Goal: Task Accomplishment & Management: Manage account settings

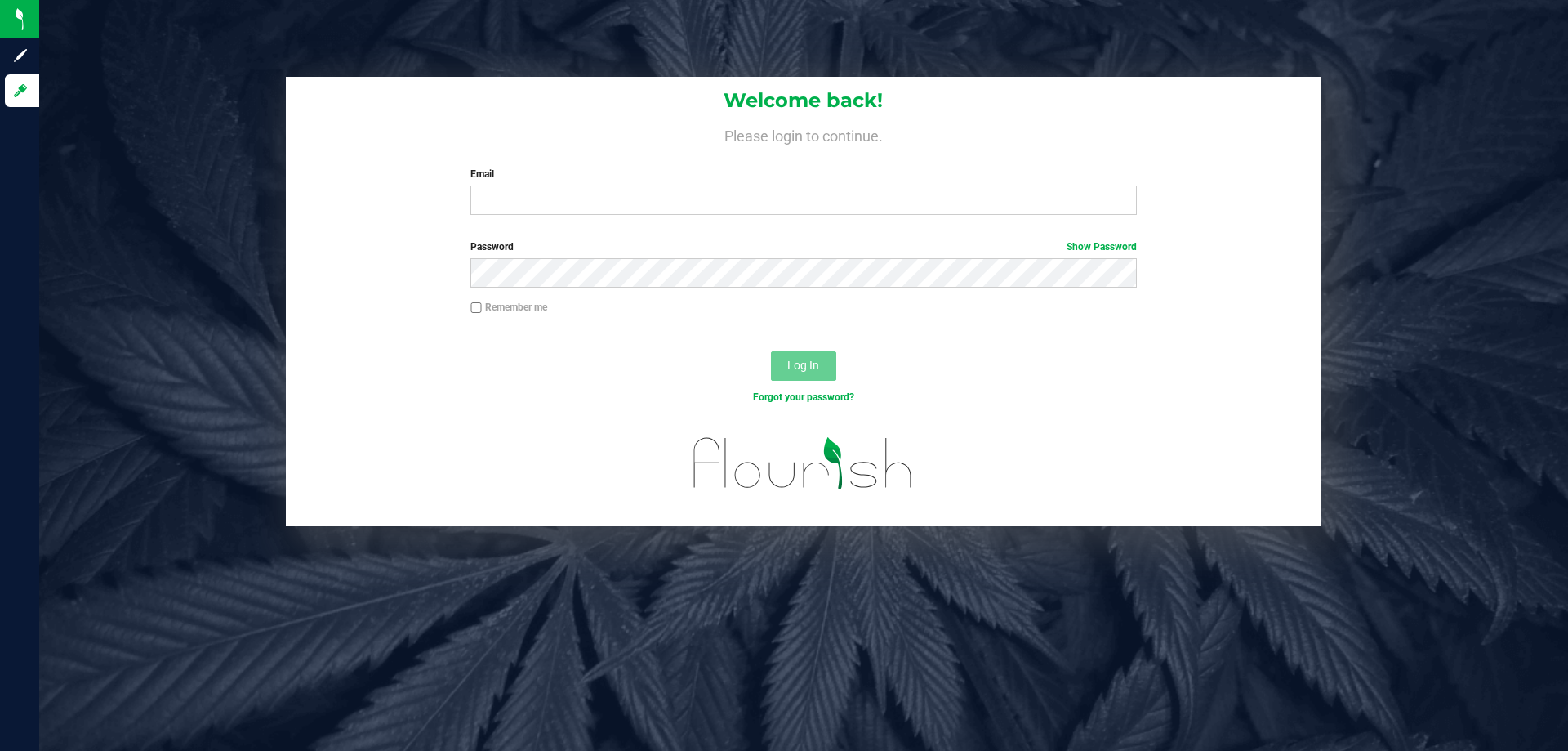
click at [551, 188] on input "Email" at bounding box center [803, 200] width 665 height 30
type input "[EMAIL_ADDRESS][DOMAIN_NAME]"
click at [771, 351] on button "Log In" at bounding box center [803, 366] width 65 height 30
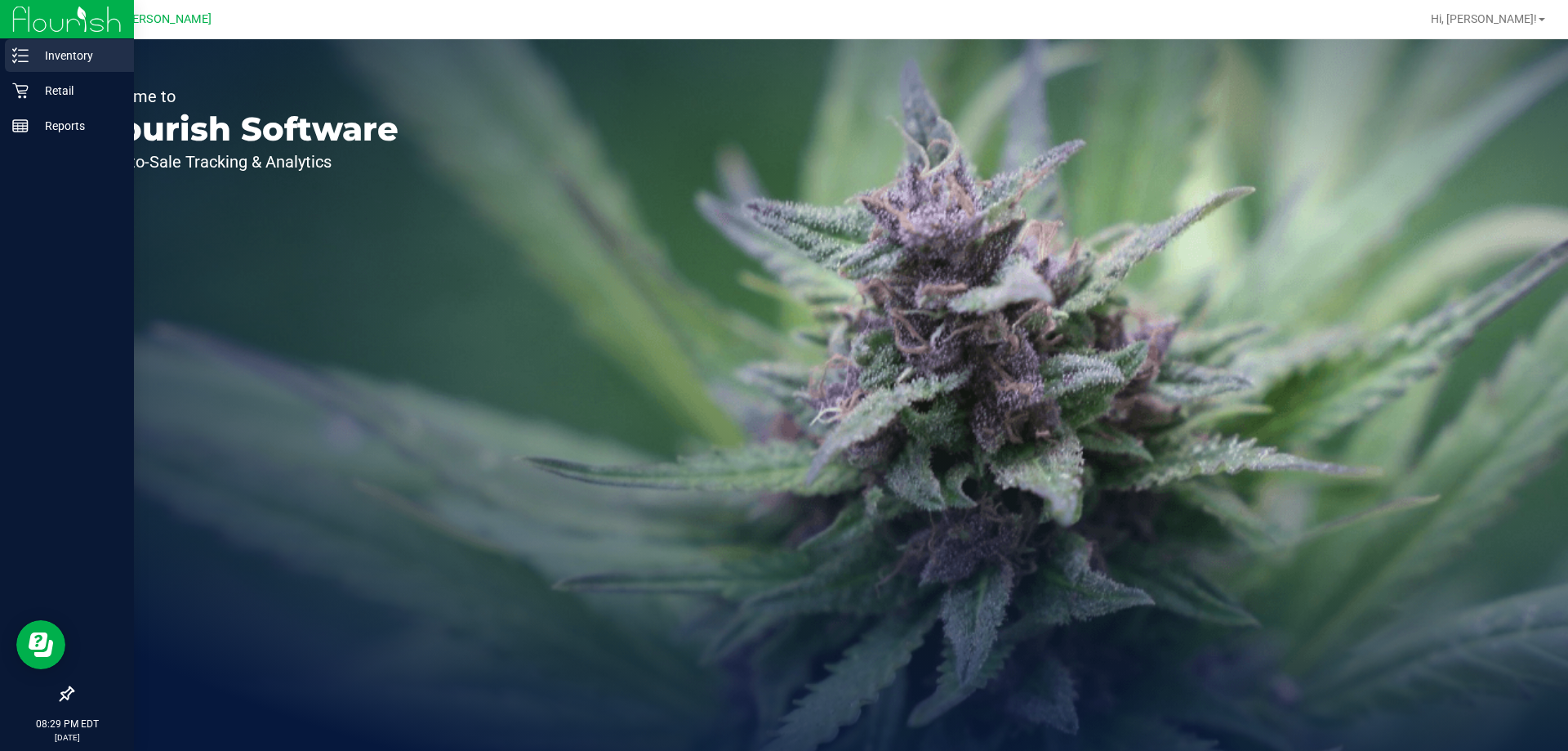
click at [30, 63] on p "Inventory" at bounding box center [78, 55] width 98 height 19
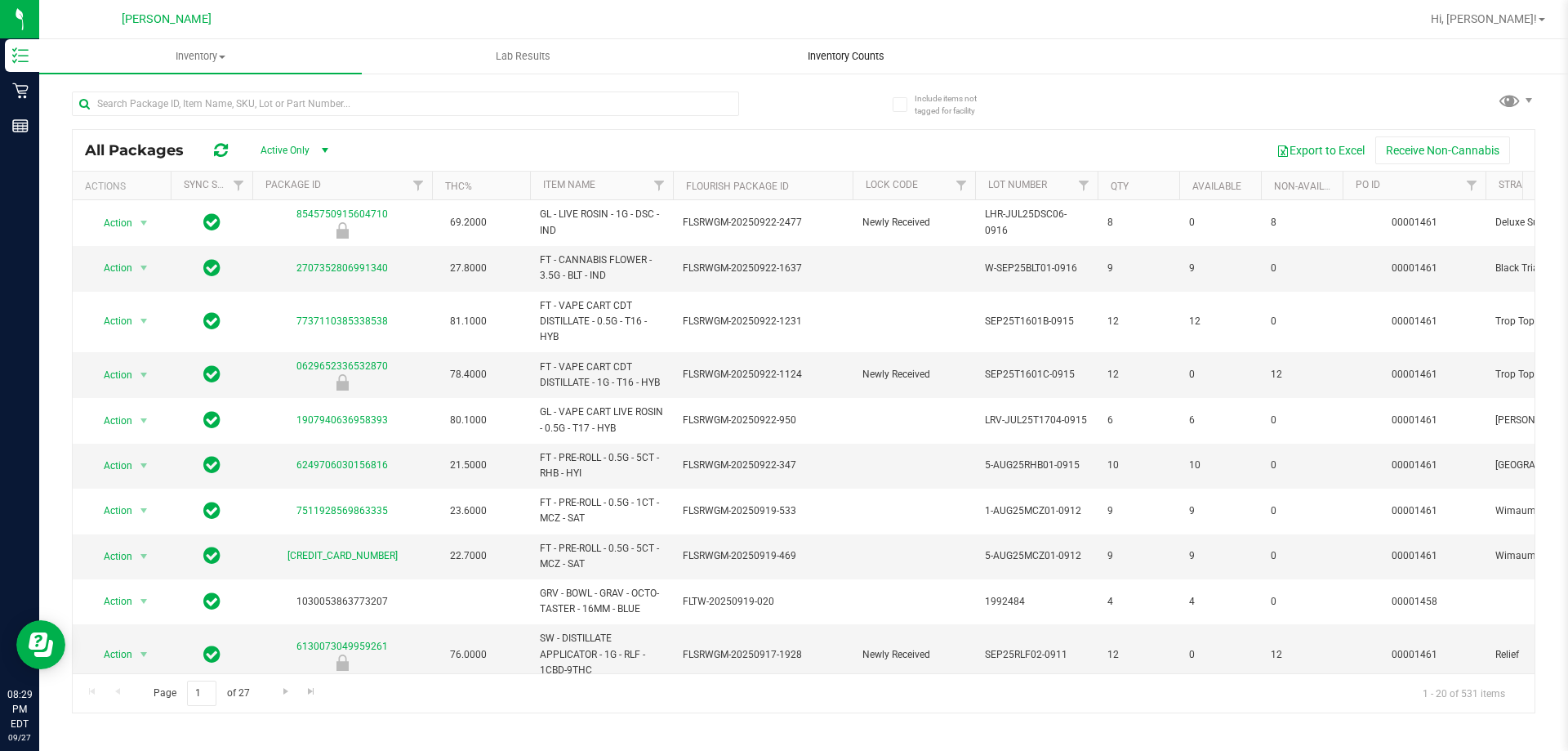
click at [804, 52] on span "Inventory Counts" at bounding box center [845, 56] width 121 height 14
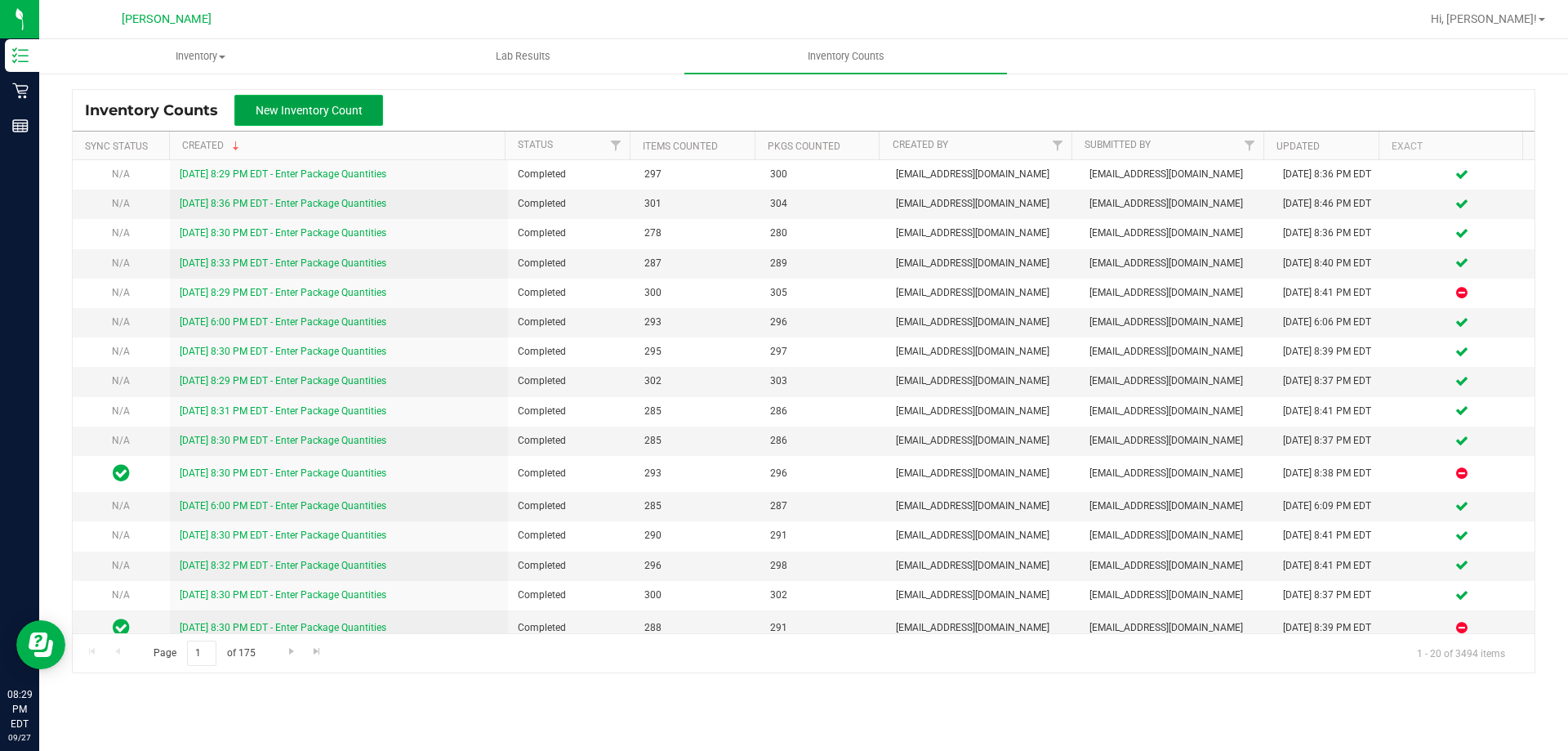
click at [347, 122] on button "New Inventory Count" at bounding box center [309, 110] width 149 height 31
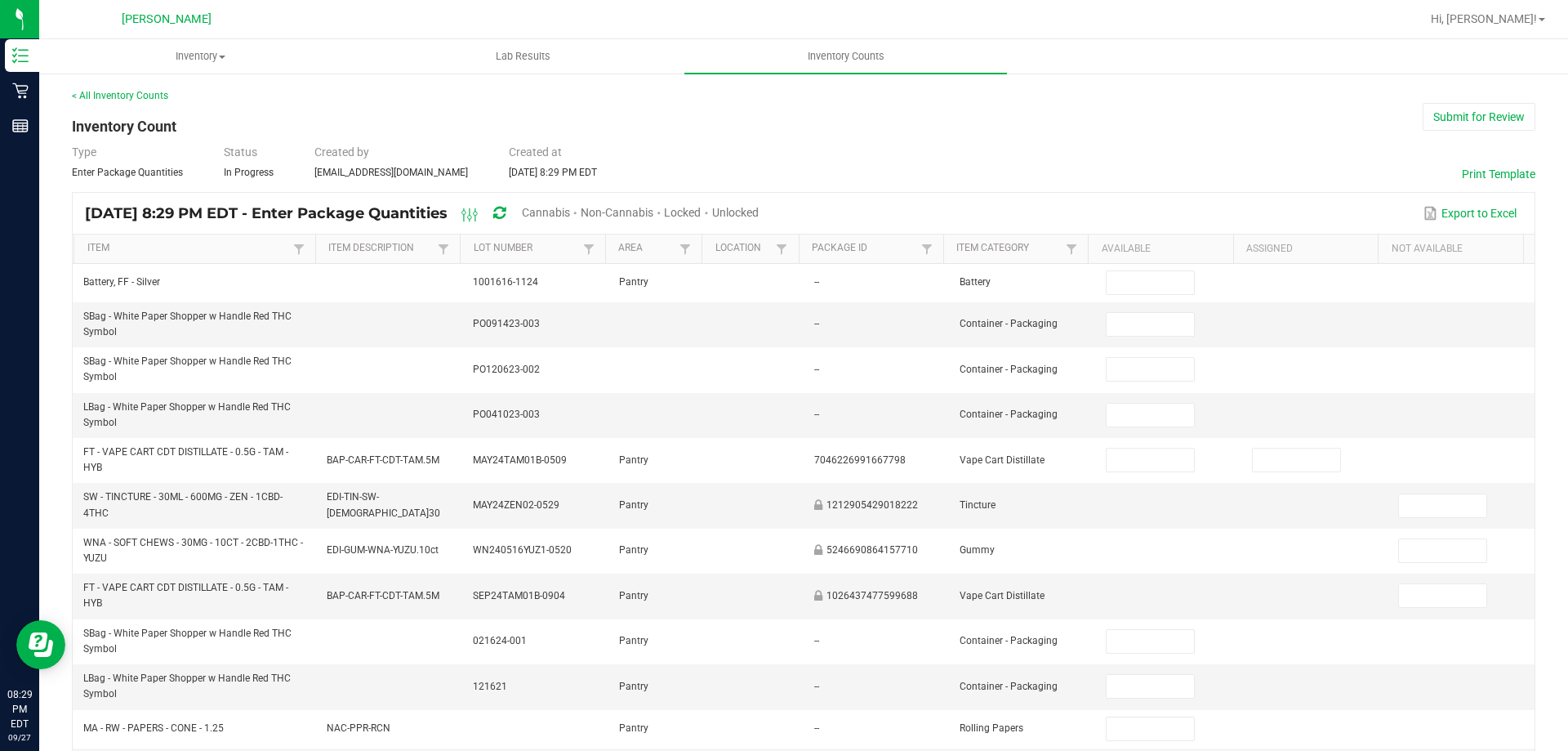
click at [758, 215] on span "Unlocked" at bounding box center [735, 212] width 46 height 13
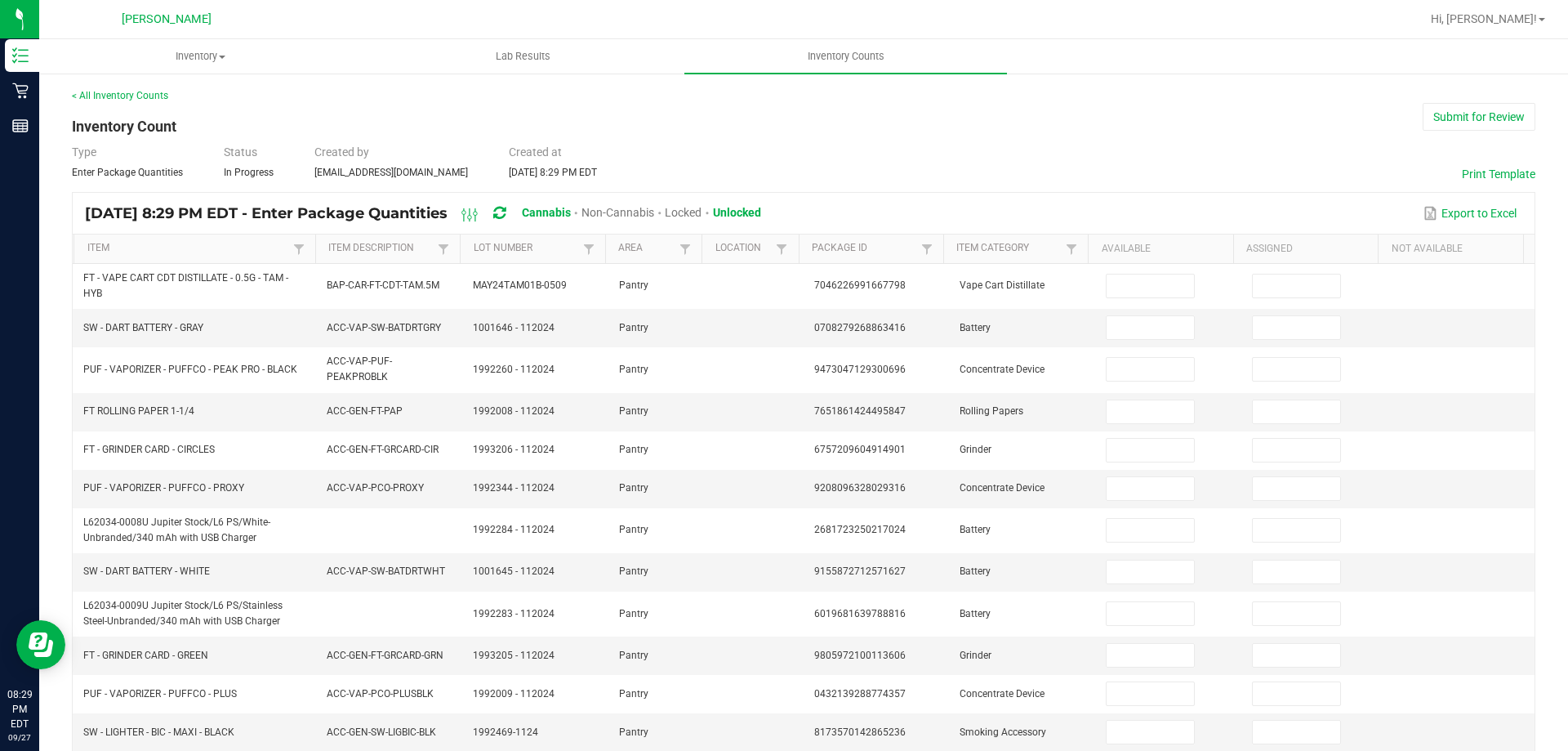
click at [230, 239] on th "Item" at bounding box center [194, 249] width 241 height 30
click at [228, 248] on link "Item" at bounding box center [187, 248] width 202 height 13
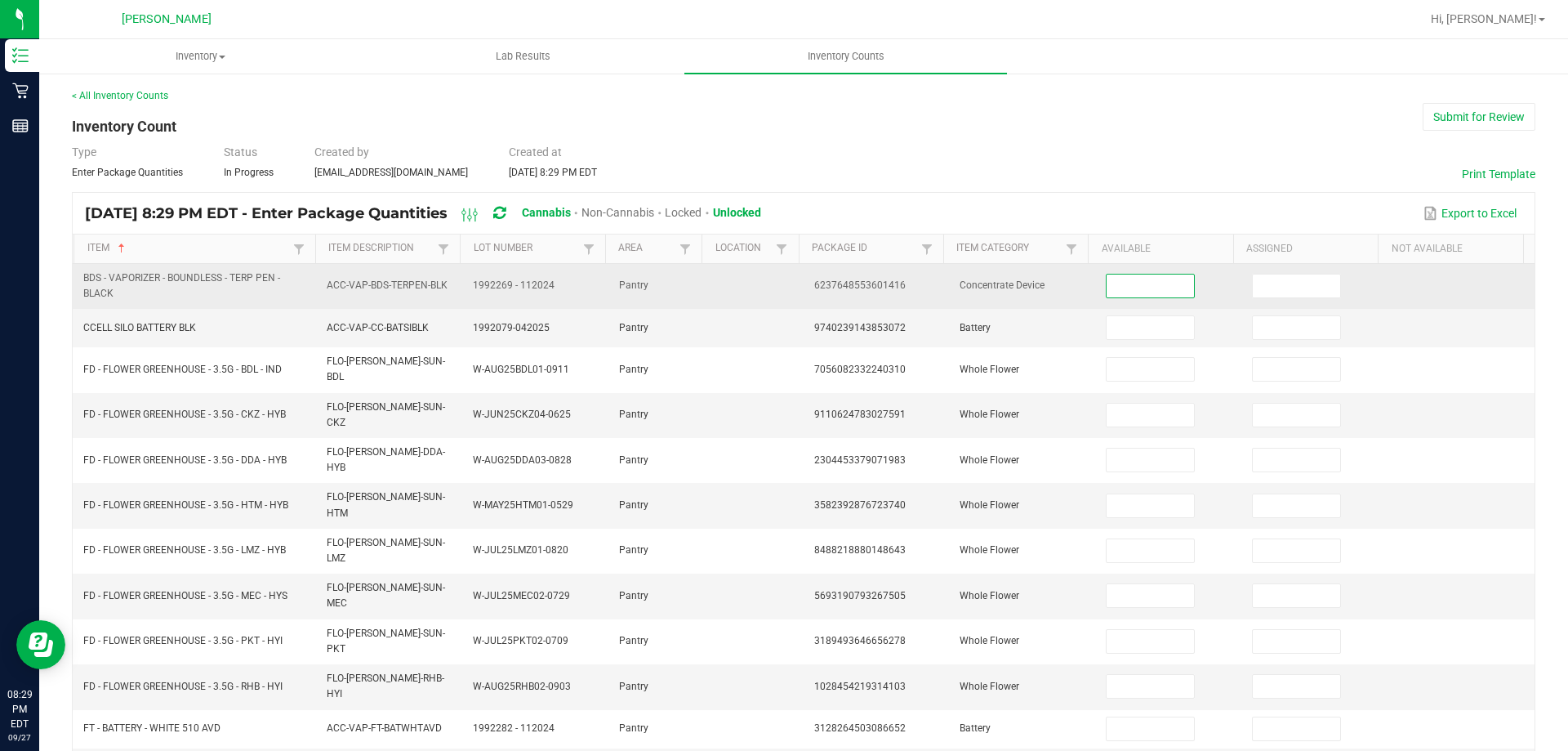
click at [1148, 294] on input at bounding box center [1149, 286] width 87 height 23
type input "1"
type input "4"
type input "17"
type input "16"
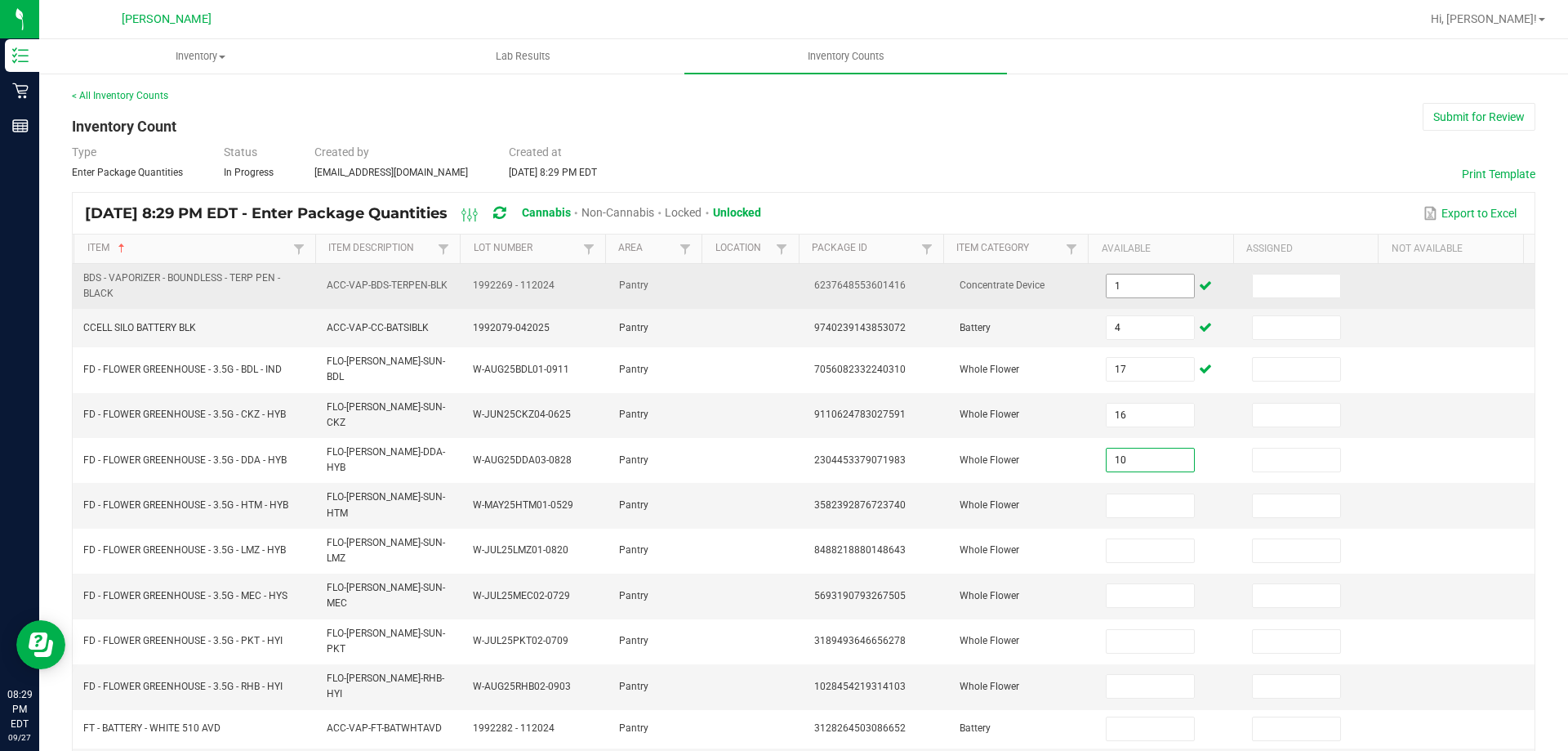
type input "10"
type input "11"
type input "9"
type input "14"
type input "5"
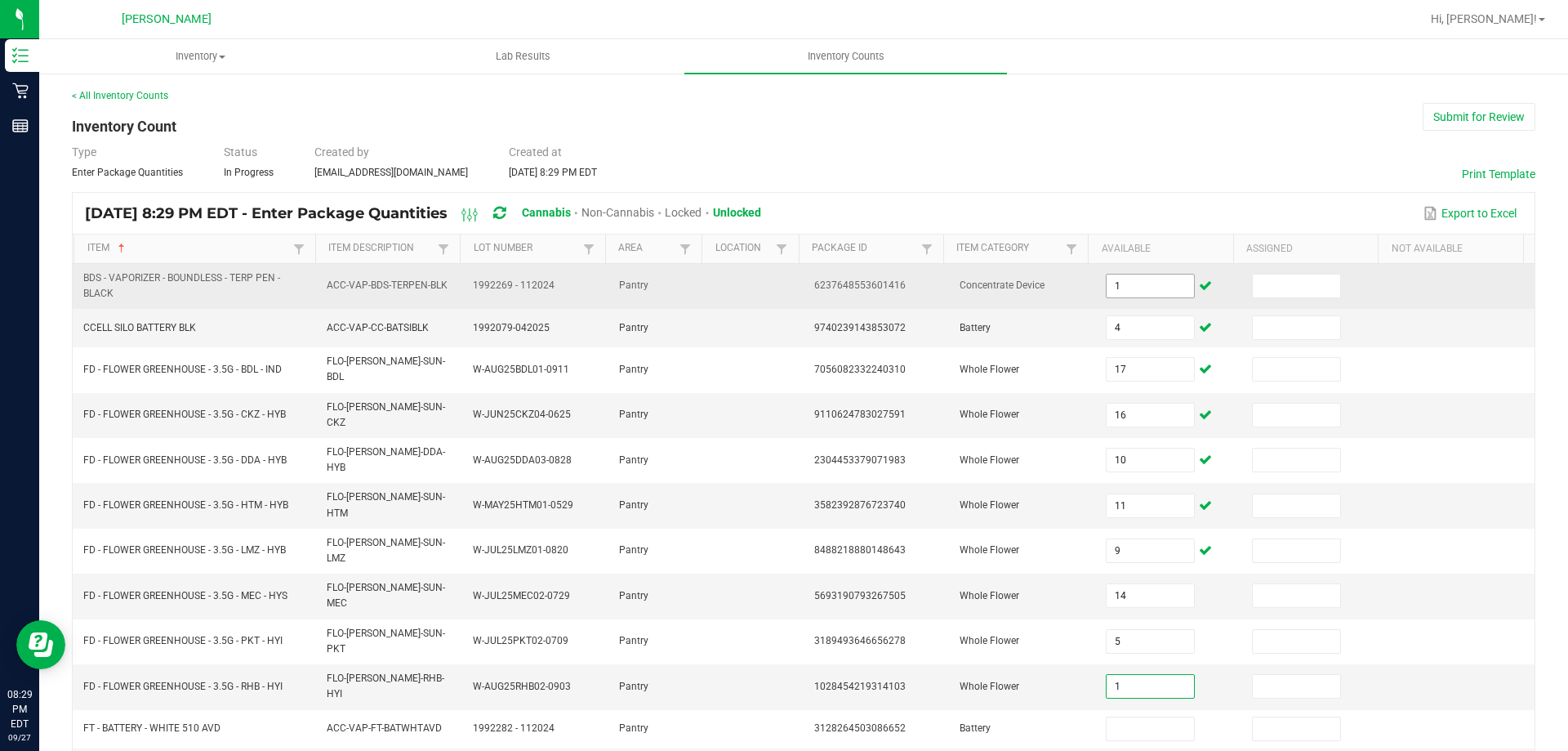
type input "1"
type input "35"
type input "2"
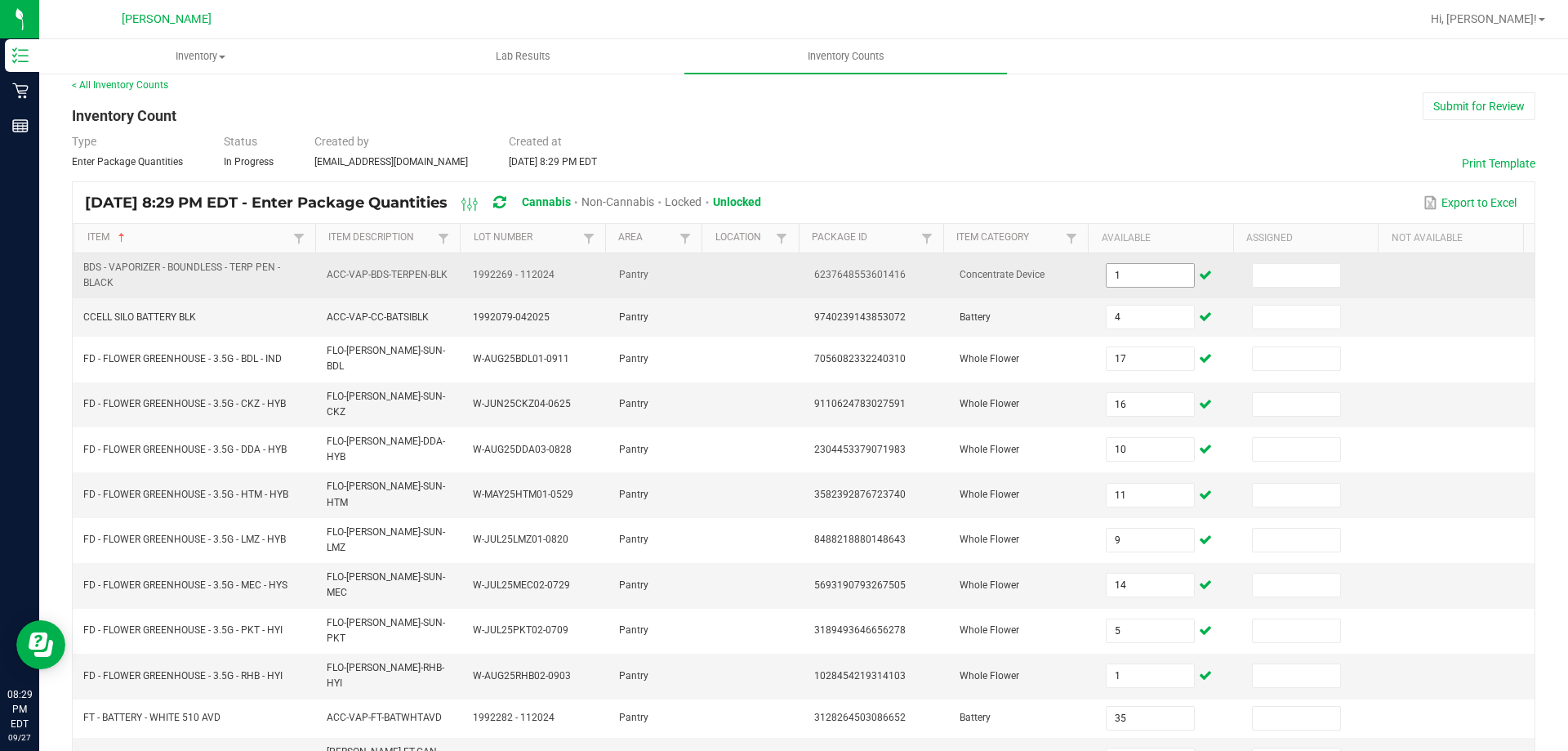
type input "3"
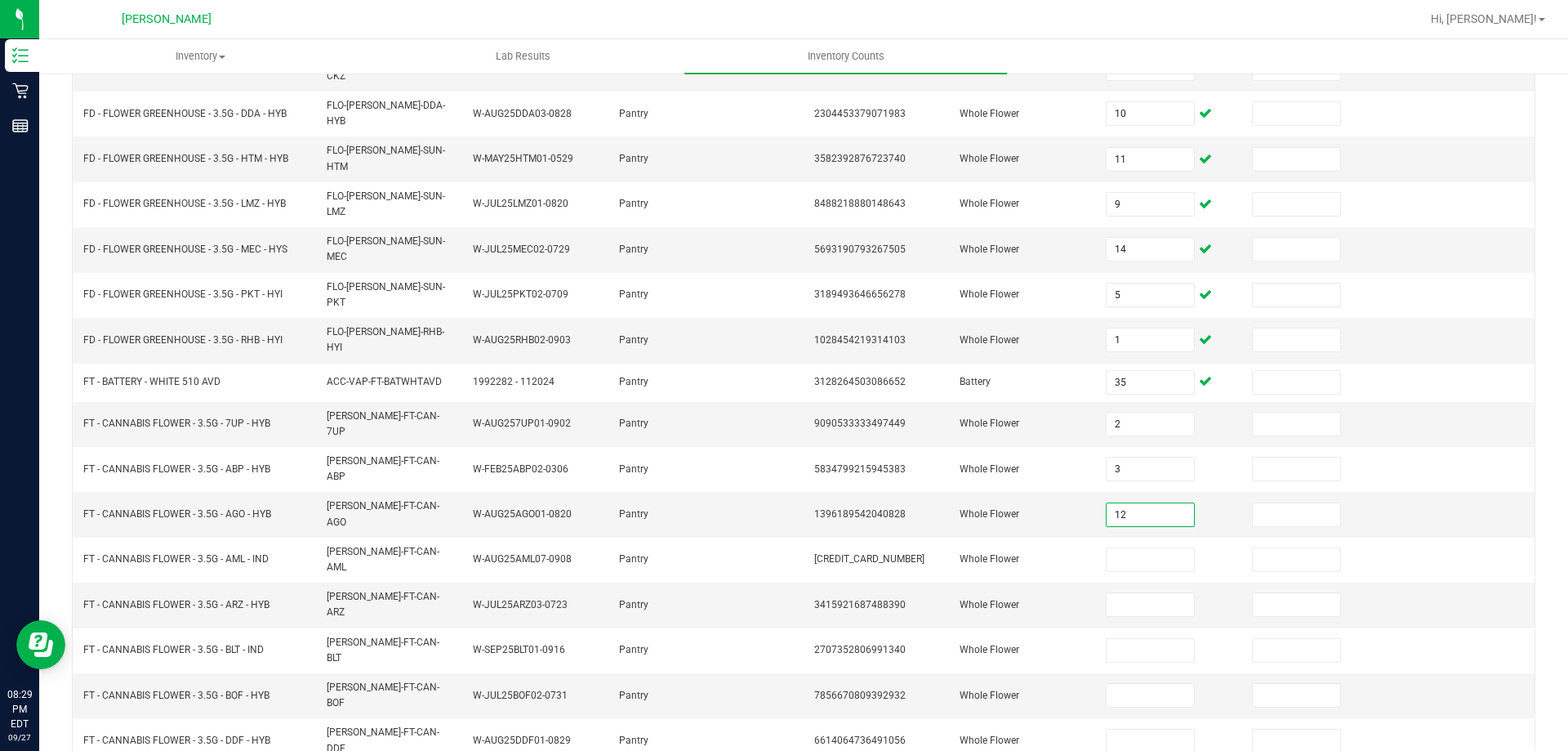
type input "12"
type input "13"
type input "15"
type input "9"
type input "8"
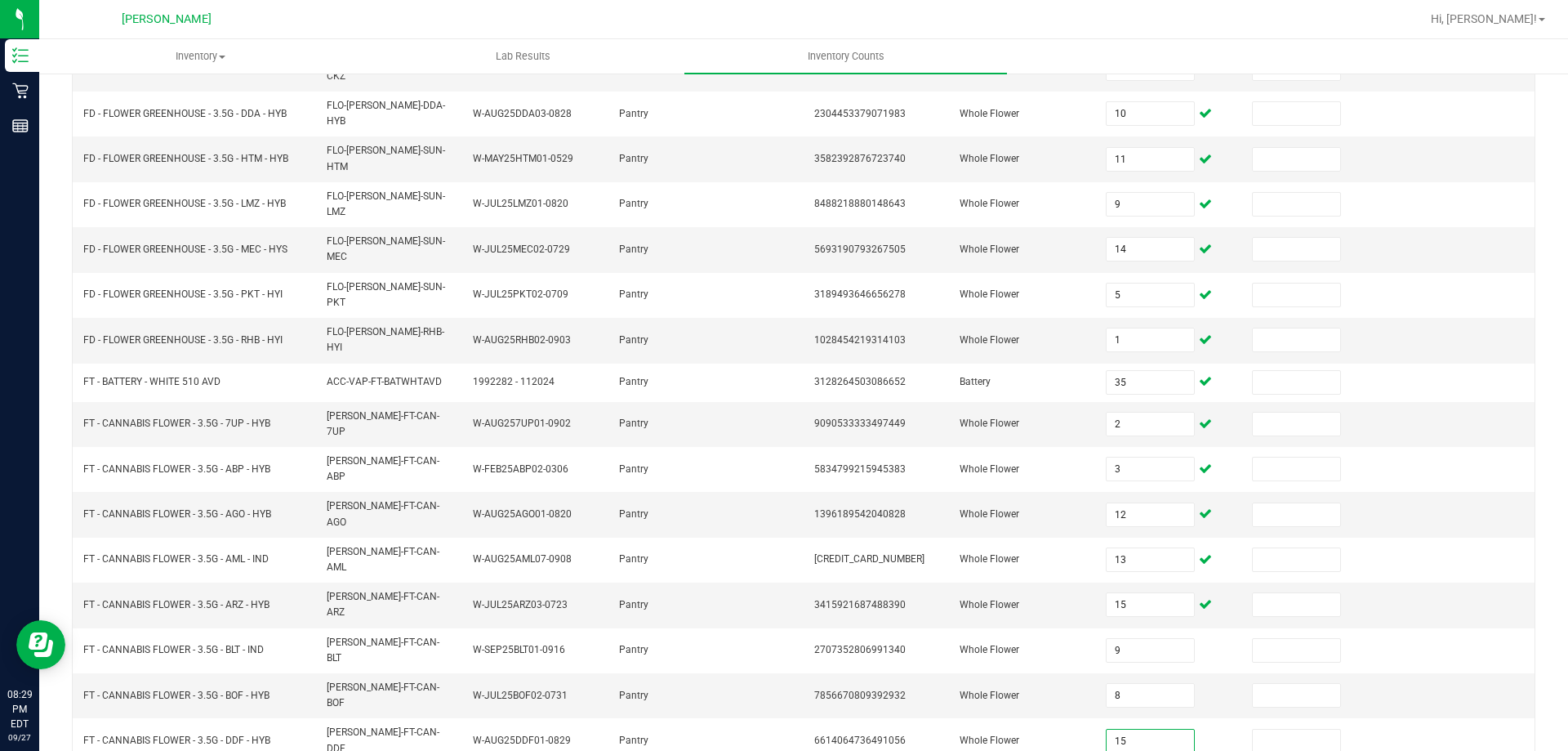
type input "15"
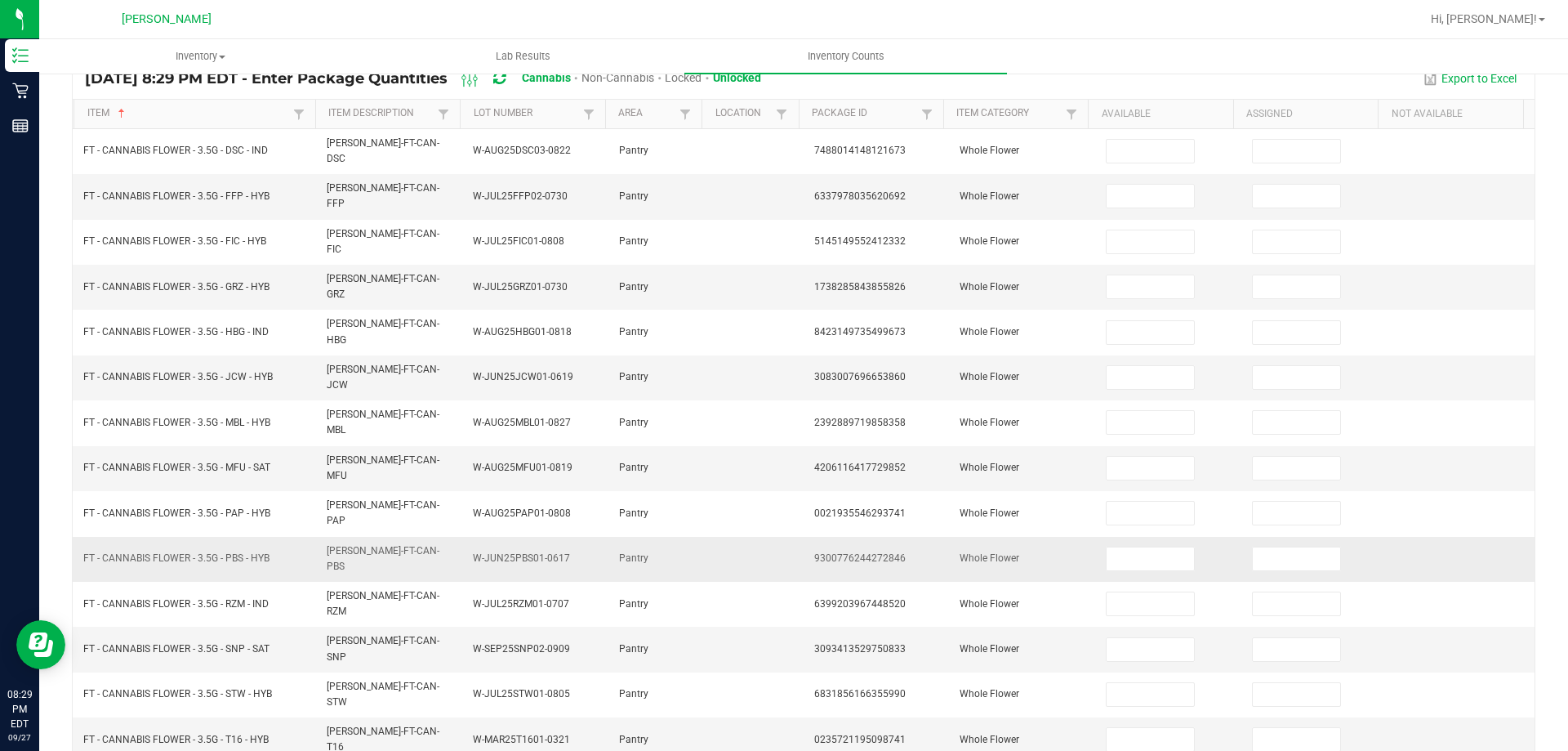
scroll to position [0, 0]
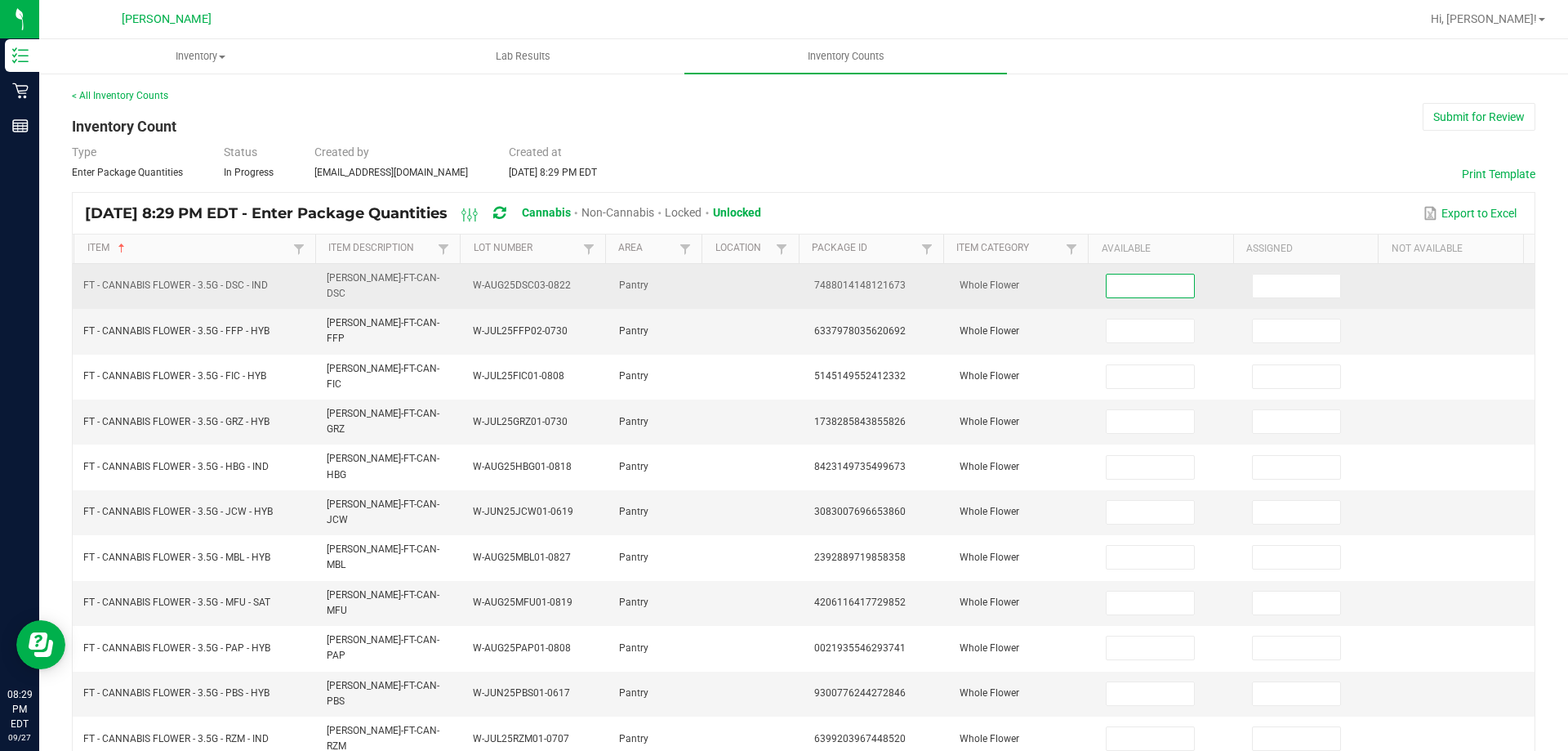
click at [1140, 279] on input at bounding box center [1149, 286] width 87 height 23
type input "2"
type input "4"
type input "8"
type input "5"
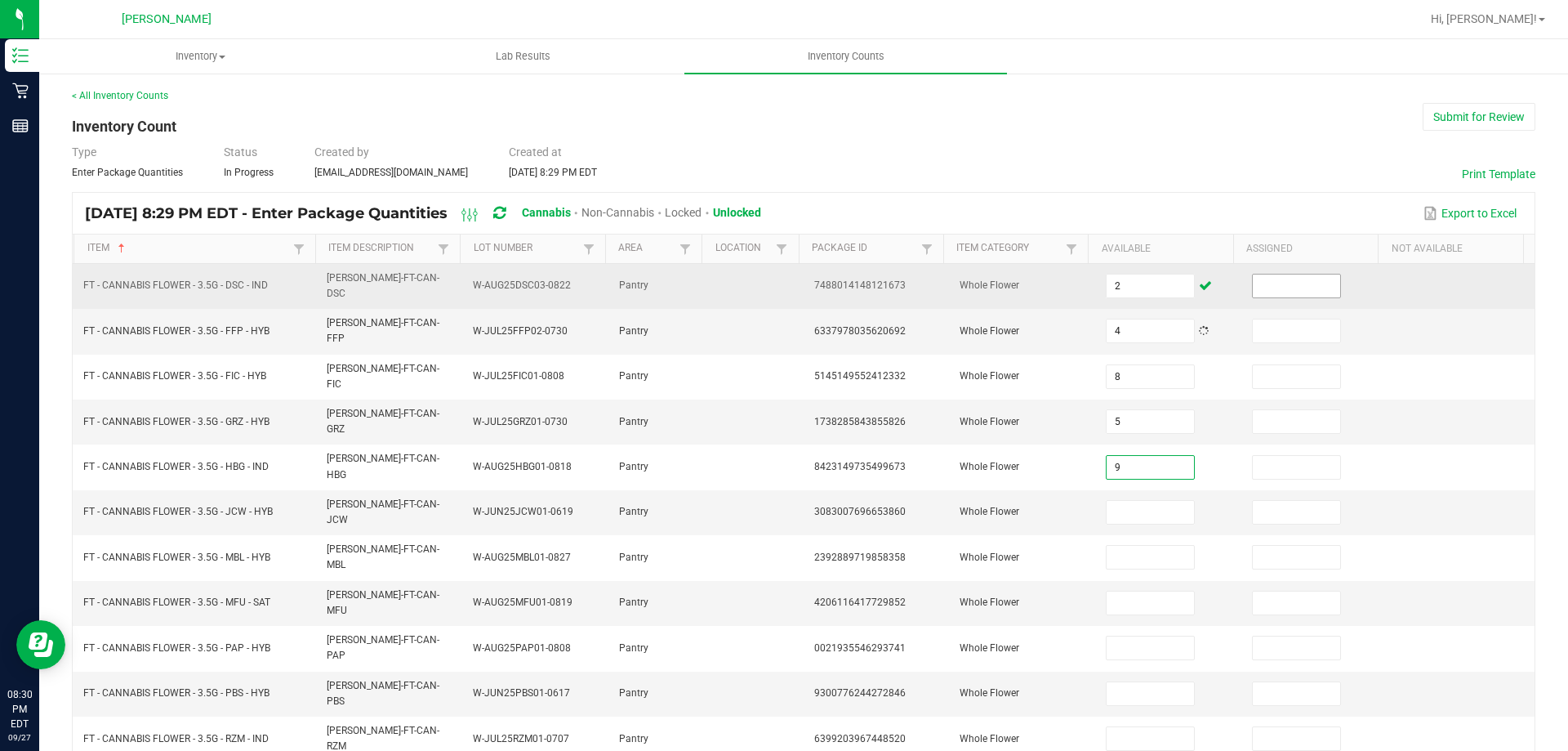
type input "9"
type input "12"
type input "2"
type input "9"
type input "4"
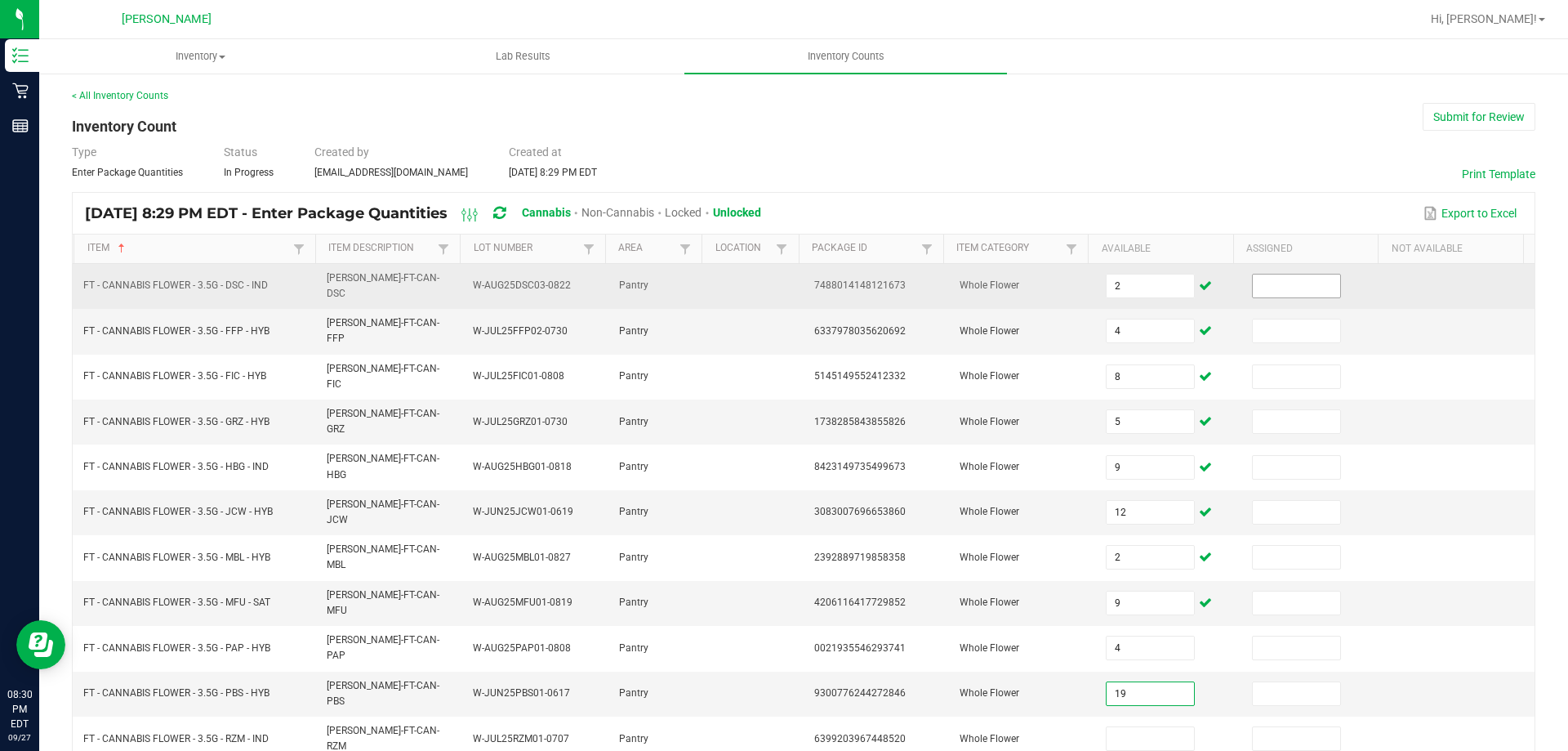
type input "19"
type input "13"
type input "7"
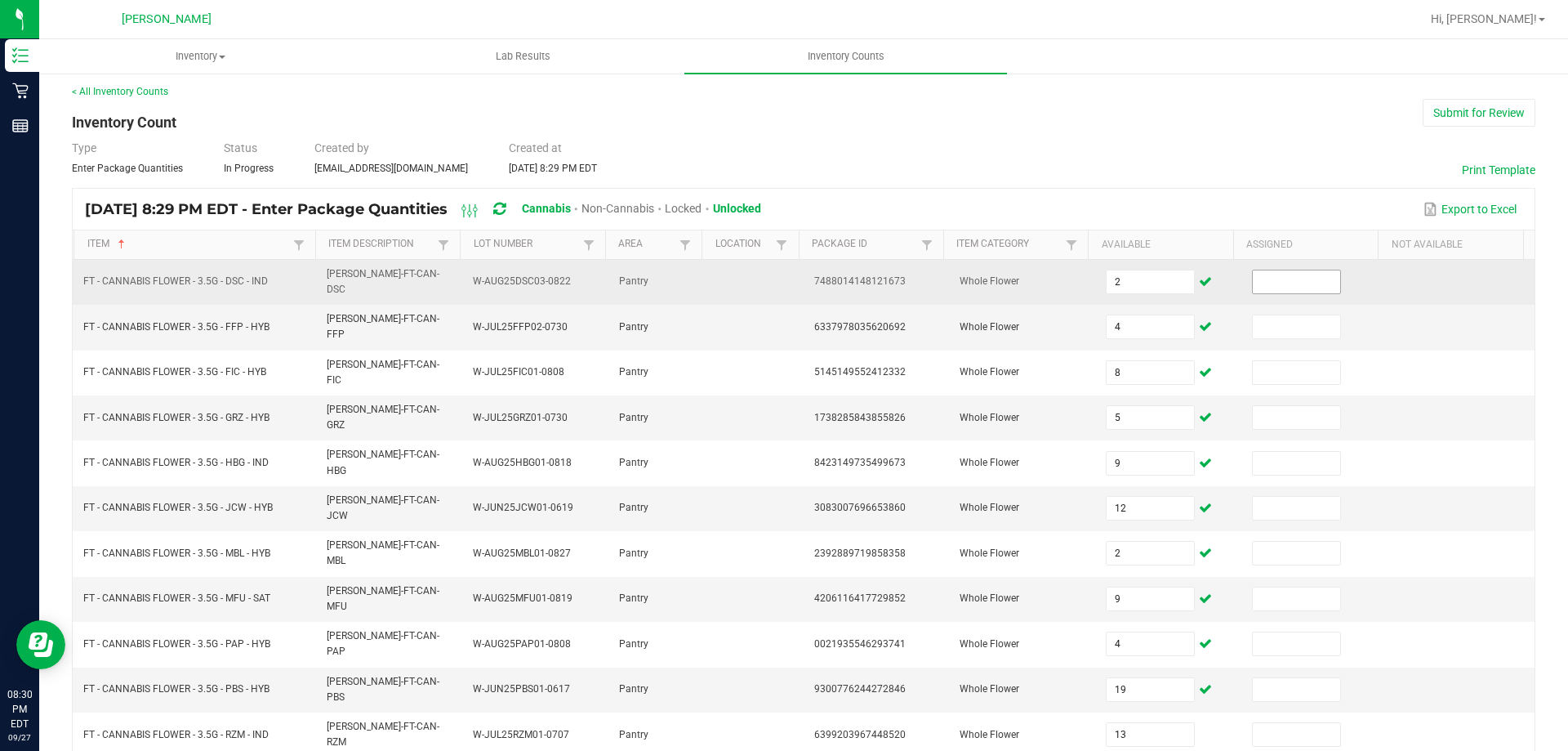
type input "15"
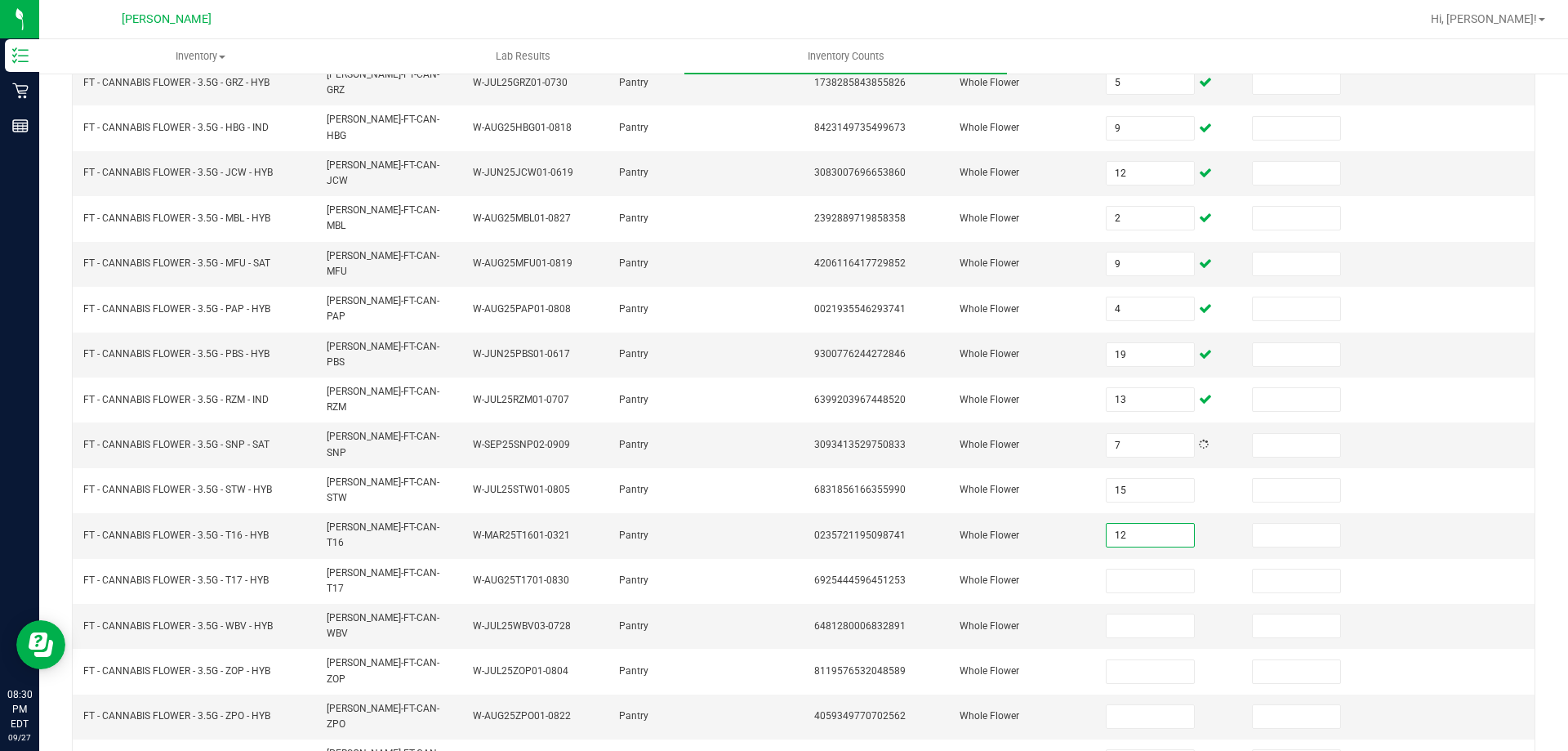
type input "12"
type input "7"
type input "13"
type input "5"
type input "17"
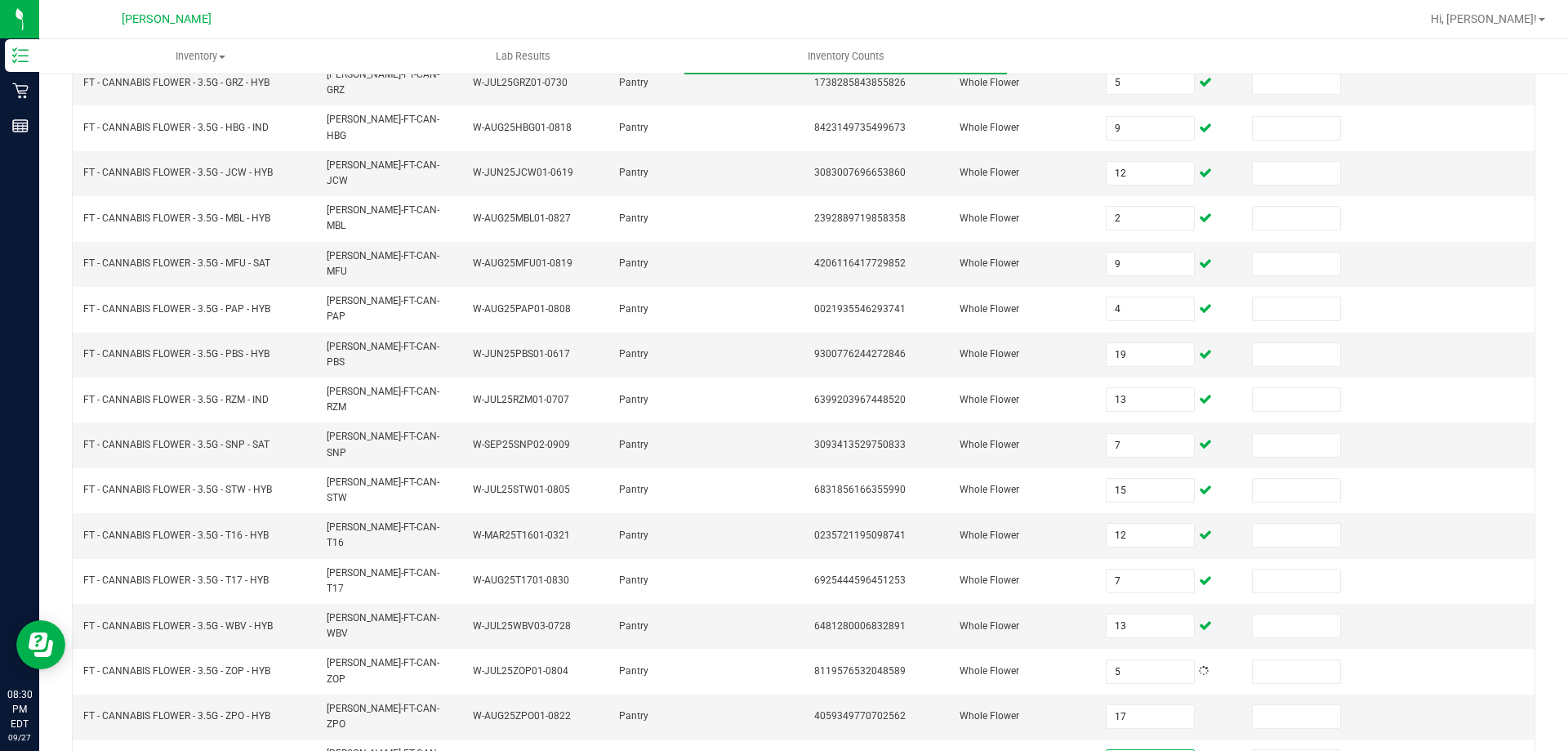
type input "18"
type input "13"
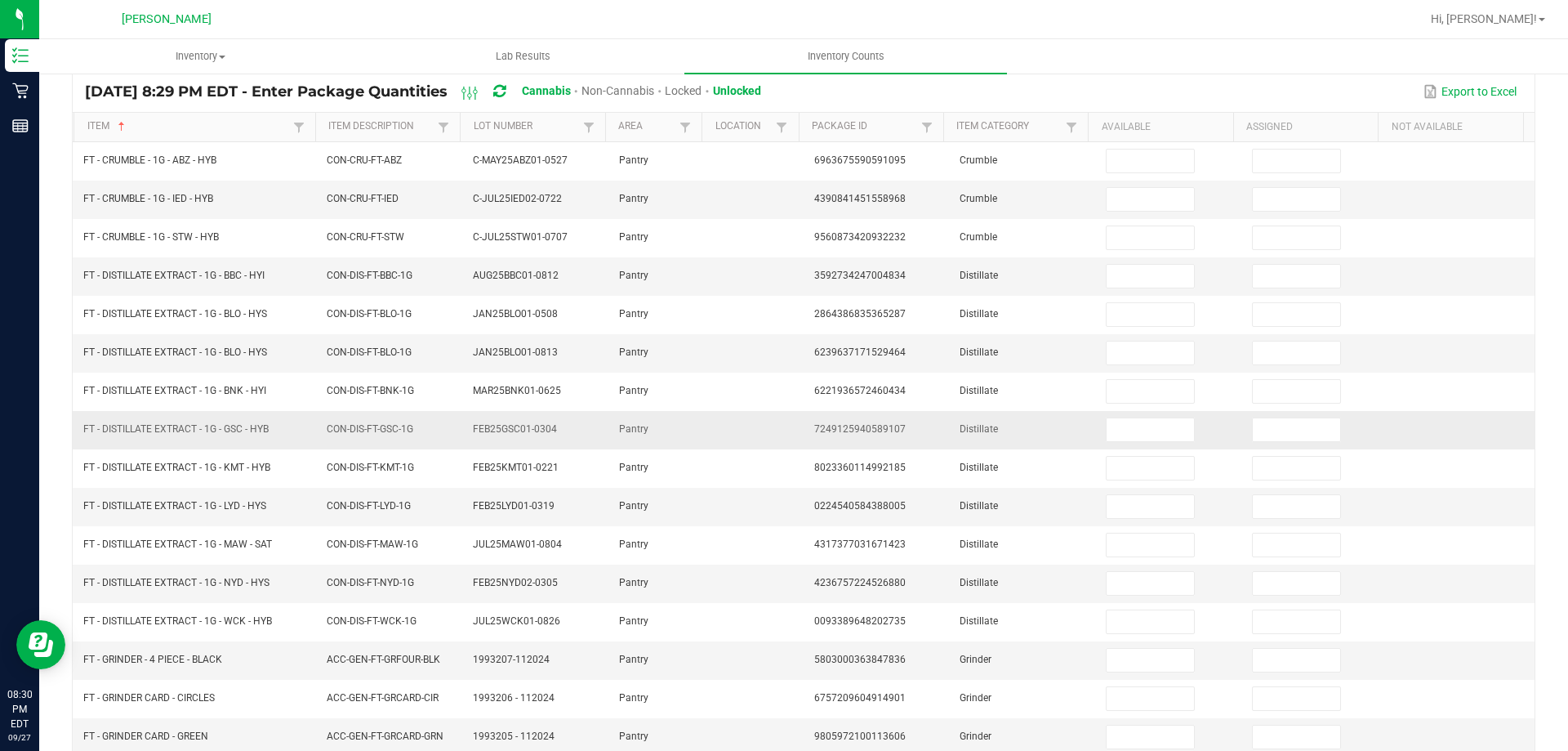
scroll to position [0, 0]
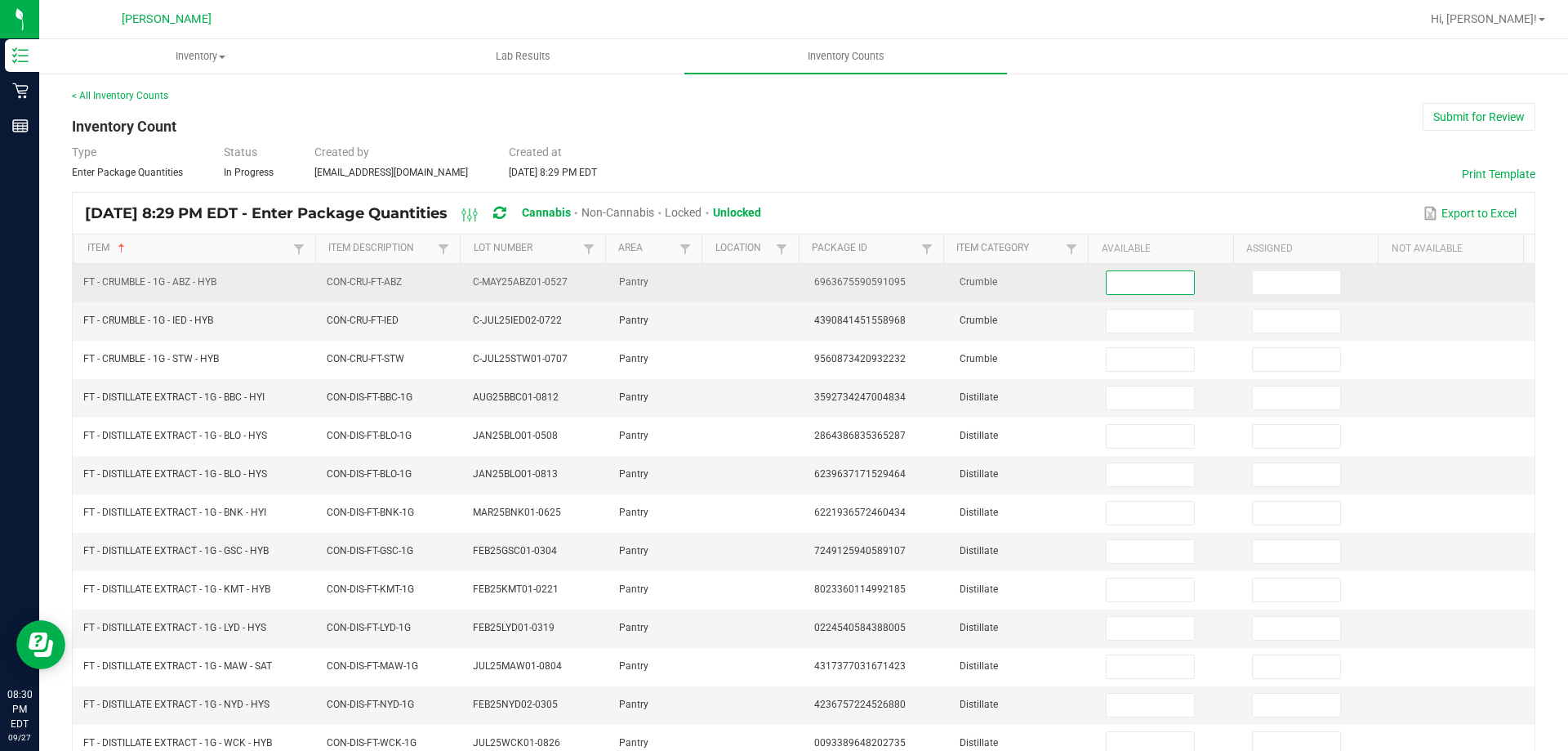
click at [1126, 289] on input at bounding box center [1149, 282] width 87 height 23
type input "5"
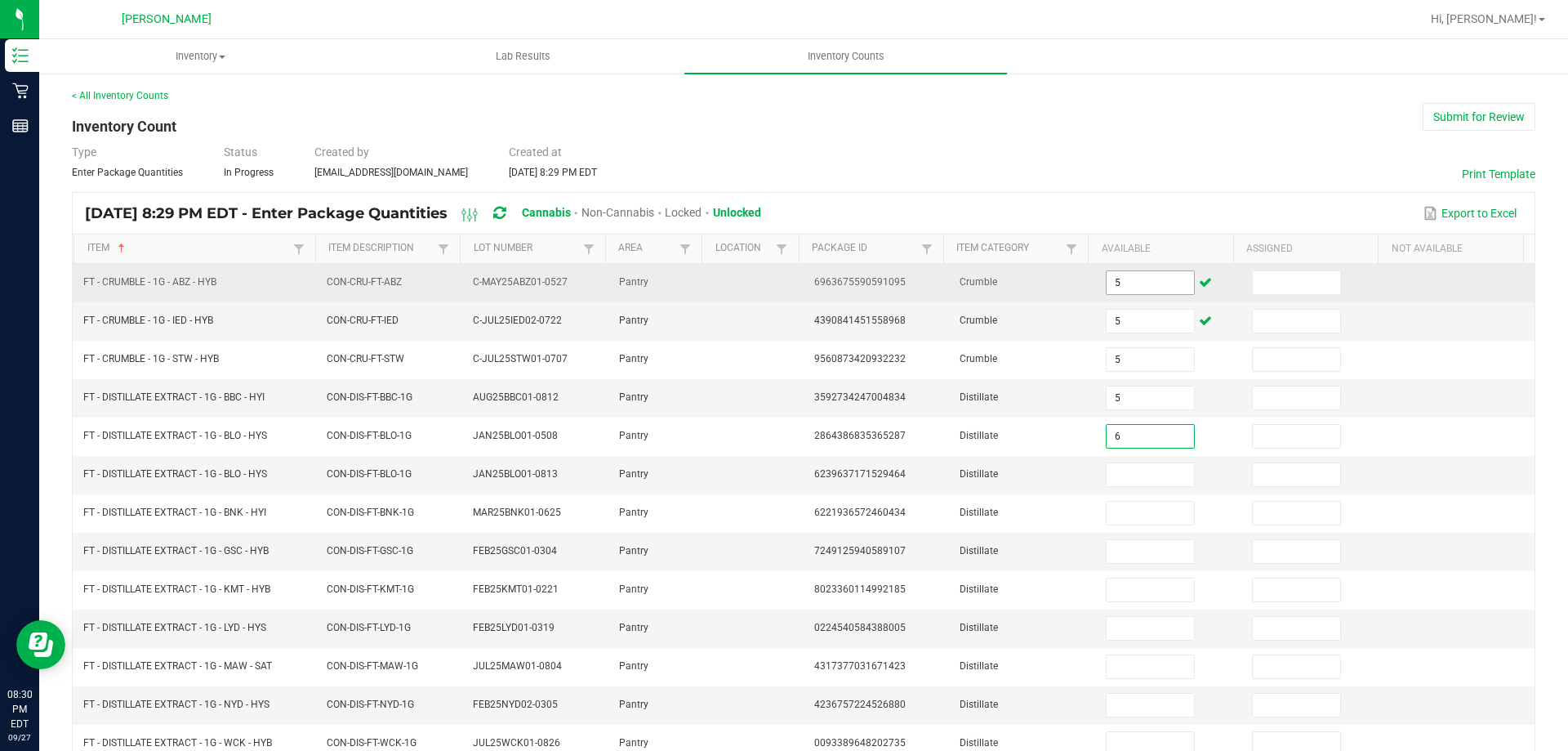
type input "6"
type input "1"
type input "6"
type input "12"
type input "11"
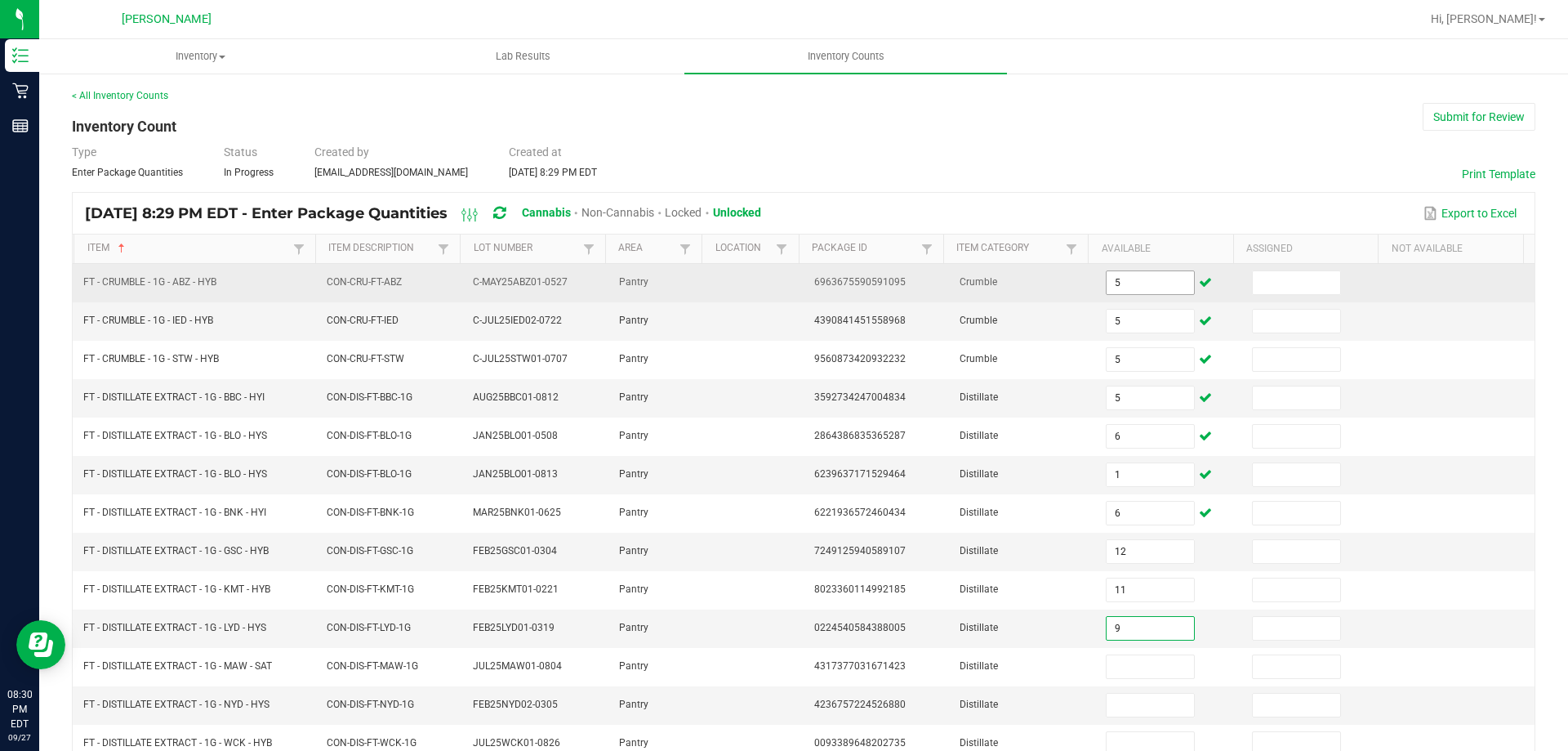
type input "9"
type input "7"
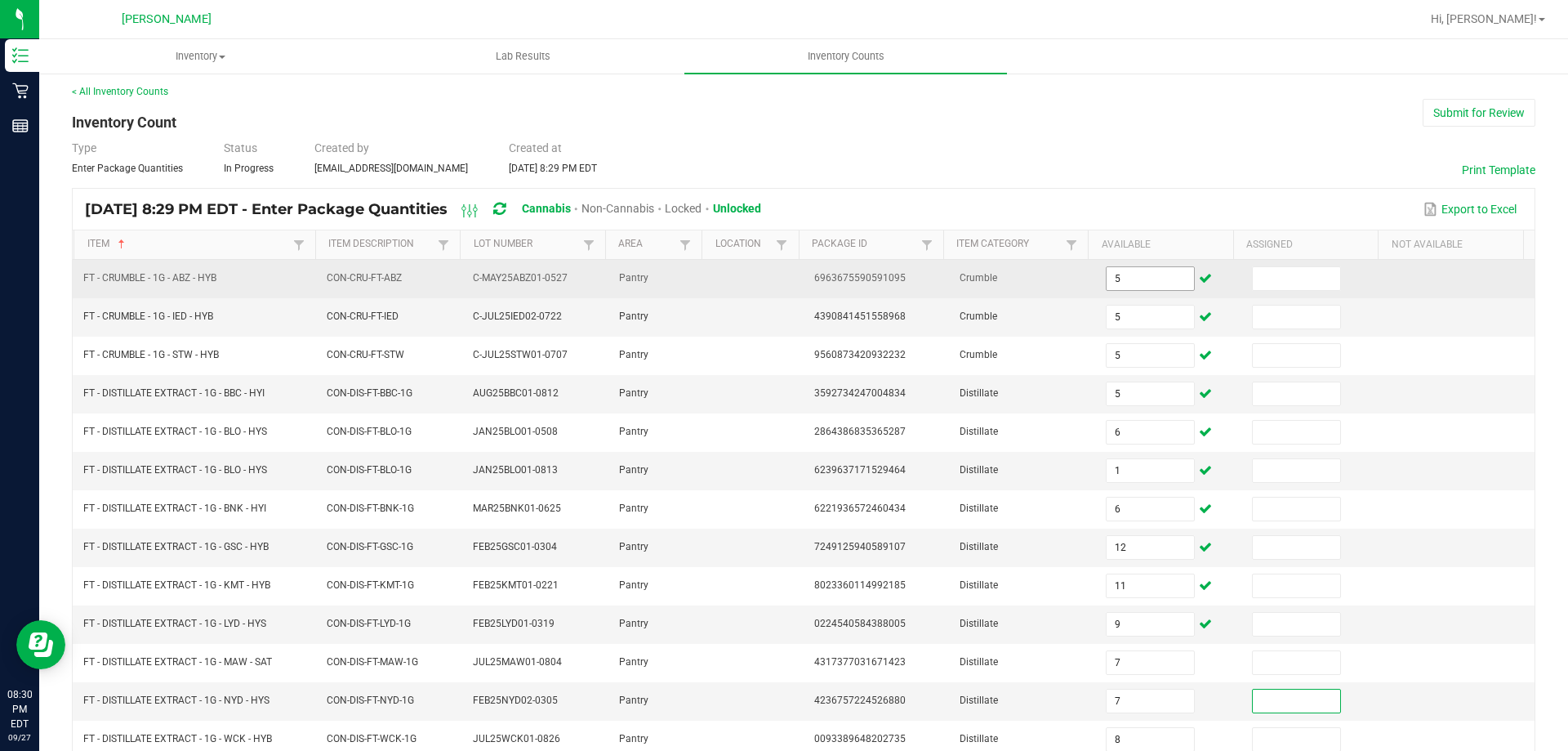
type input "8"
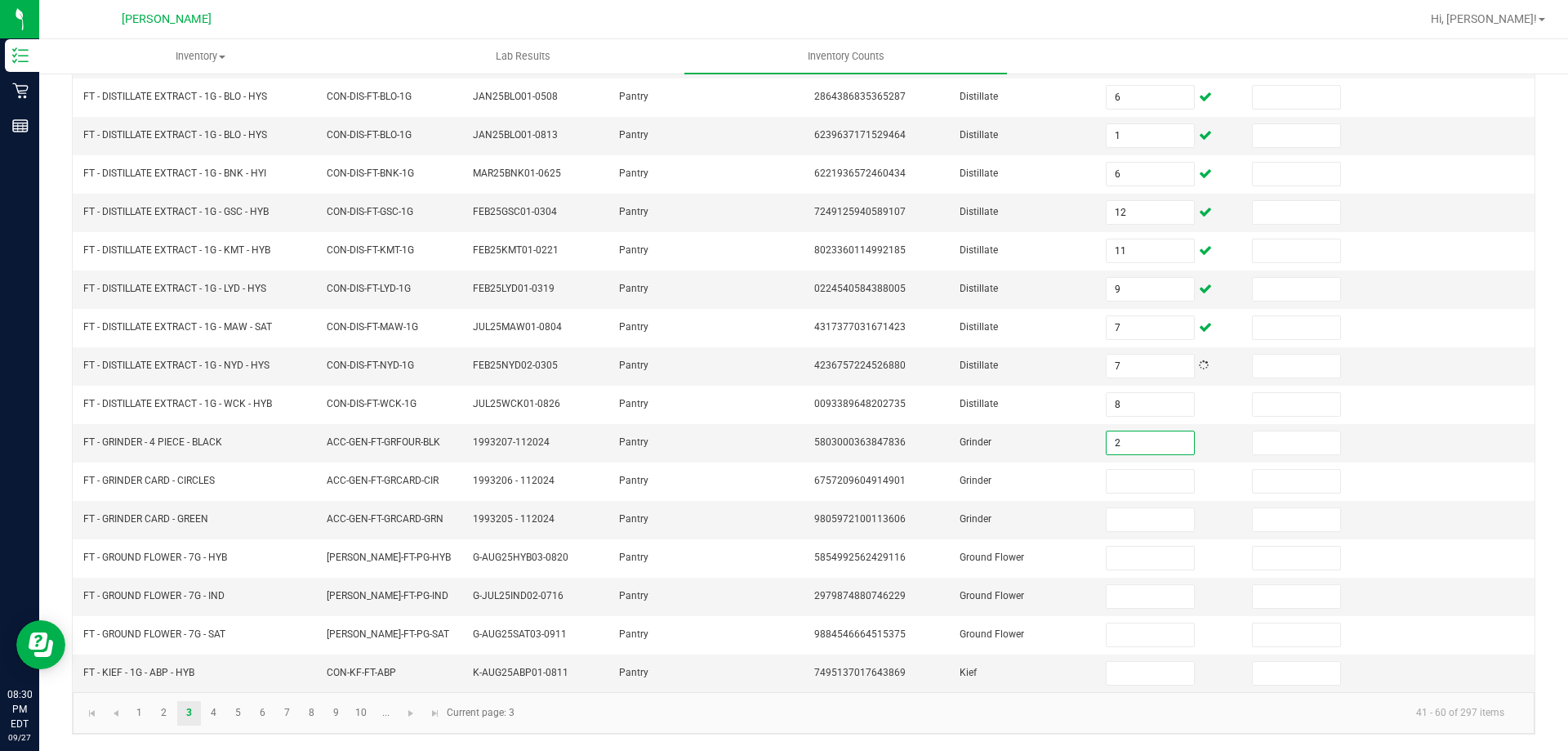
type input "2"
type input "1"
type input "13"
type input "5"
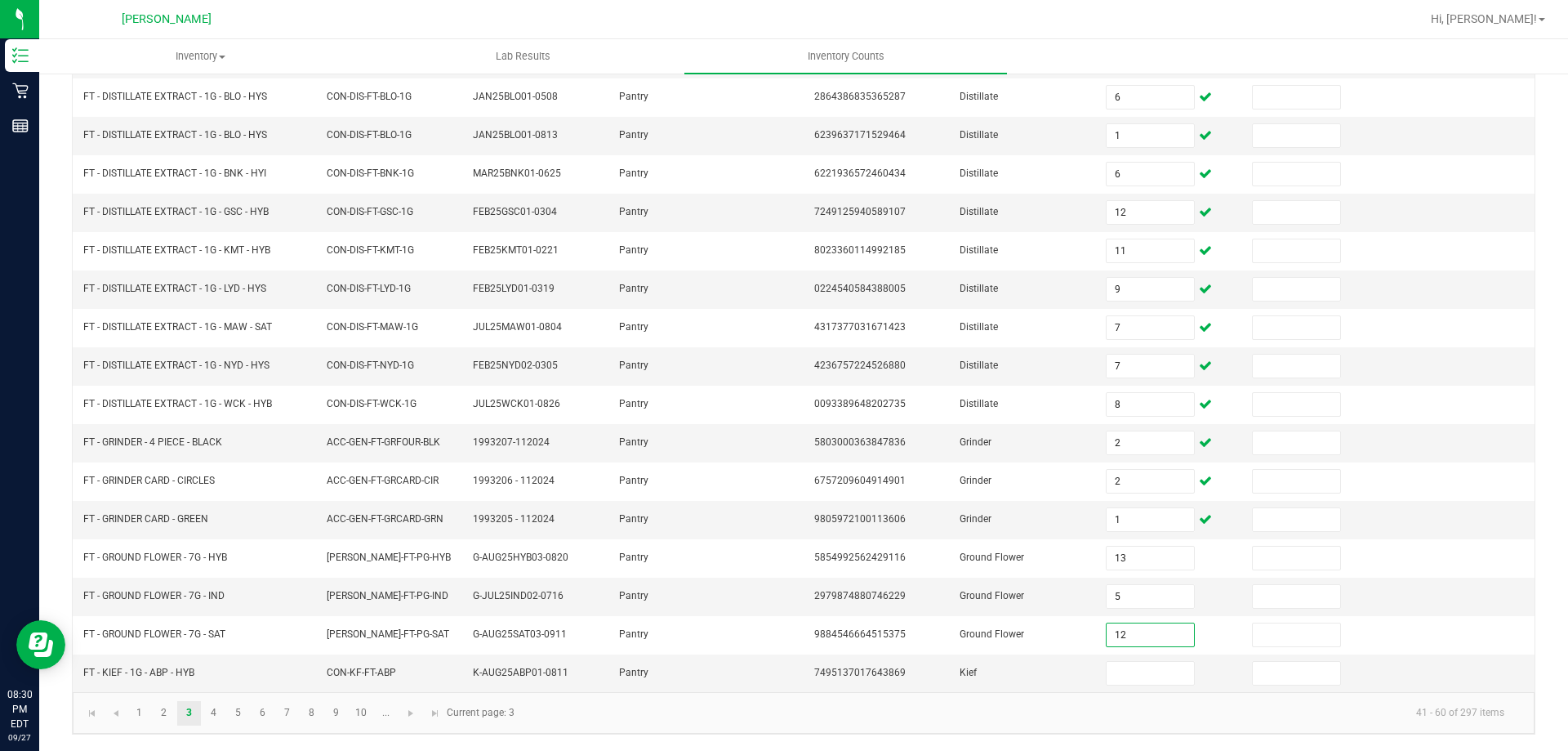
type input "12"
type input "1"
click at [412, 708] on span "Go to the next page" at bounding box center [410, 713] width 13 height 13
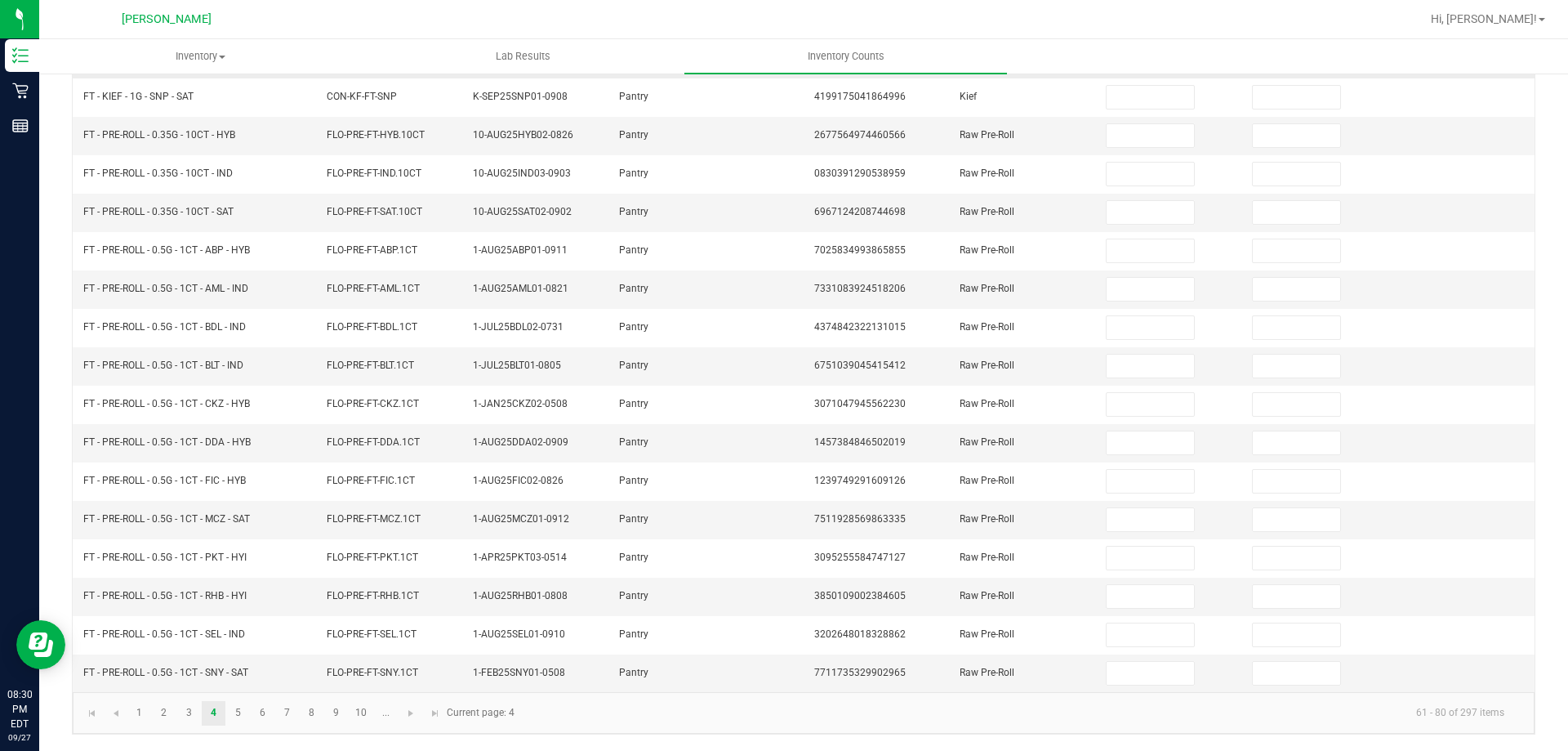
scroll to position [0, 0]
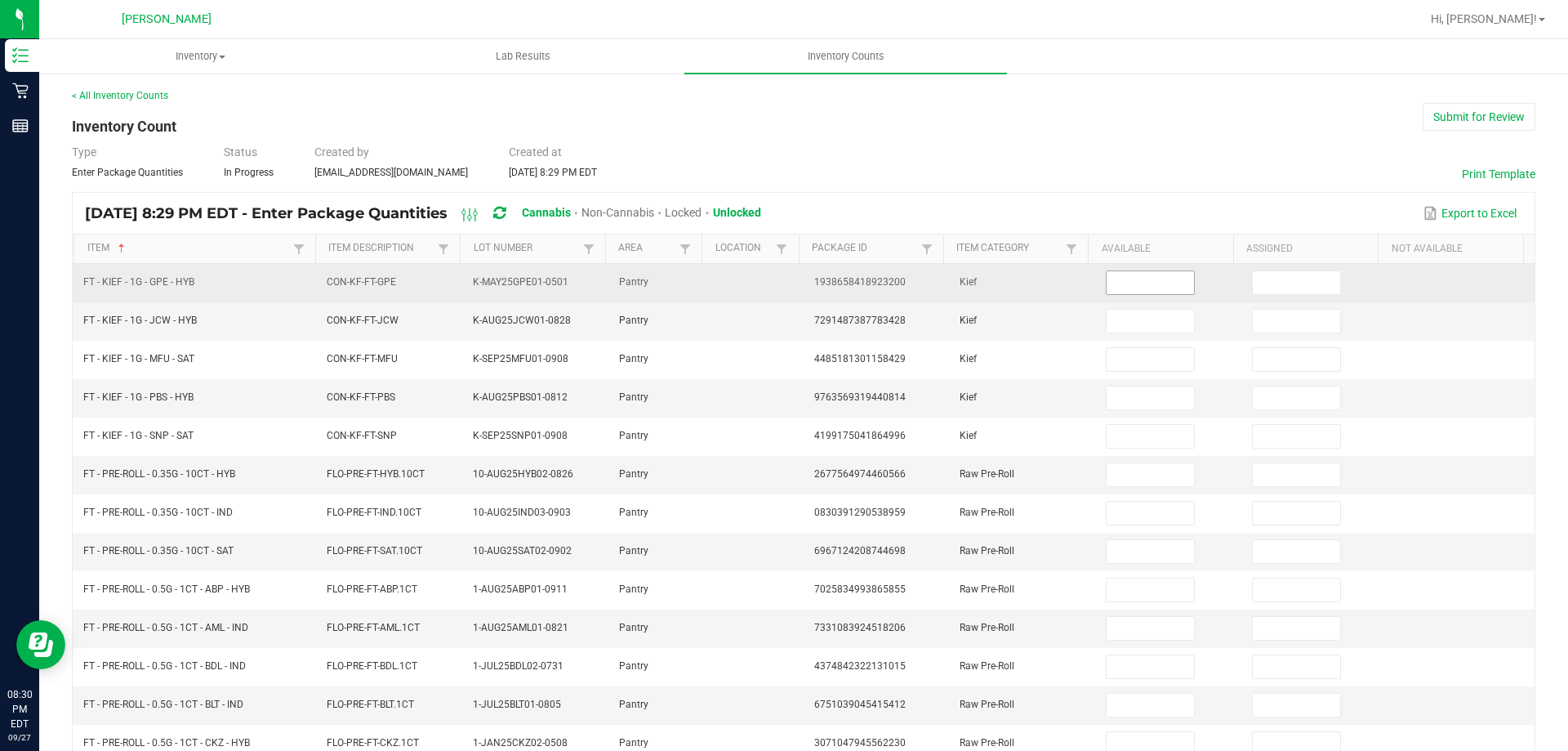
click at [1130, 294] on td at bounding box center [1169, 282] width 146 height 38
click at [1130, 294] on span at bounding box center [1149, 282] width 88 height 24
click at [1143, 284] on input at bounding box center [1149, 282] width 87 height 23
type input "7"
type input "2"
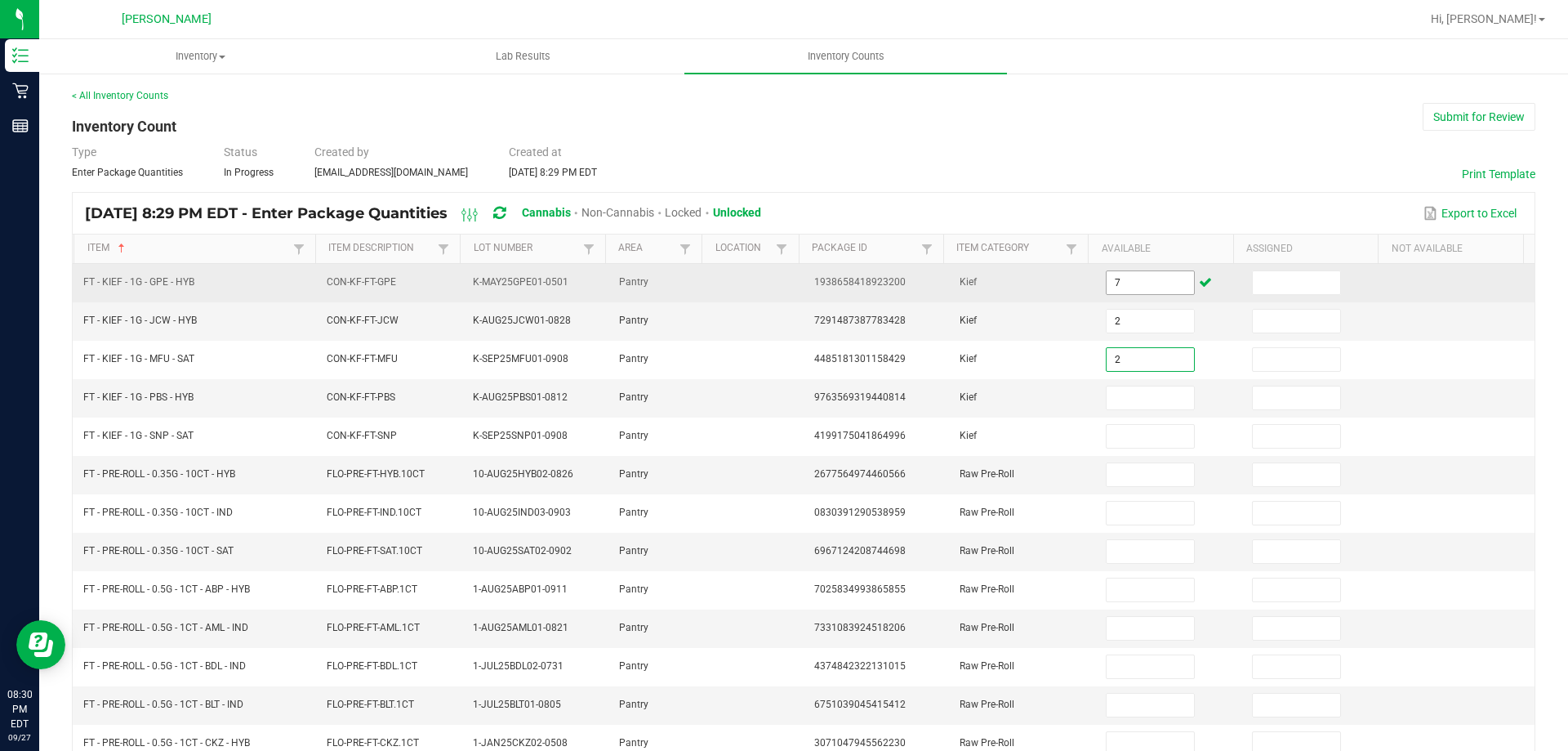
type input "2"
type input "7"
type input "3"
type input "1"
type input "8"
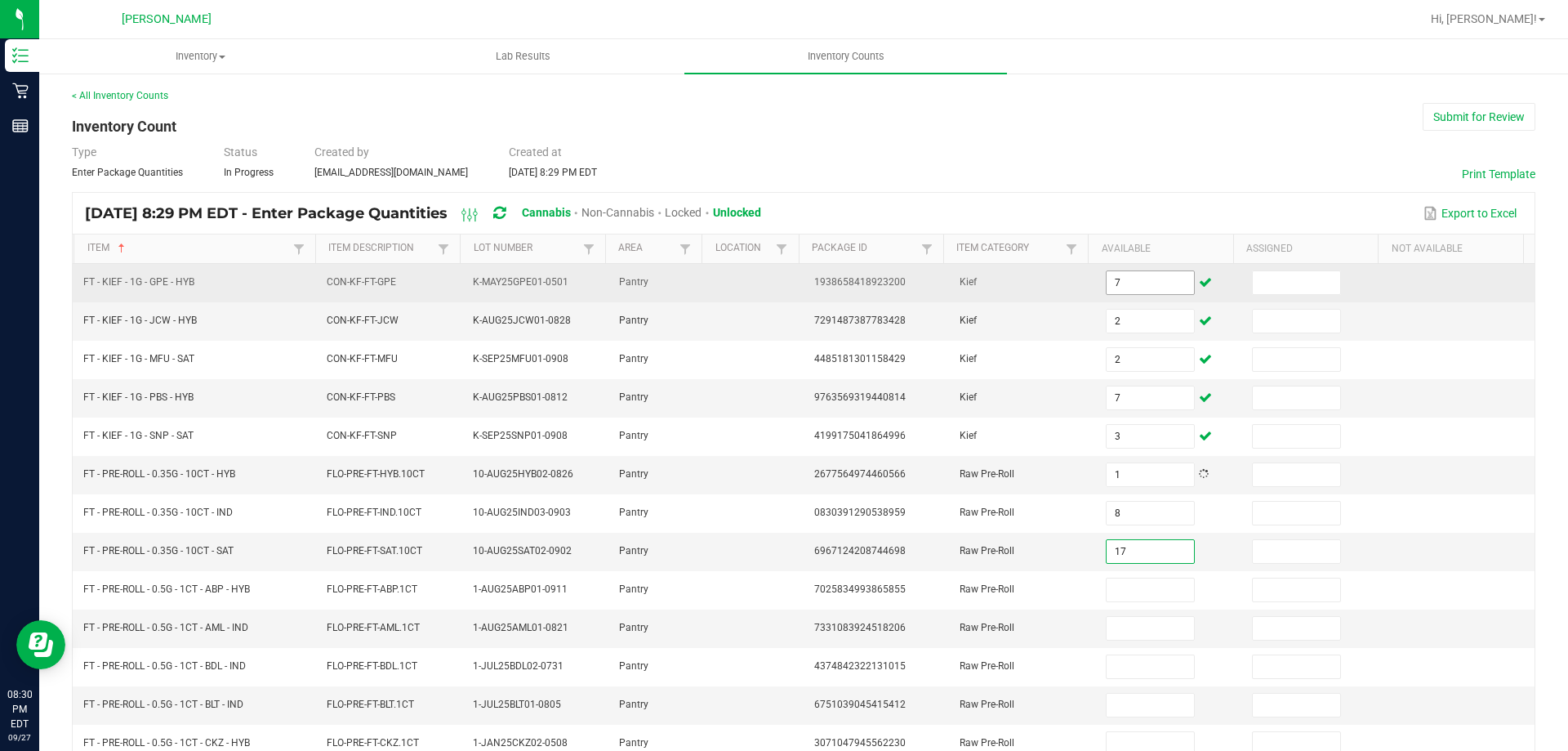
type input "17"
type input "16"
type input "11"
type input "10"
type input "18"
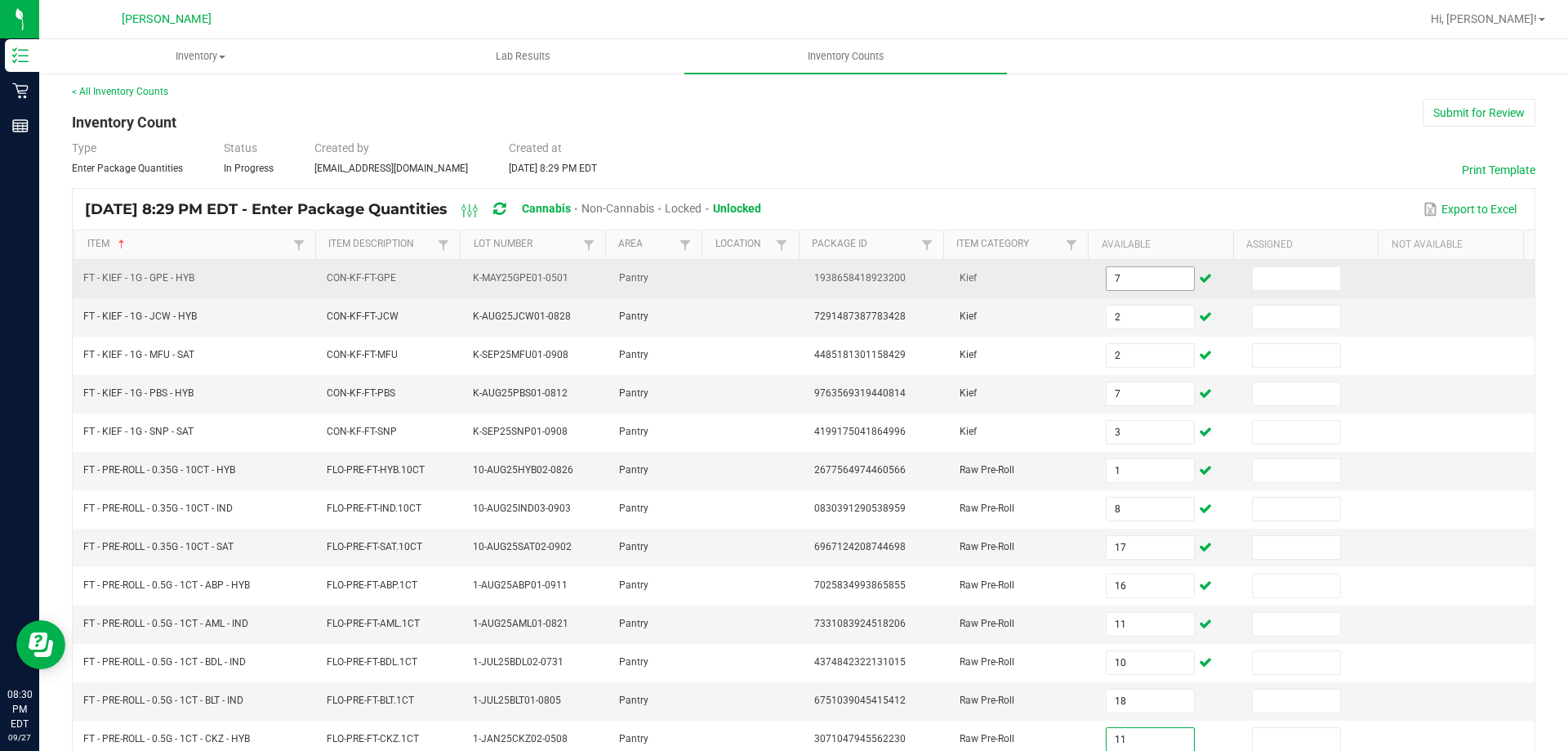
type input "11"
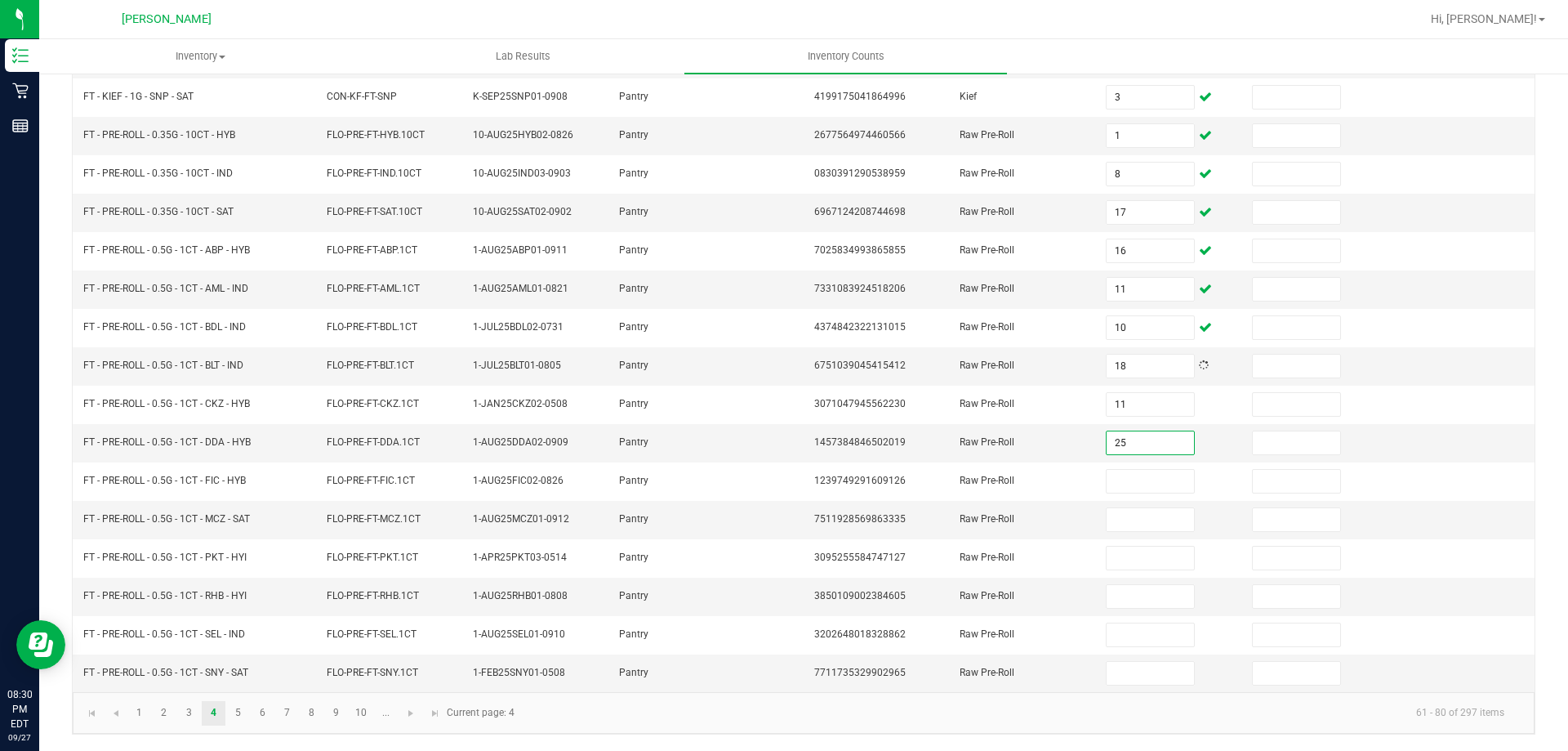
type input "25"
type input "13"
type input "9"
type input "4"
type input "10"
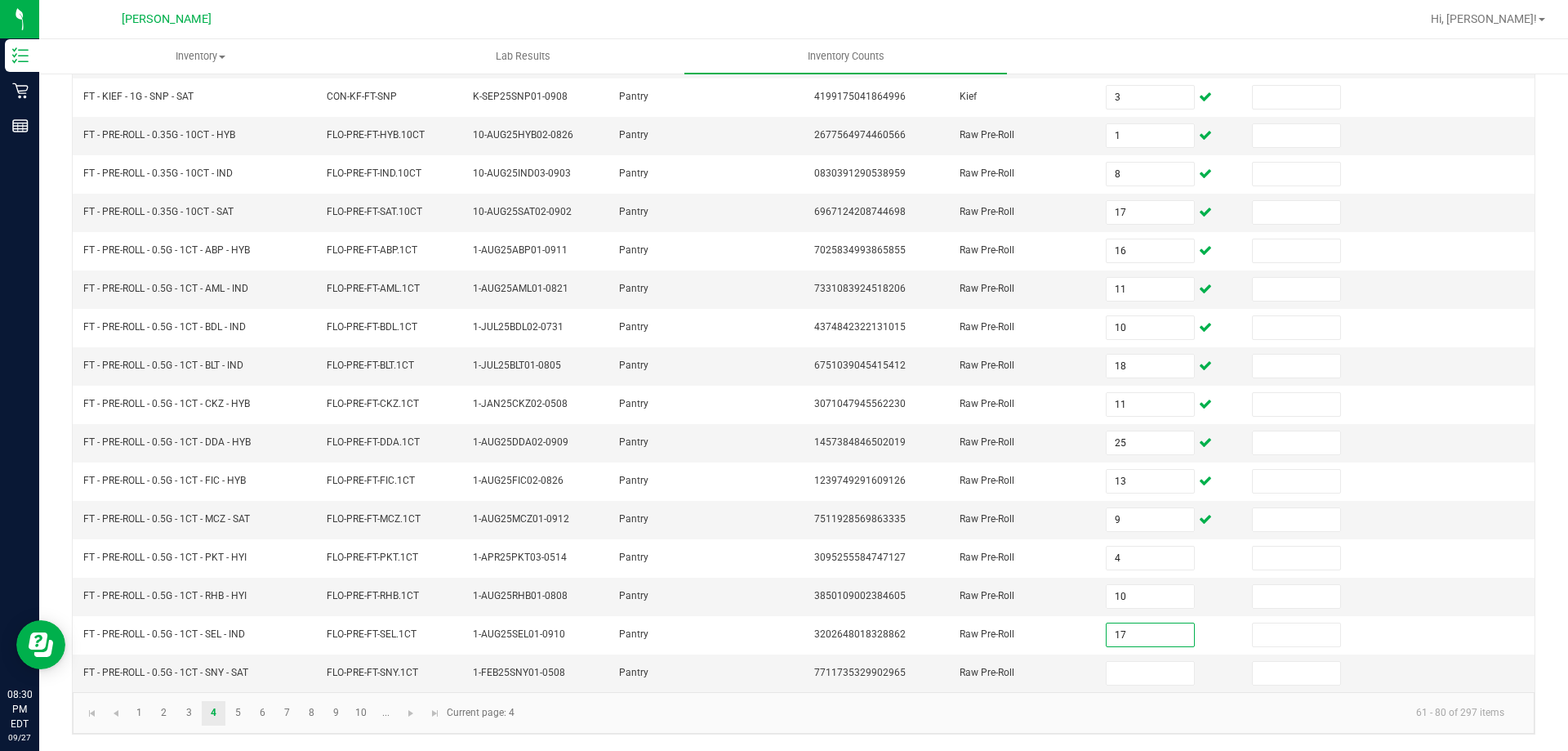
type input "17"
type input "8"
drag, startPoint x: 415, startPoint y: 711, endPoint x: 424, endPoint y: 713, distance: 9.2
click at [415, 712] on span "Go to the next page" at bounding box center [410, 713] width 13 height 13
click at [211, 722] on link "4" at bounding box center [214, 713] width 24 height 24
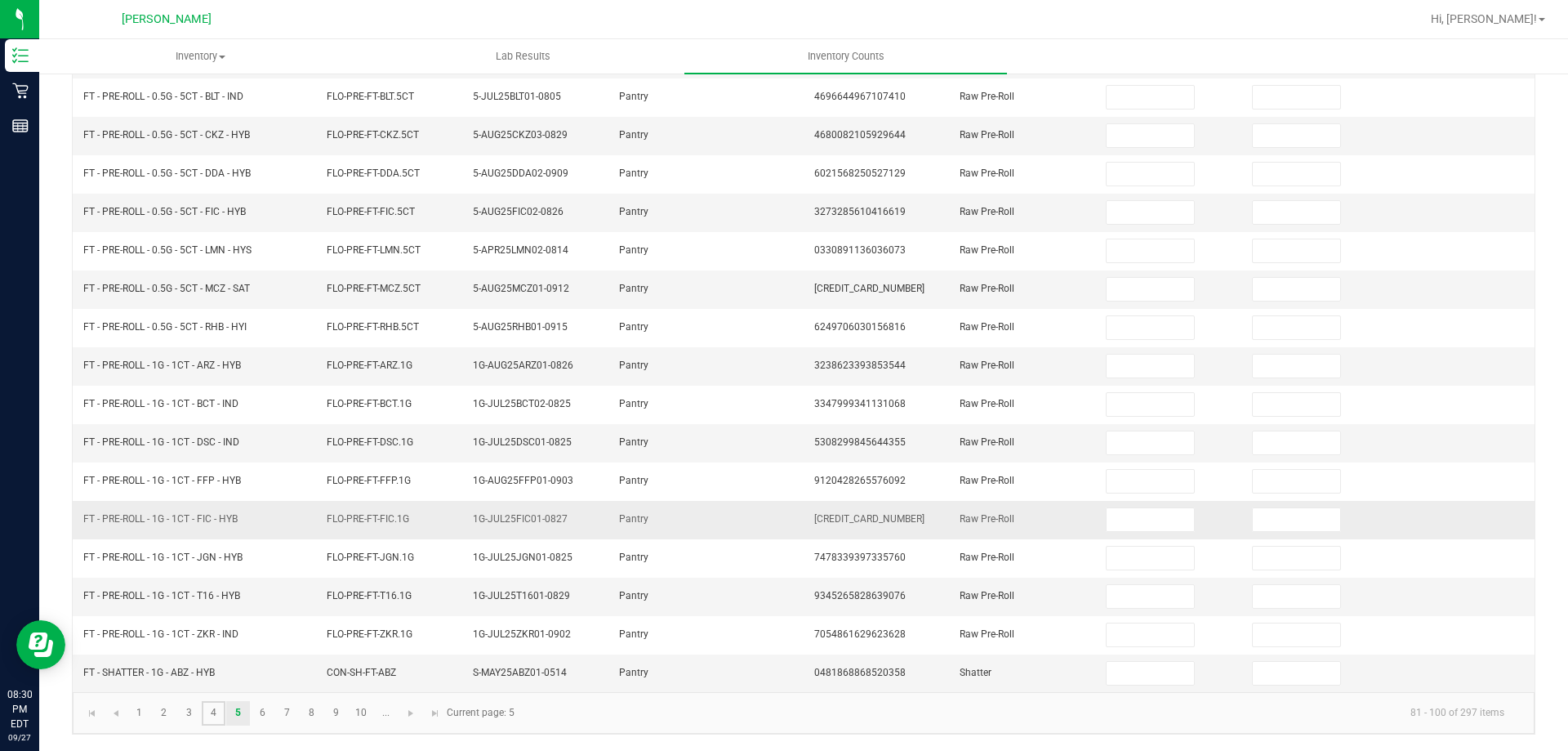
type input "7"
type input "2"
type input "7"
type input "3"
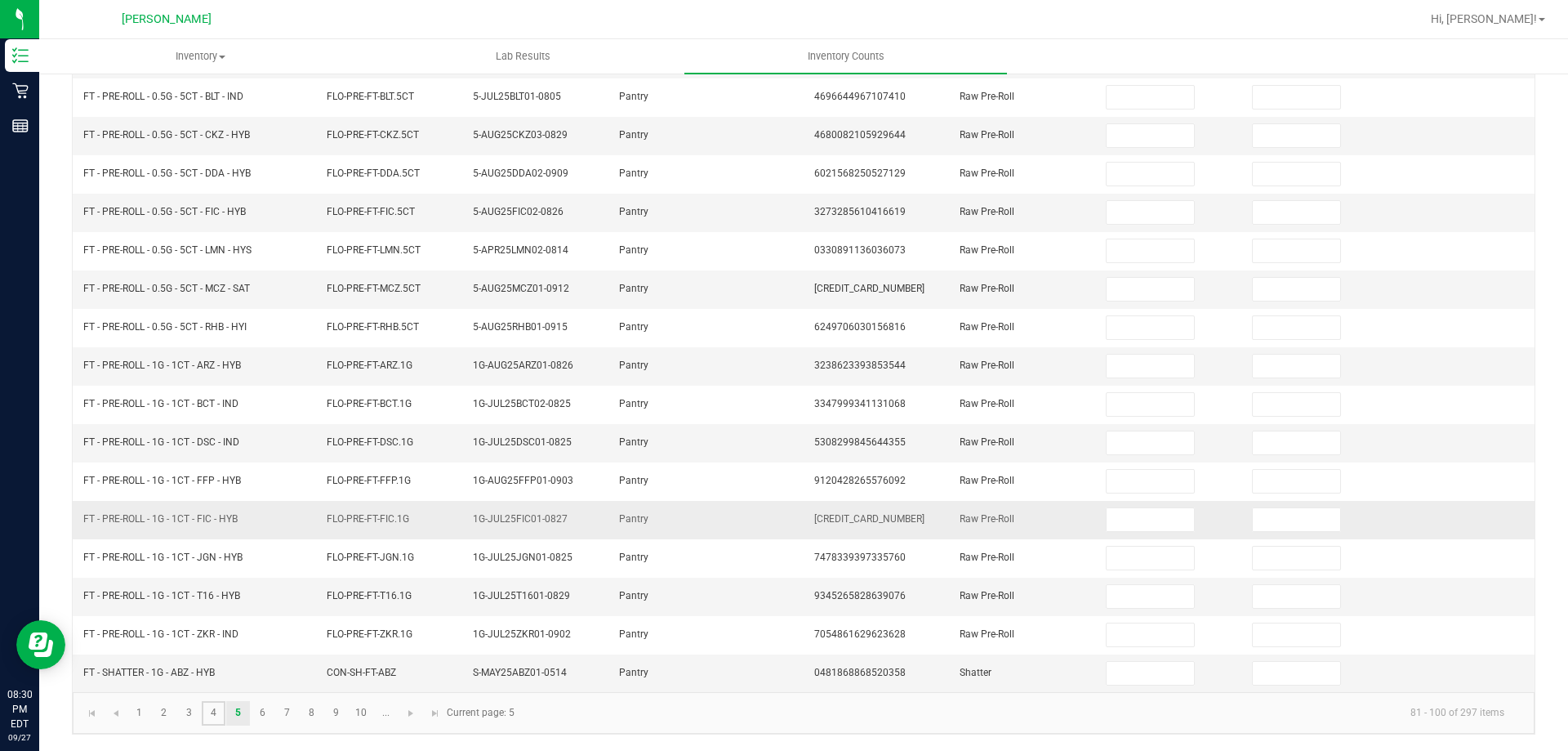
type input "16"
type input "11"
type input "10"
type input "11"
type input "25"
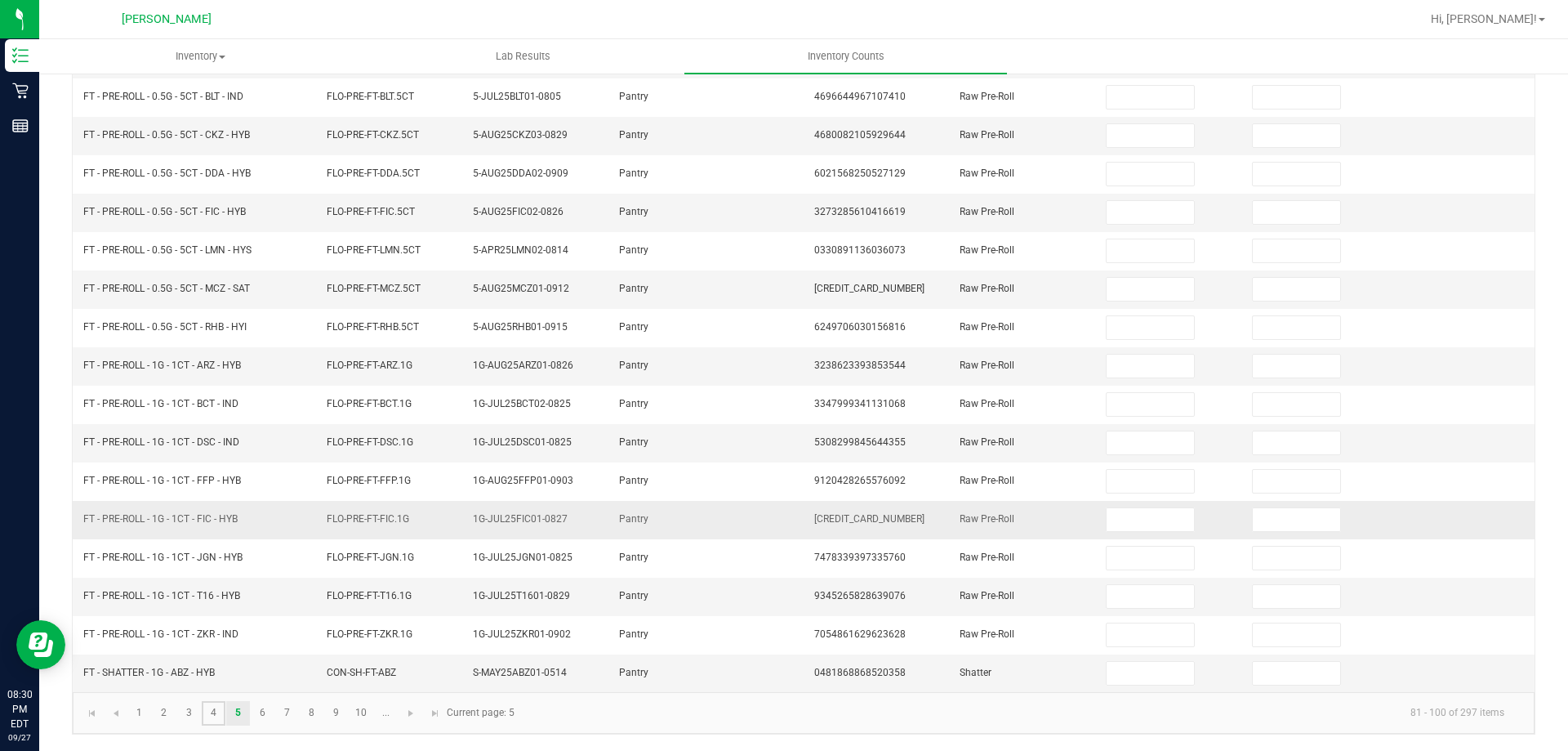
type input "13"
type input "9"
type input "4"
type input "10"
type input "8"
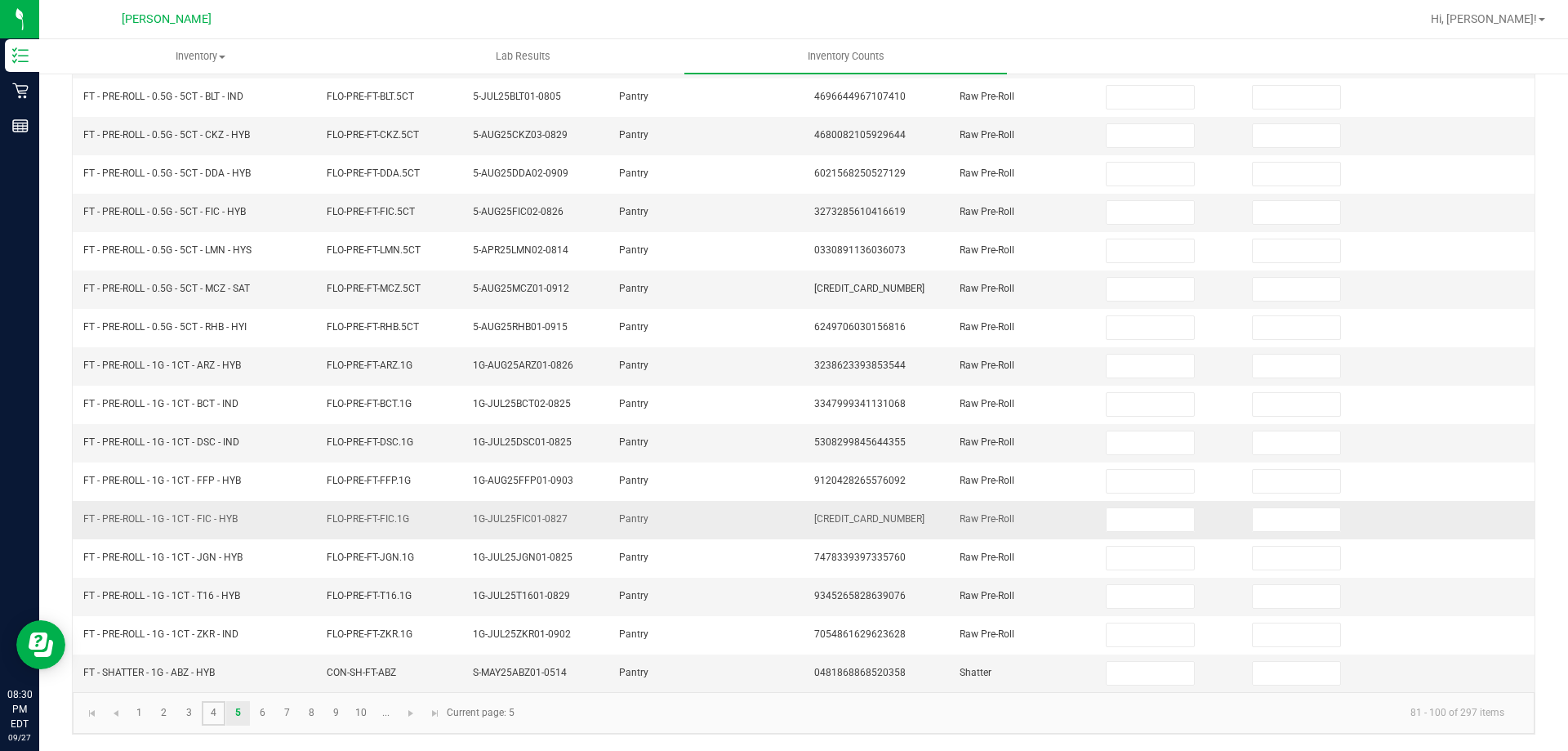
type input "1"
type input "8"
type input "17"
type input "18"
type input "17"
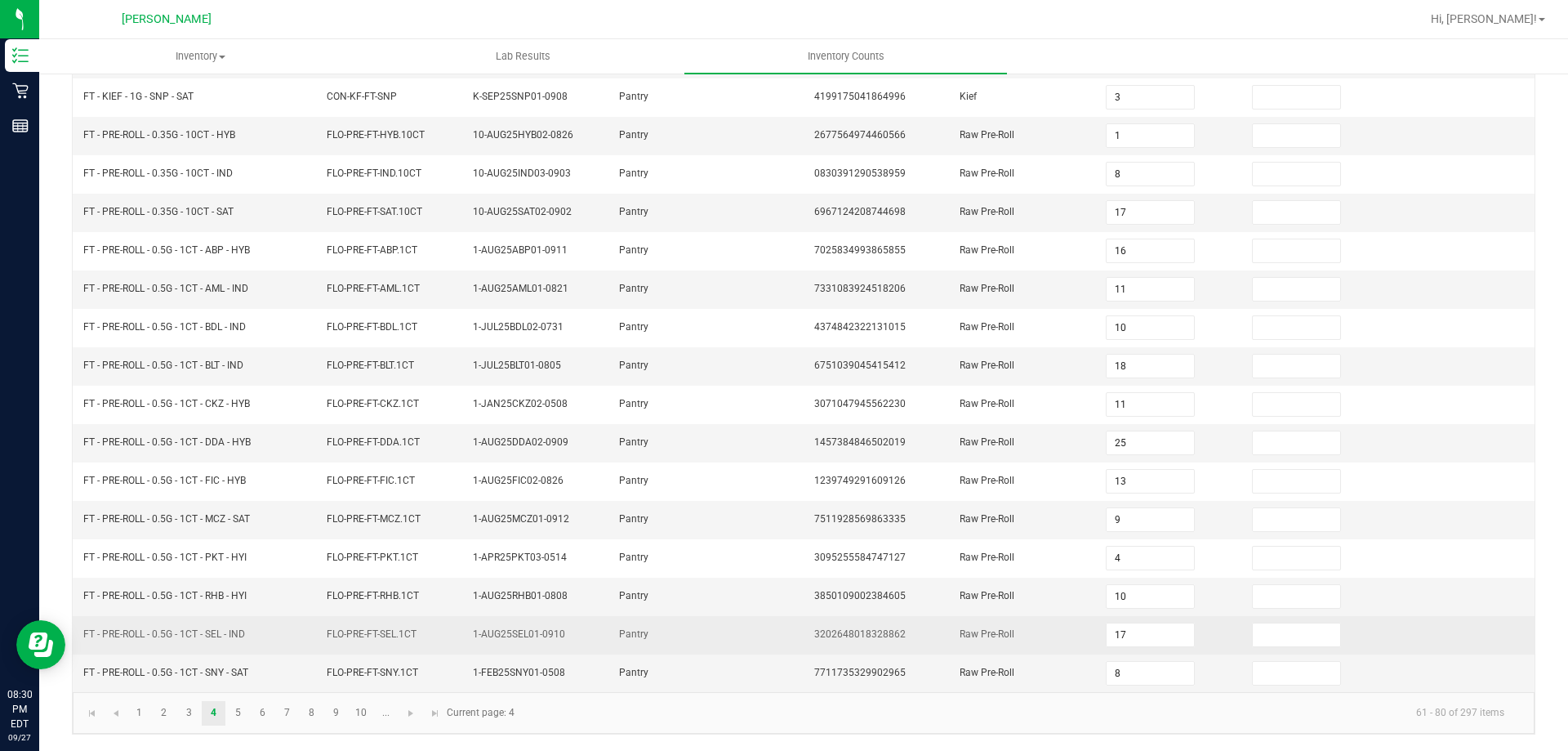
click at [345, 640] on td "FLO-PRE-FT-SEL.1CT" at bounding box center [389, 634] width 146 height 38
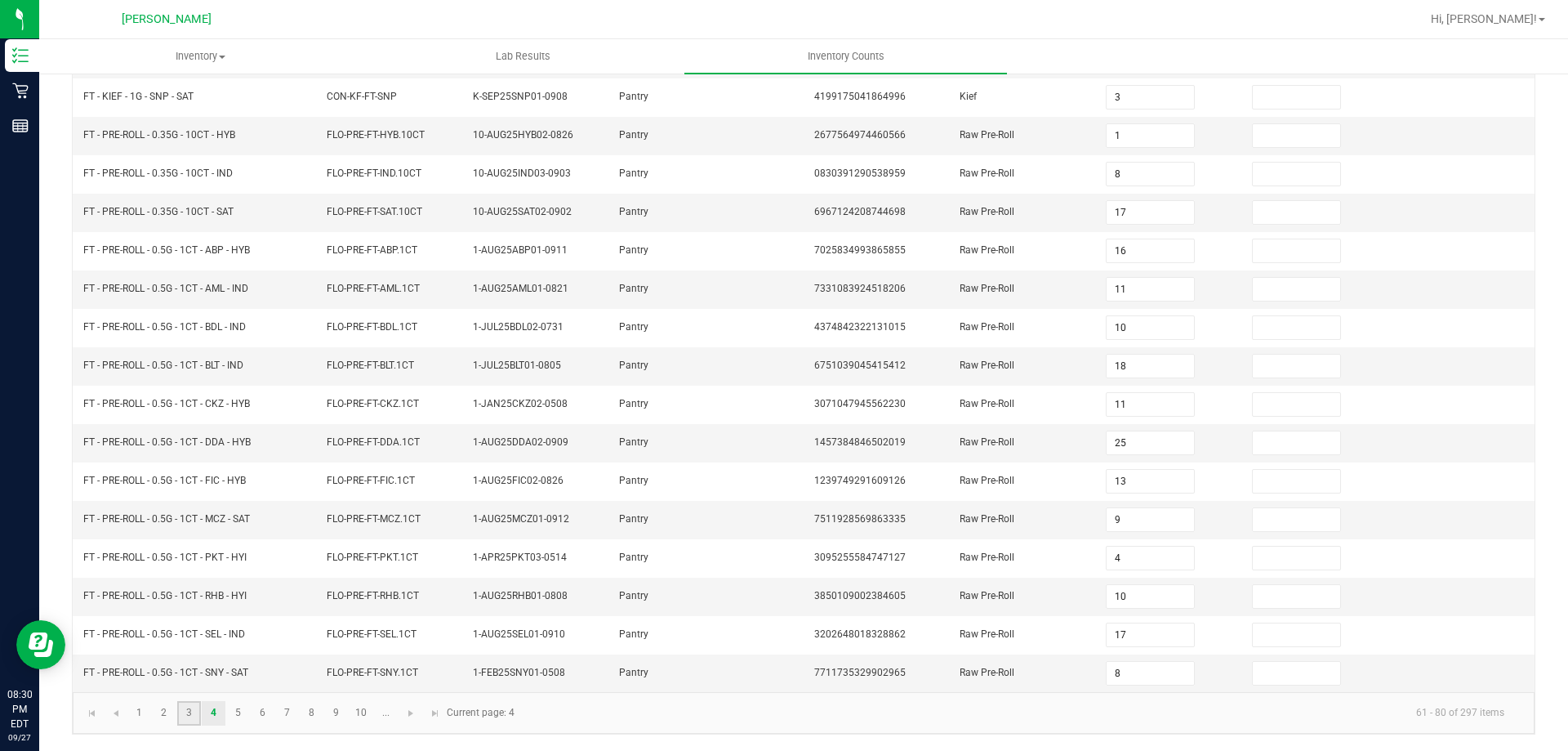
click at [188, 714] on link "3" at bounding box center [189, 713] width 24 height 24
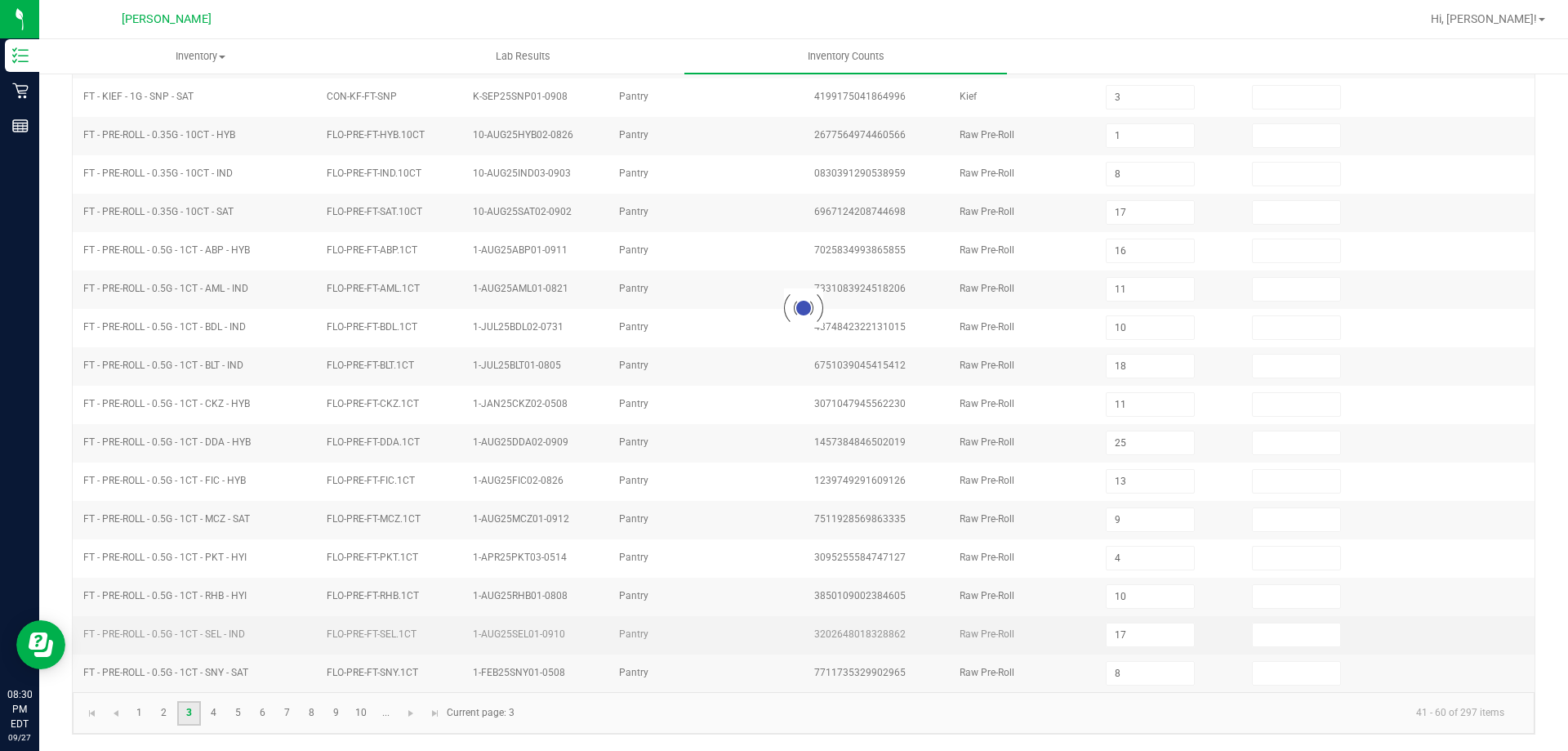
type input "5"
type input "6"
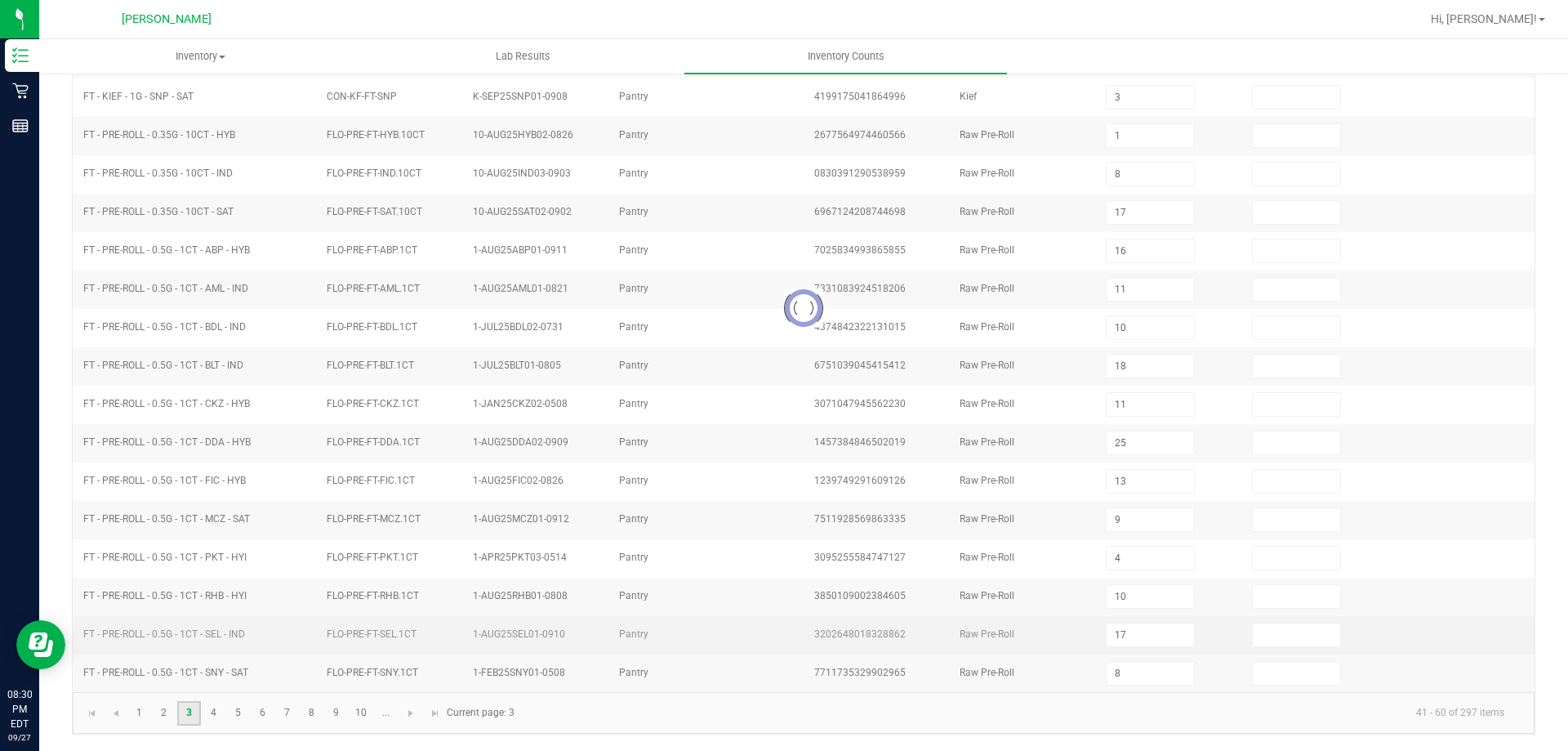
type input "11"
type input "9"
type input "7"
type input "8"
type input "2"
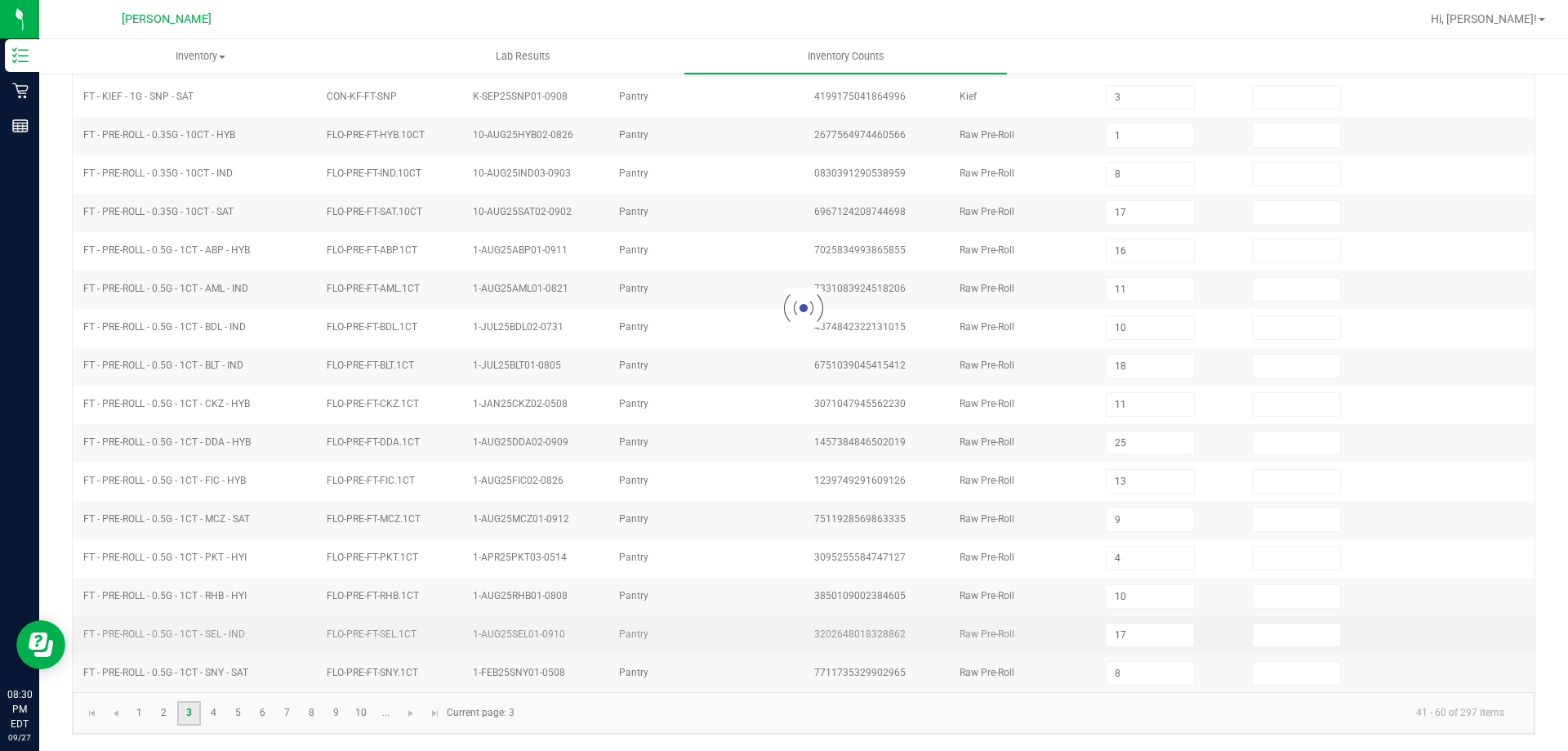
type input "2"
type input "1"
type input "13"
type input "5"
type input "1"
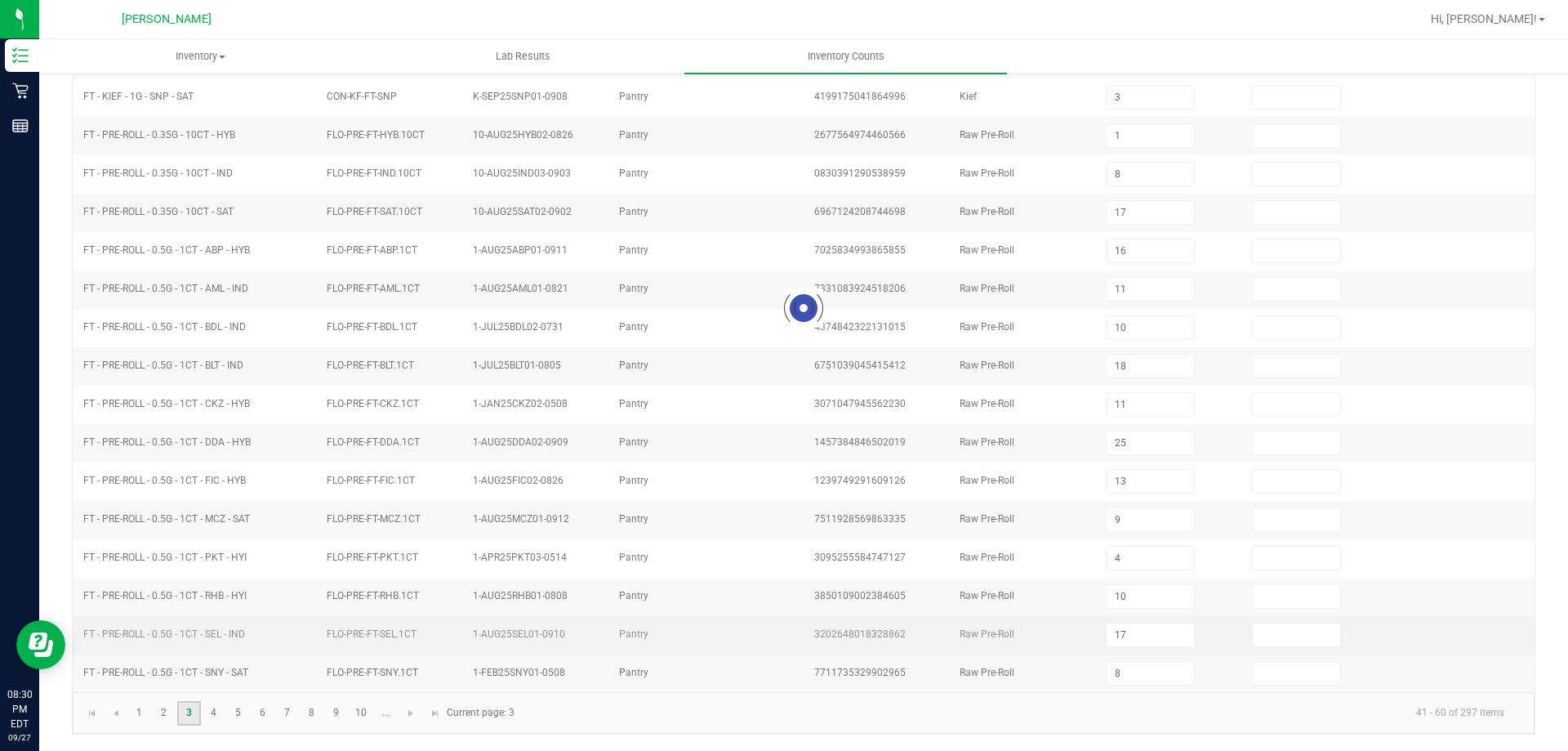
type input "6"
type input "12"
type input "7"
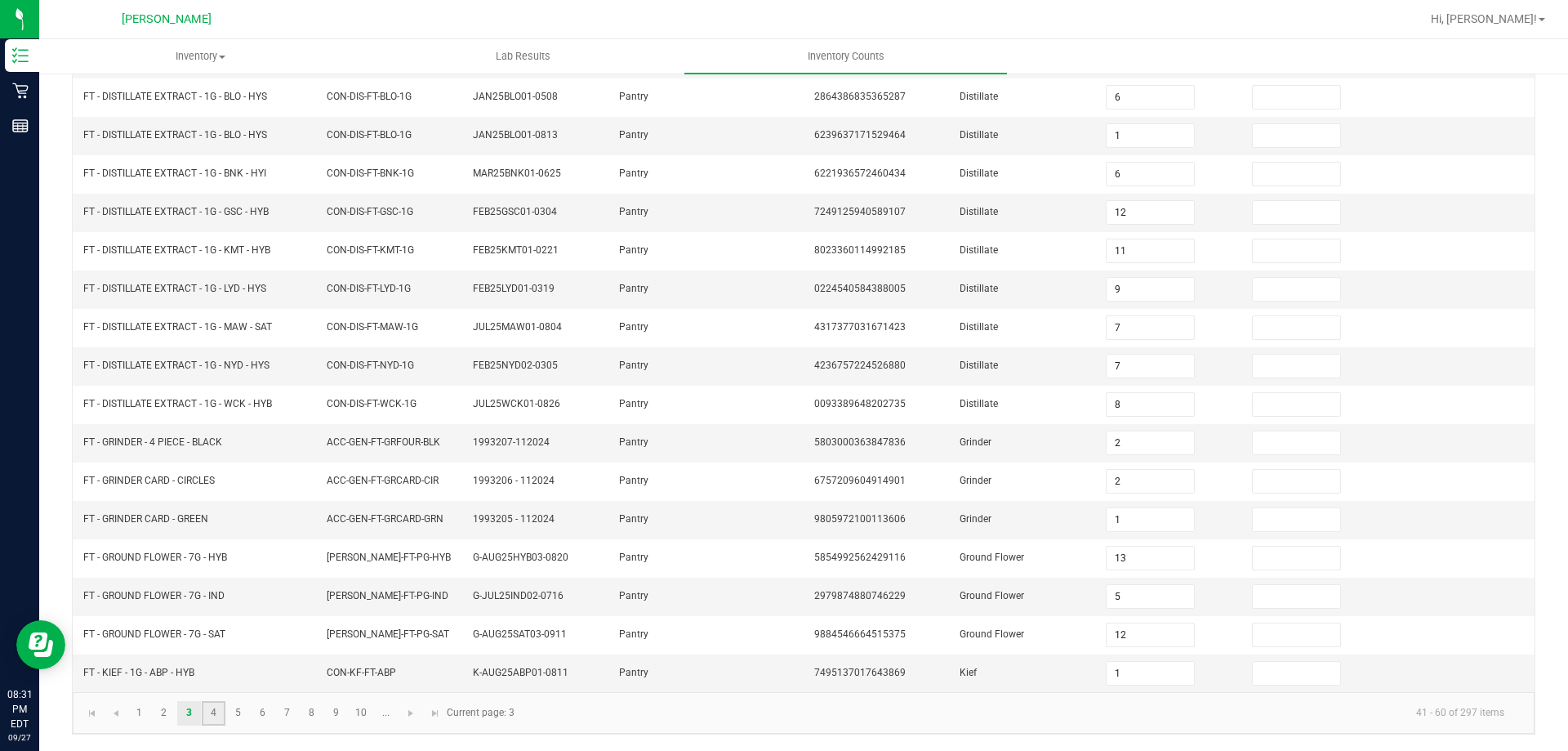
click at [213, 711] on link "4" at bounding box center [214, 713] width 24 height 24
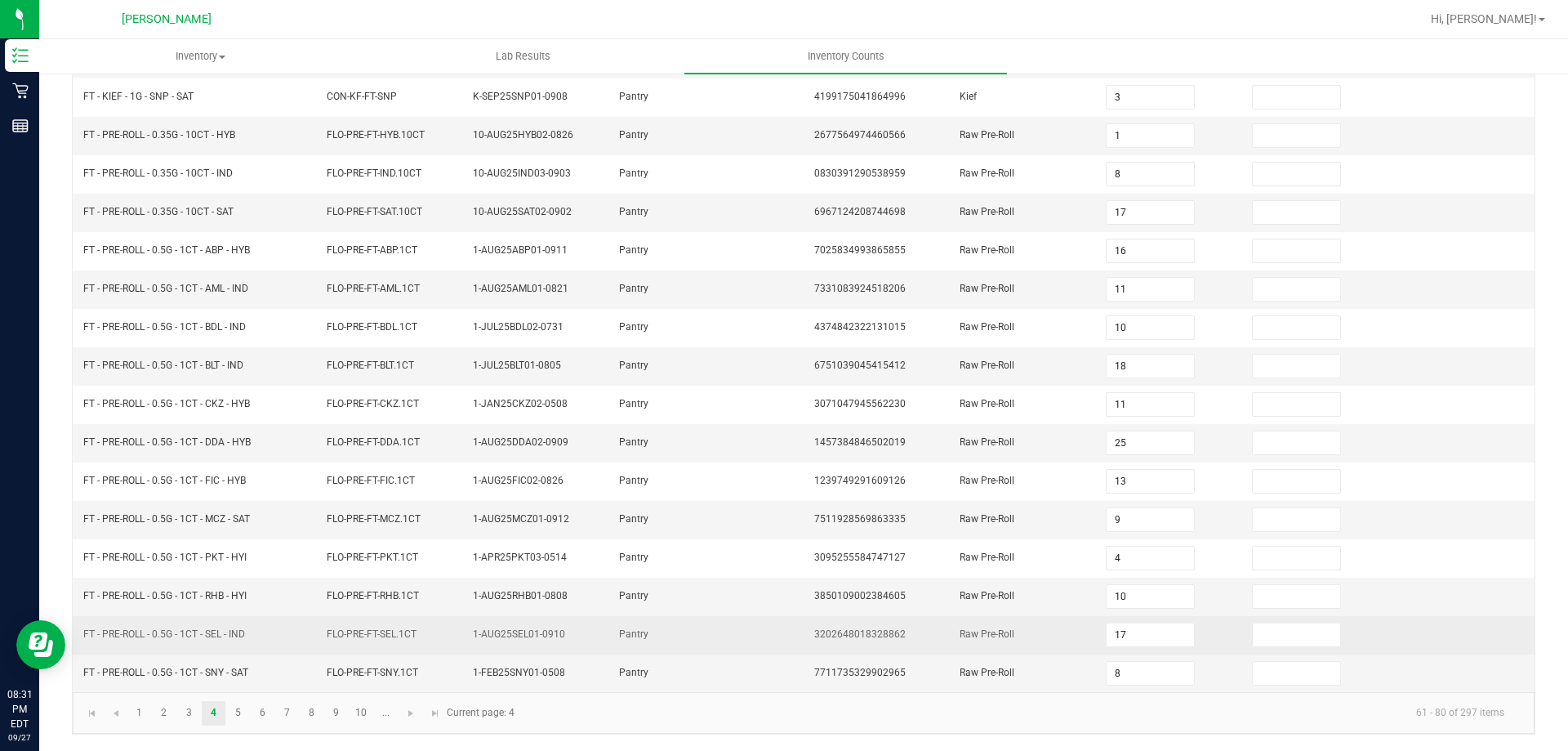
click at [359, 646] on td "FLO-PRE-FT-SEL.1CT" at bounding box center [389, 634] width 146 height 38
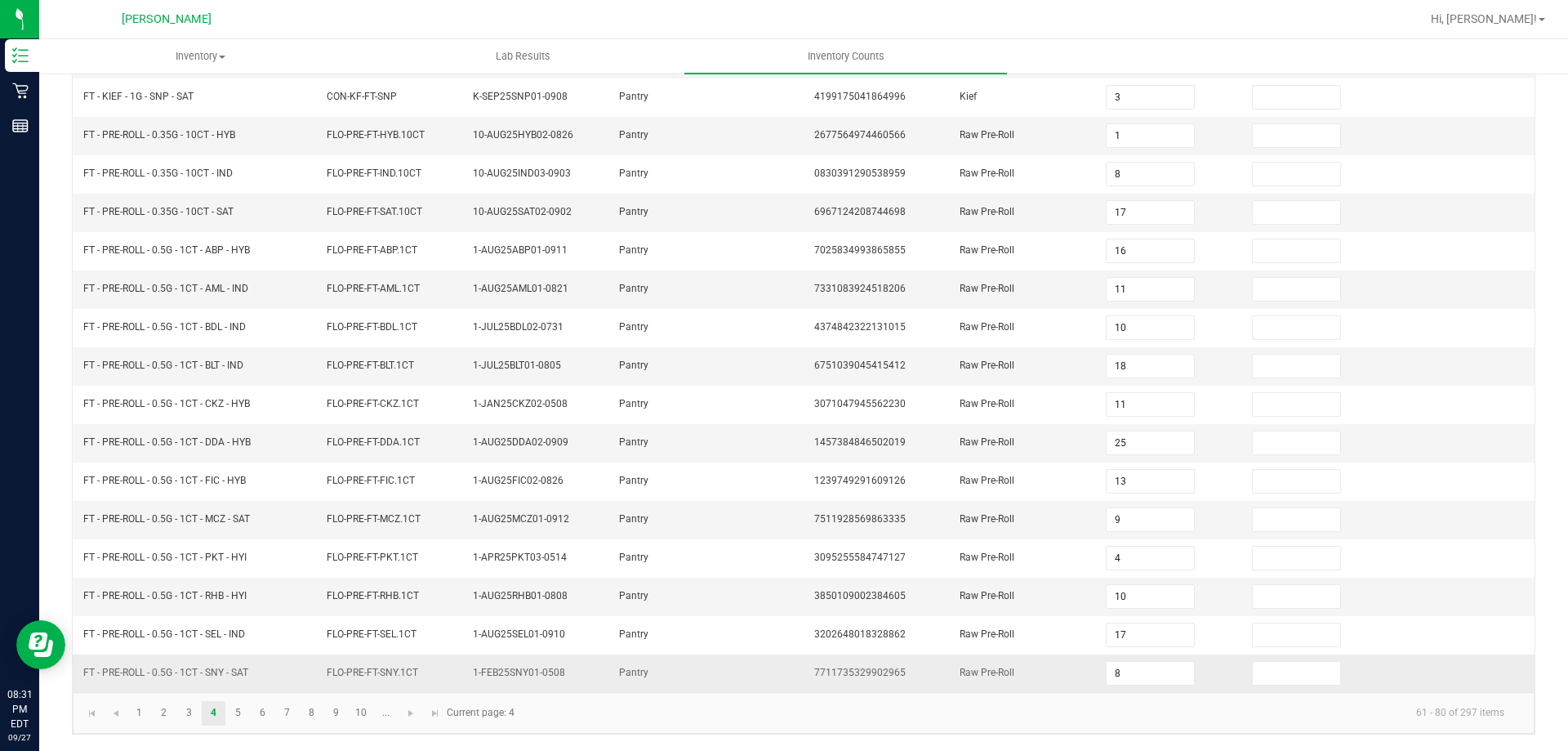
click at [616, 658] on td "Pantry" at bounding box center [657, 673] width 97 height 37
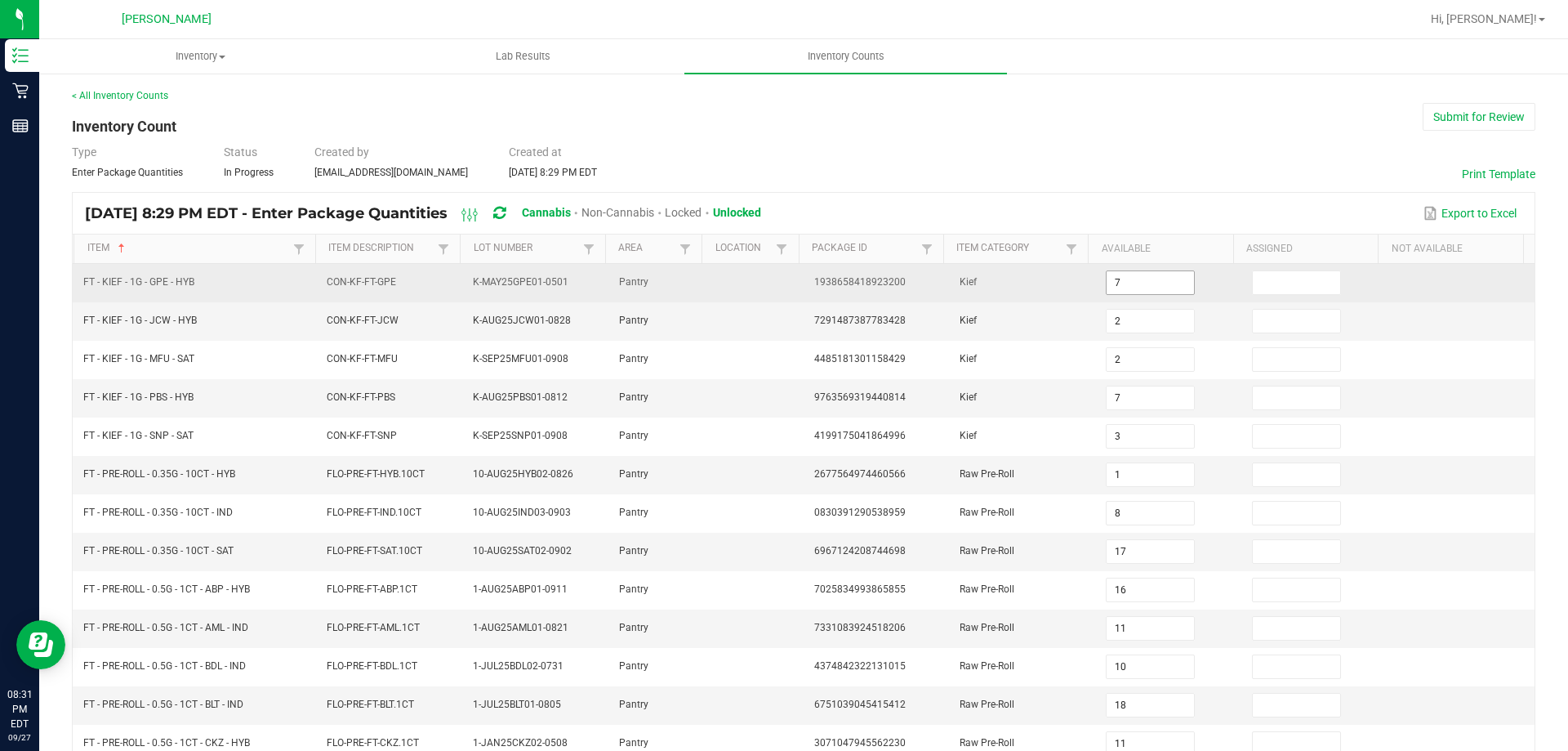
click at [1126, 286] on input "7" at bounding box center [1149, 282] width 87 height 23
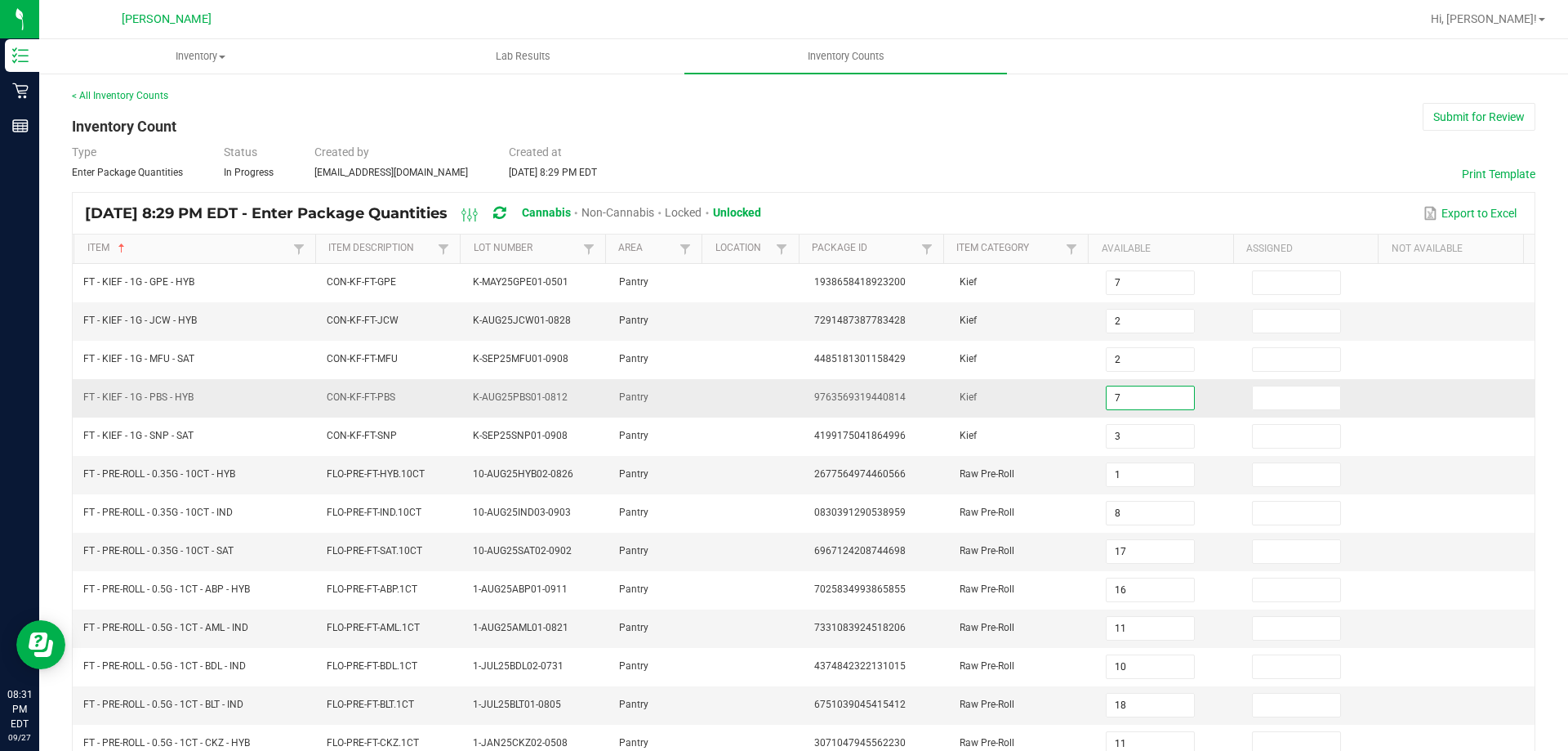
click at [1131, 404] on input "7" at bounding box center [1149, 397] width 87 height 23
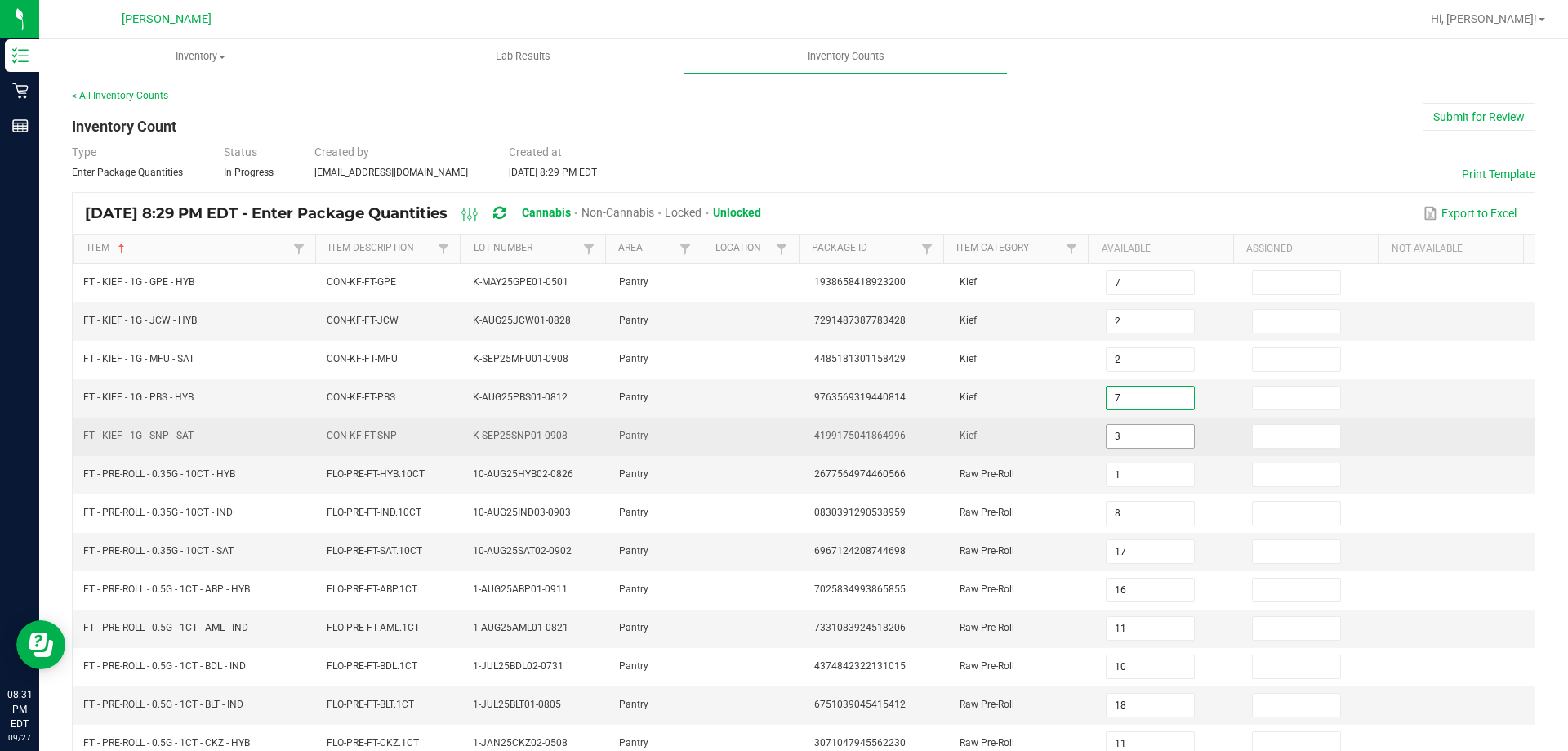
click at [1126, 434] on input "3" at bounding box center [1149, 436] width 87 height 23
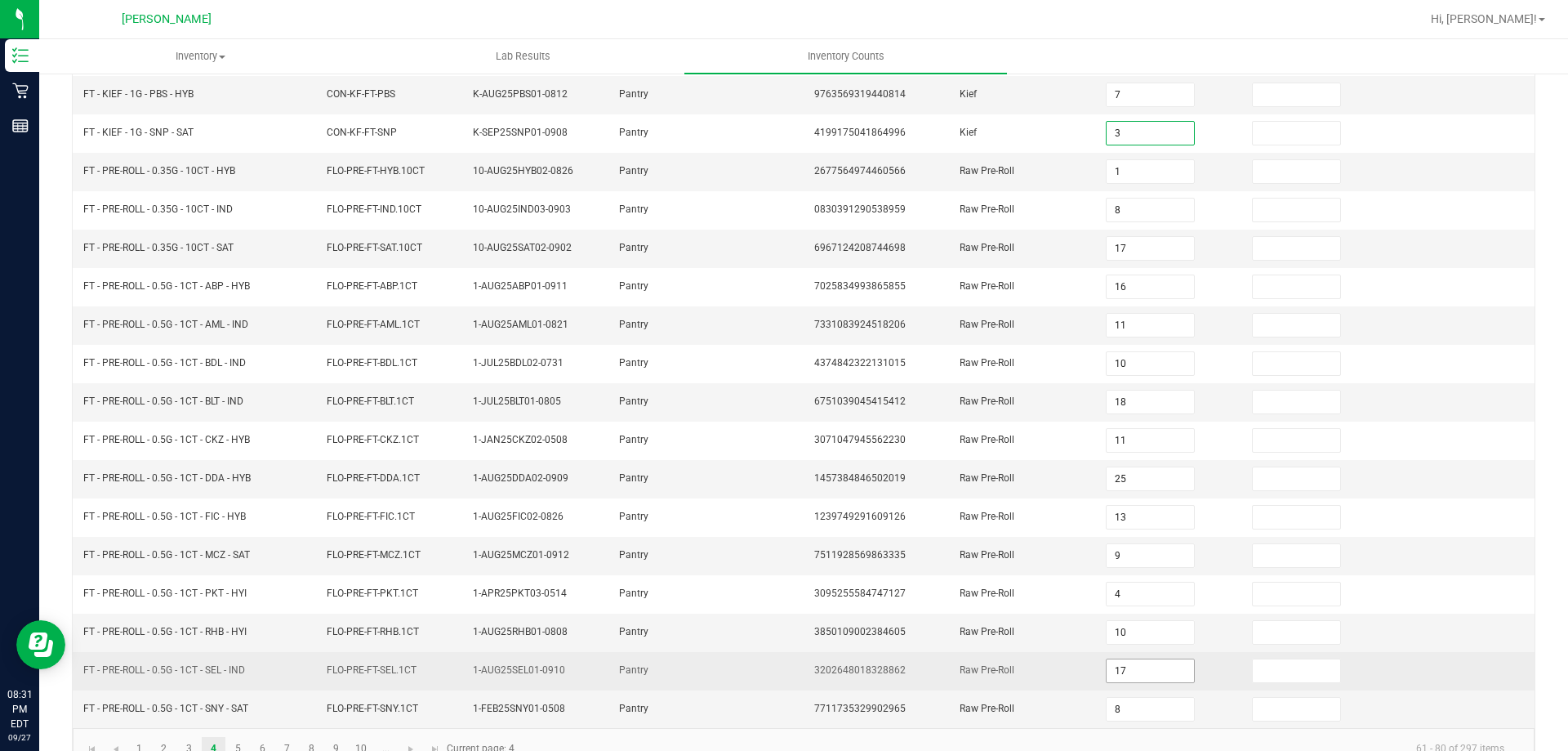
scroll to position [339, 0]
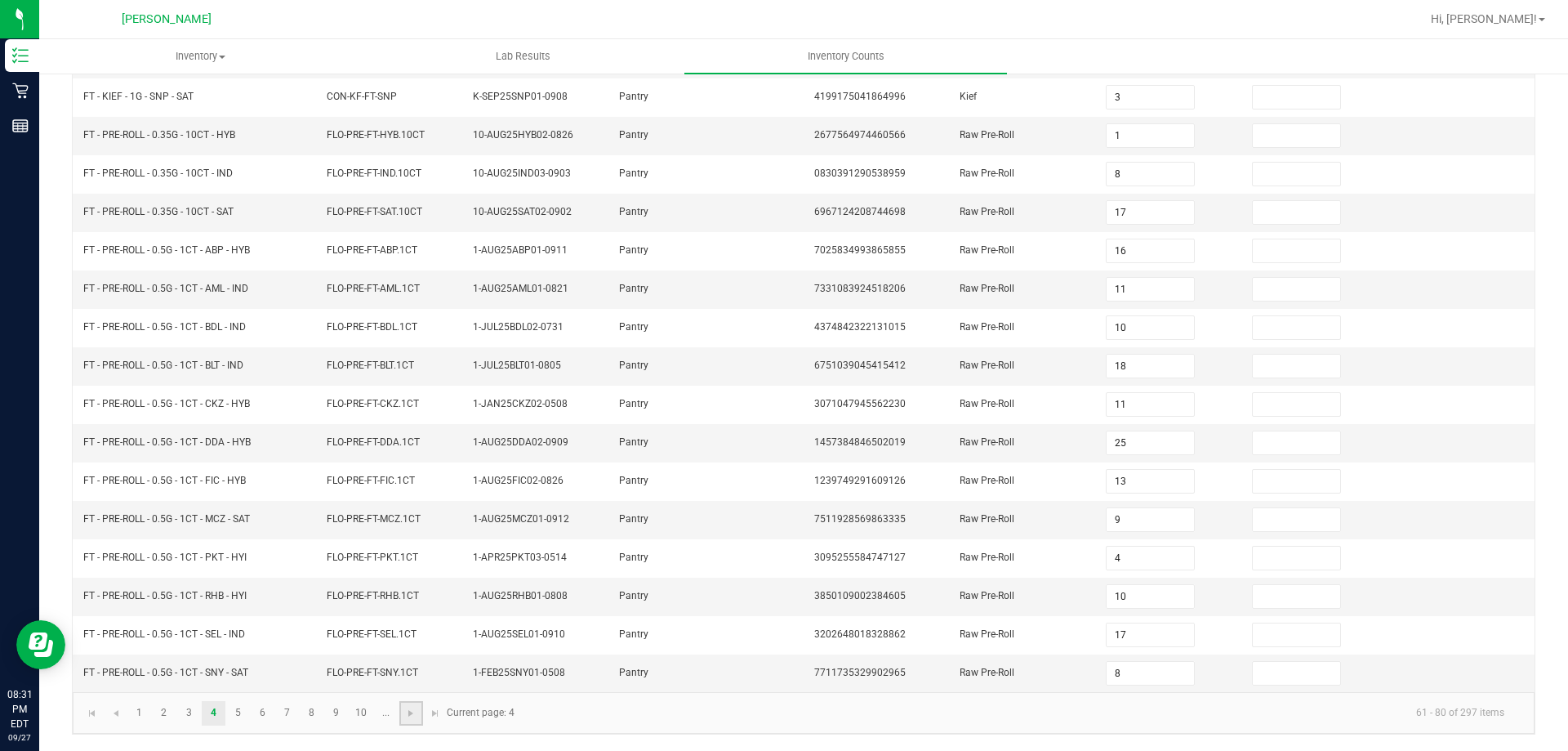
click at [416, 720] on link at bounding box center [411, 713] width 24 height 24
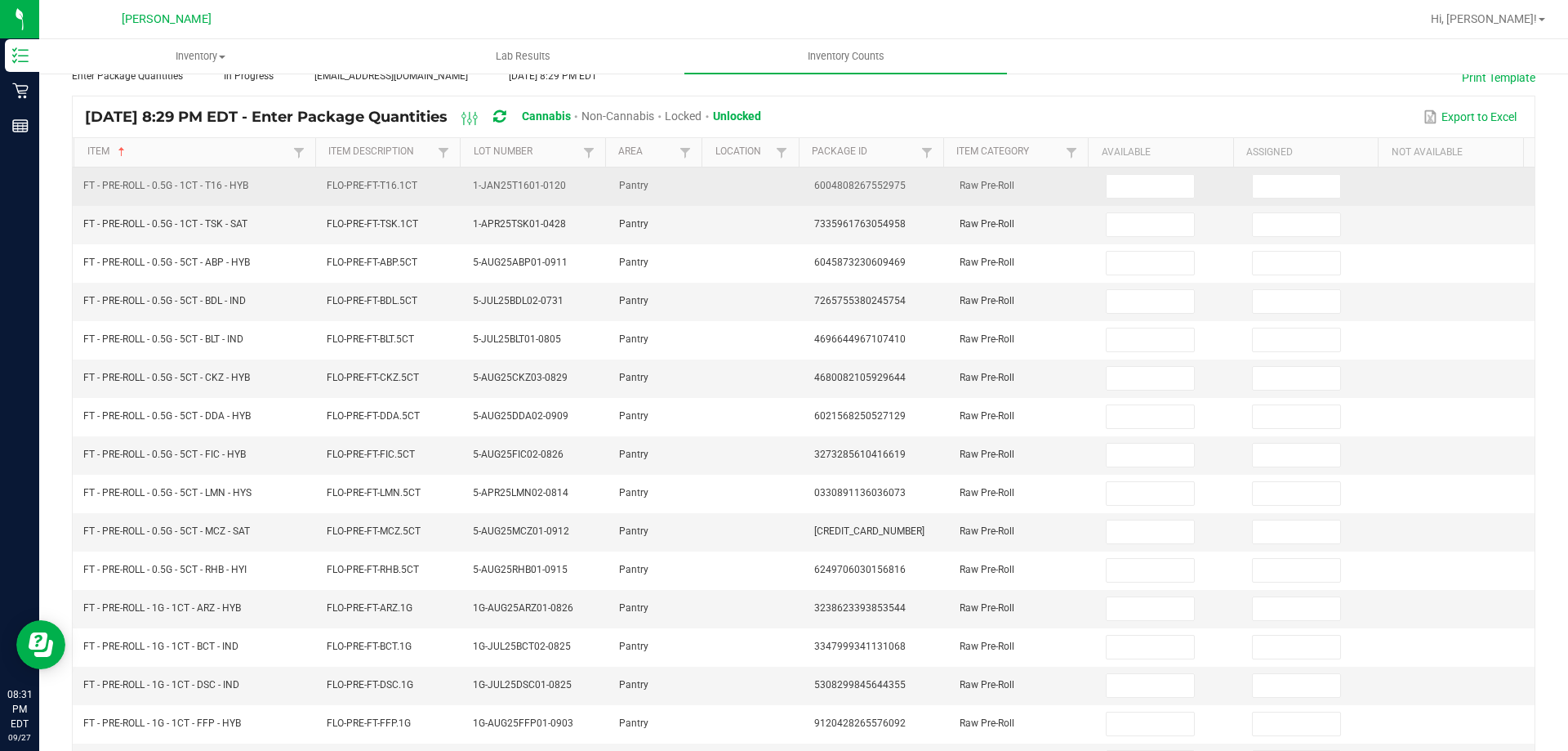
scroll to position [0, 0]
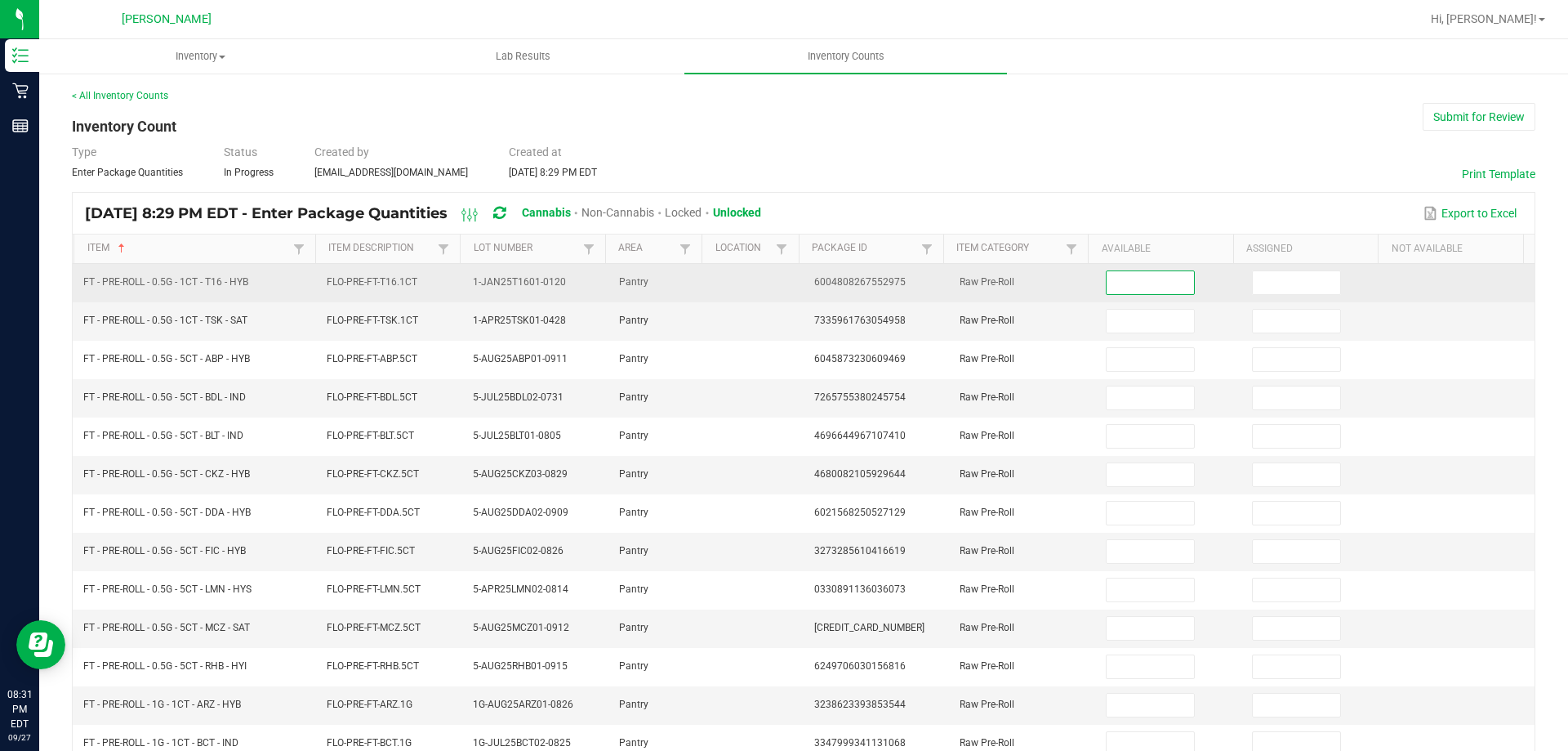
click at [1120, 283] on input at bounding box center [1149, 282] width 87 height 23
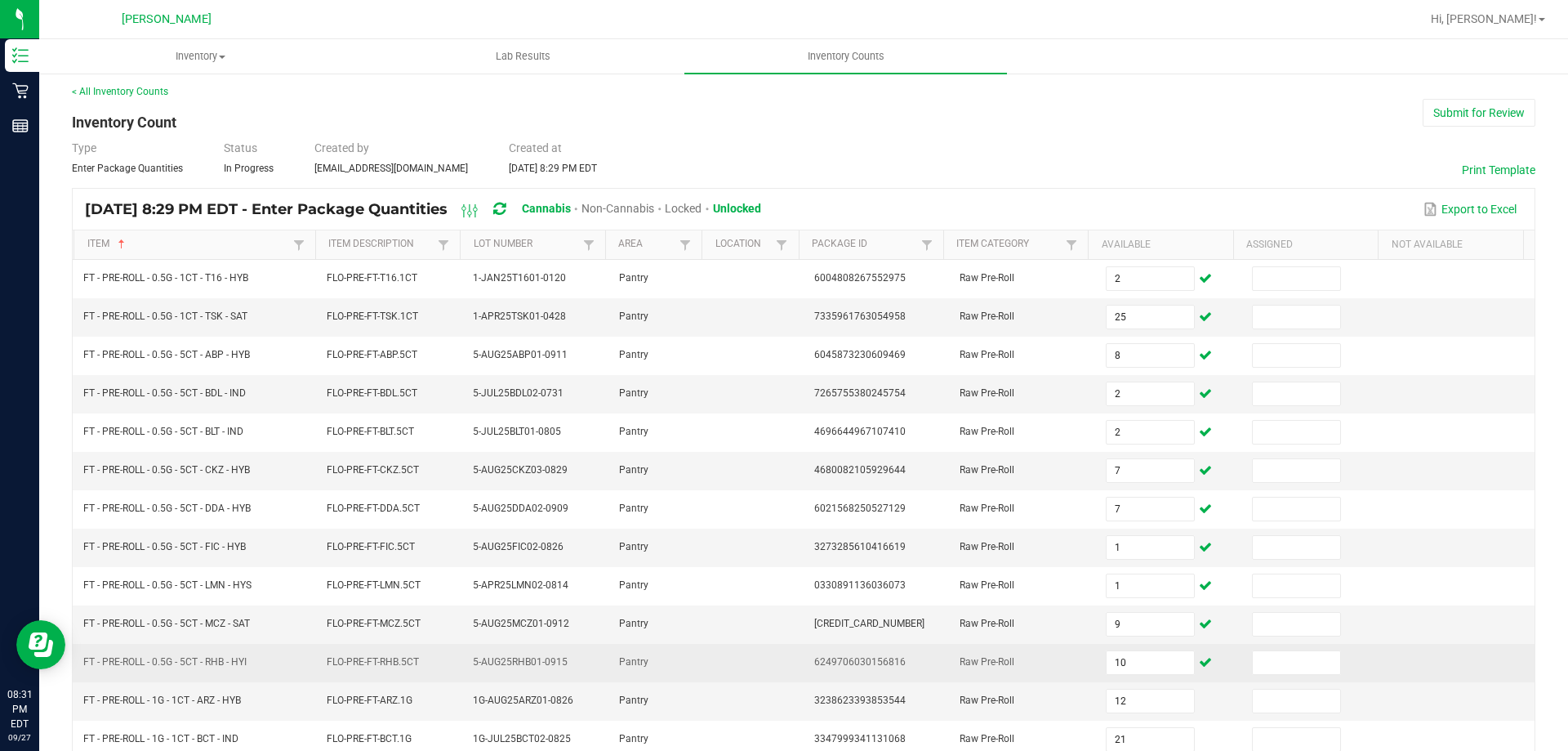
scroll to position [339, 0]
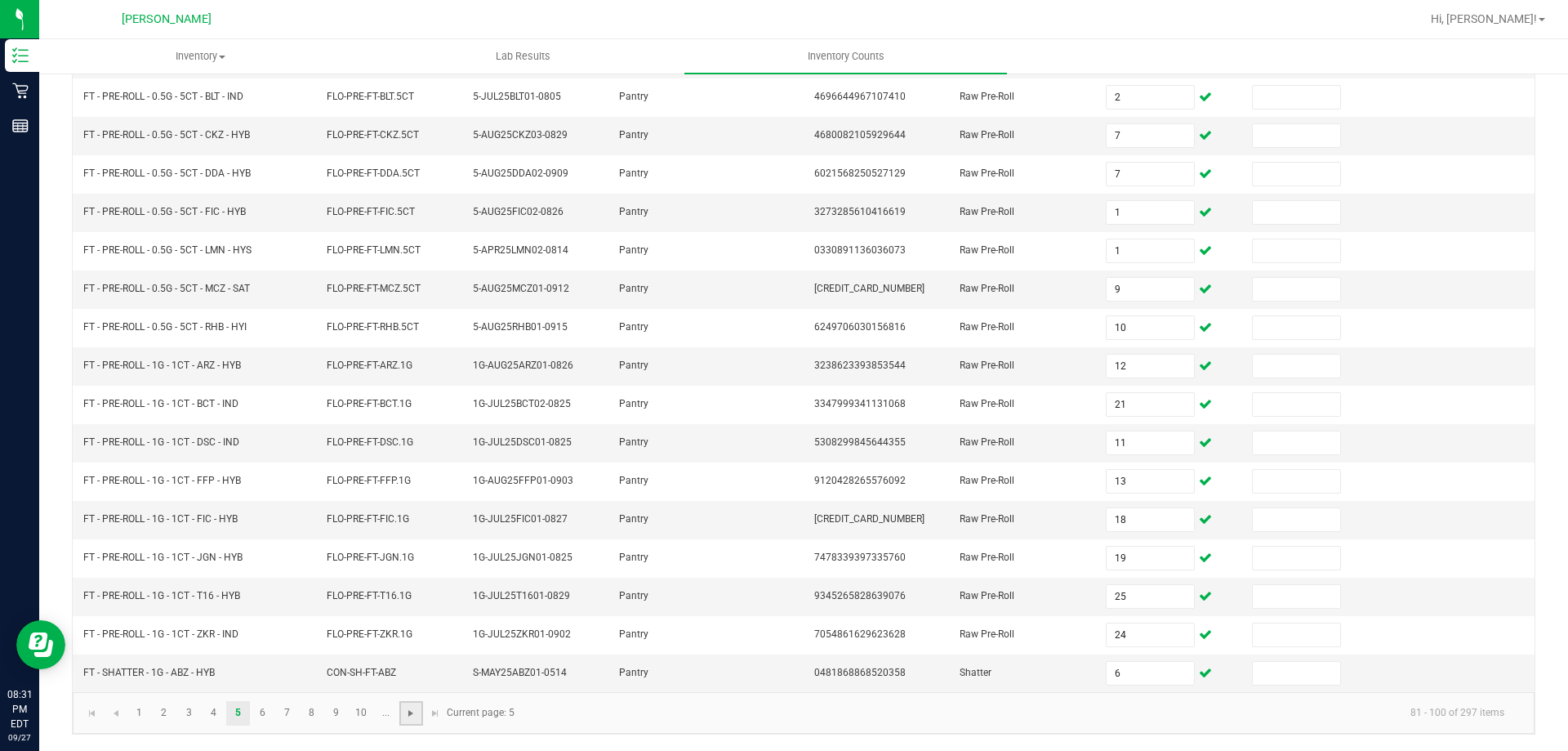
click at [407, 707] on span "Go to the next page" at bounding box center [410, 713] width 13 height 13
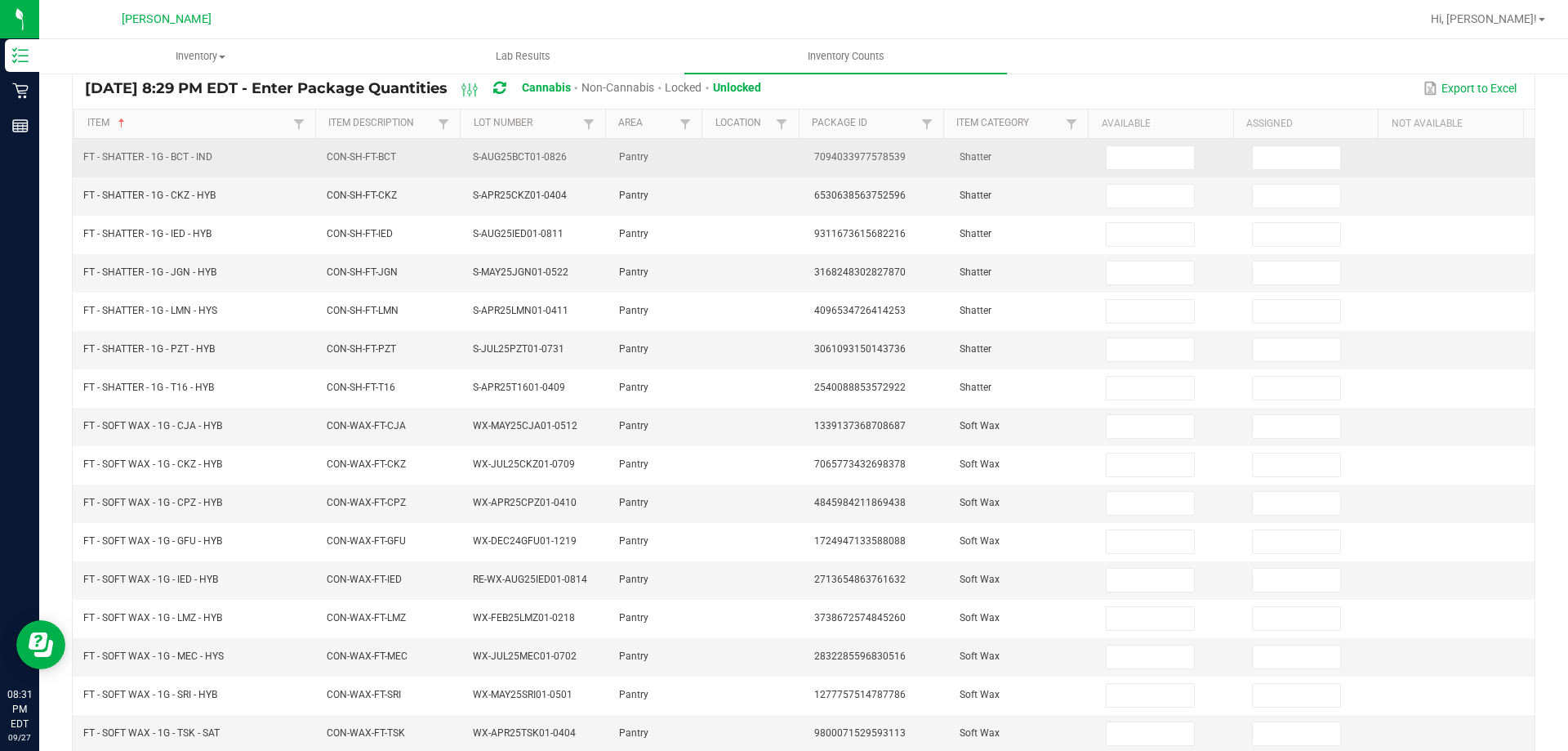
scroll to position [0, 0]
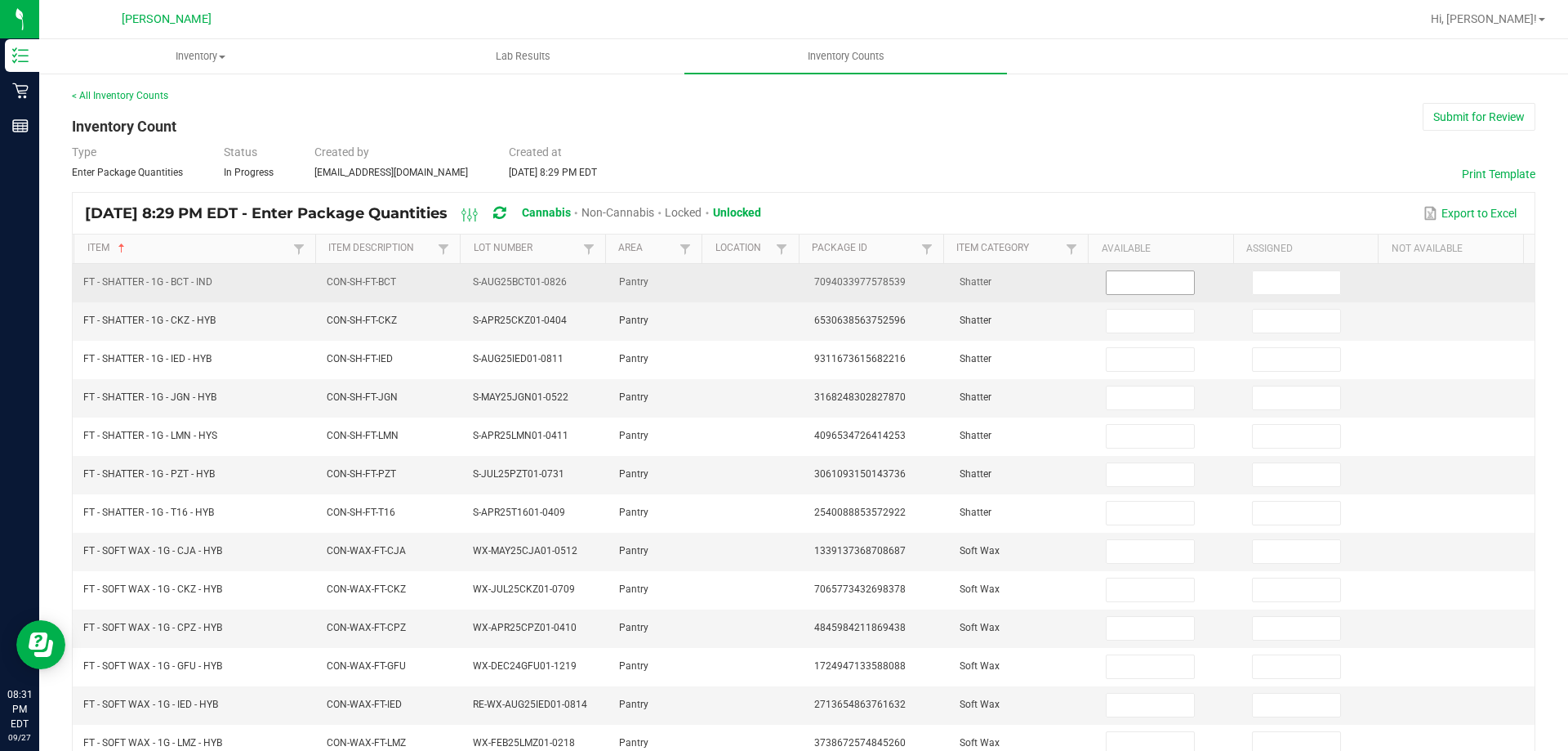
click at [1123, 292] on input at bounding box center [1149, 282] width 87 height 23
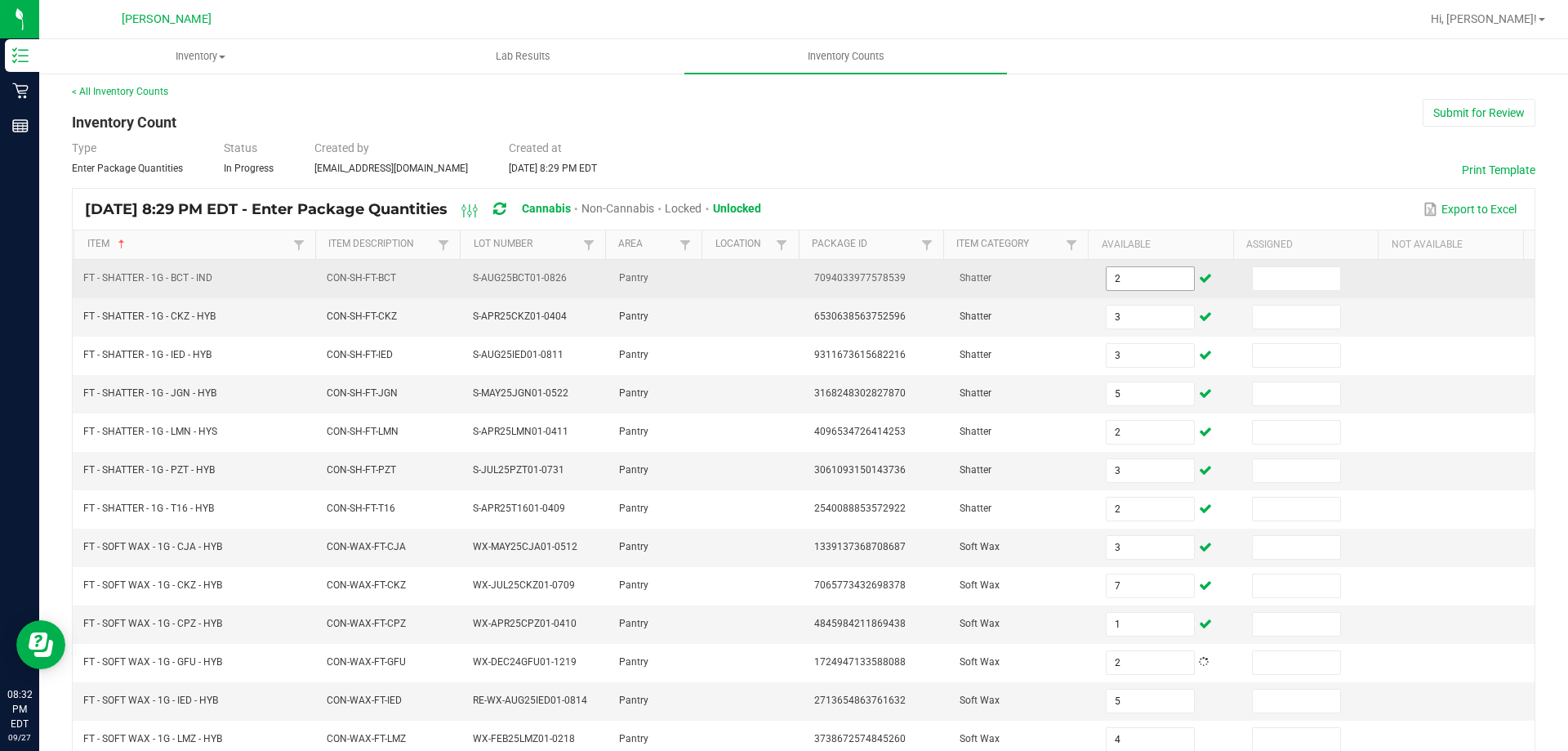
scroll to position [367, 0]
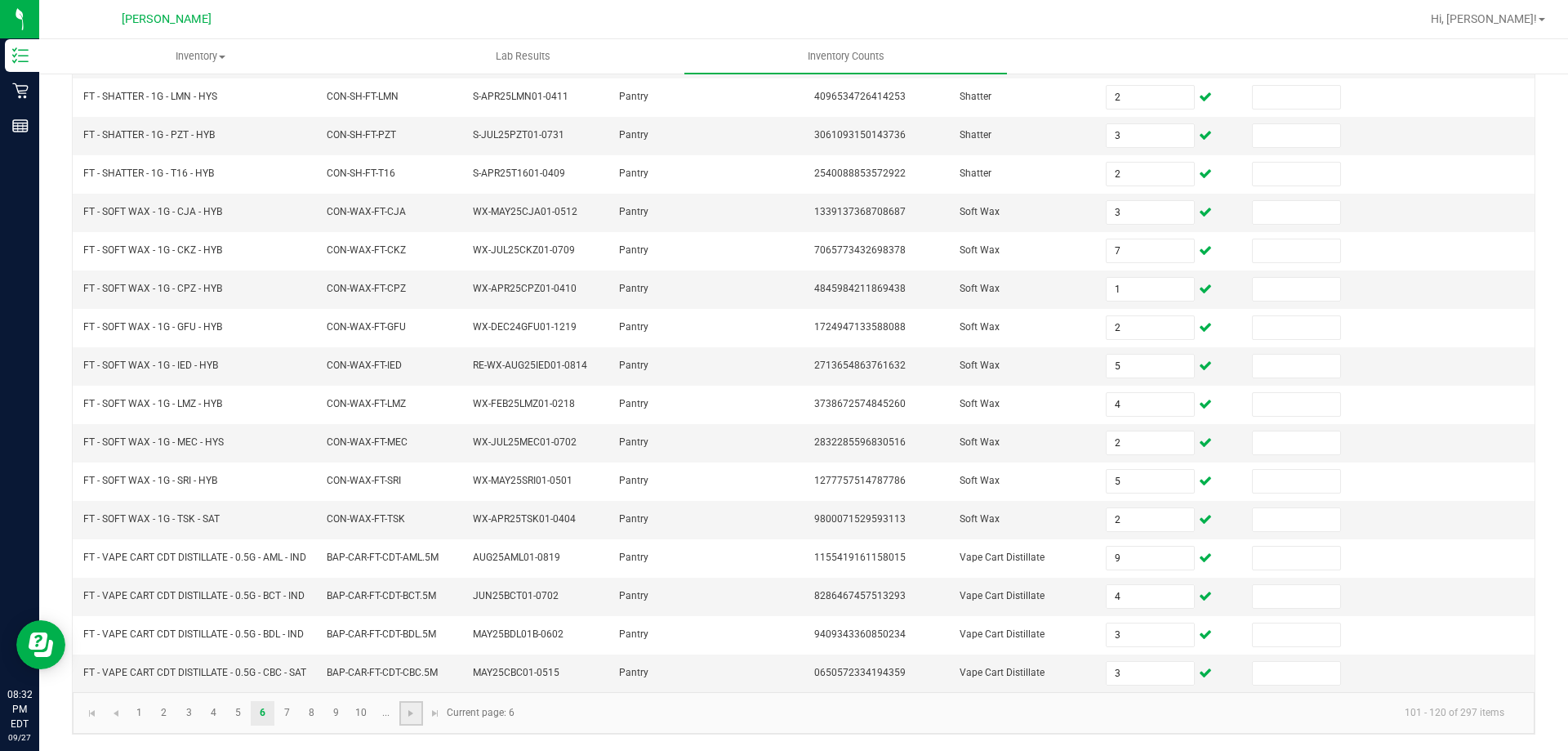
click at [404, 708] on link at bounding box center [411, 713] width 24 height 24
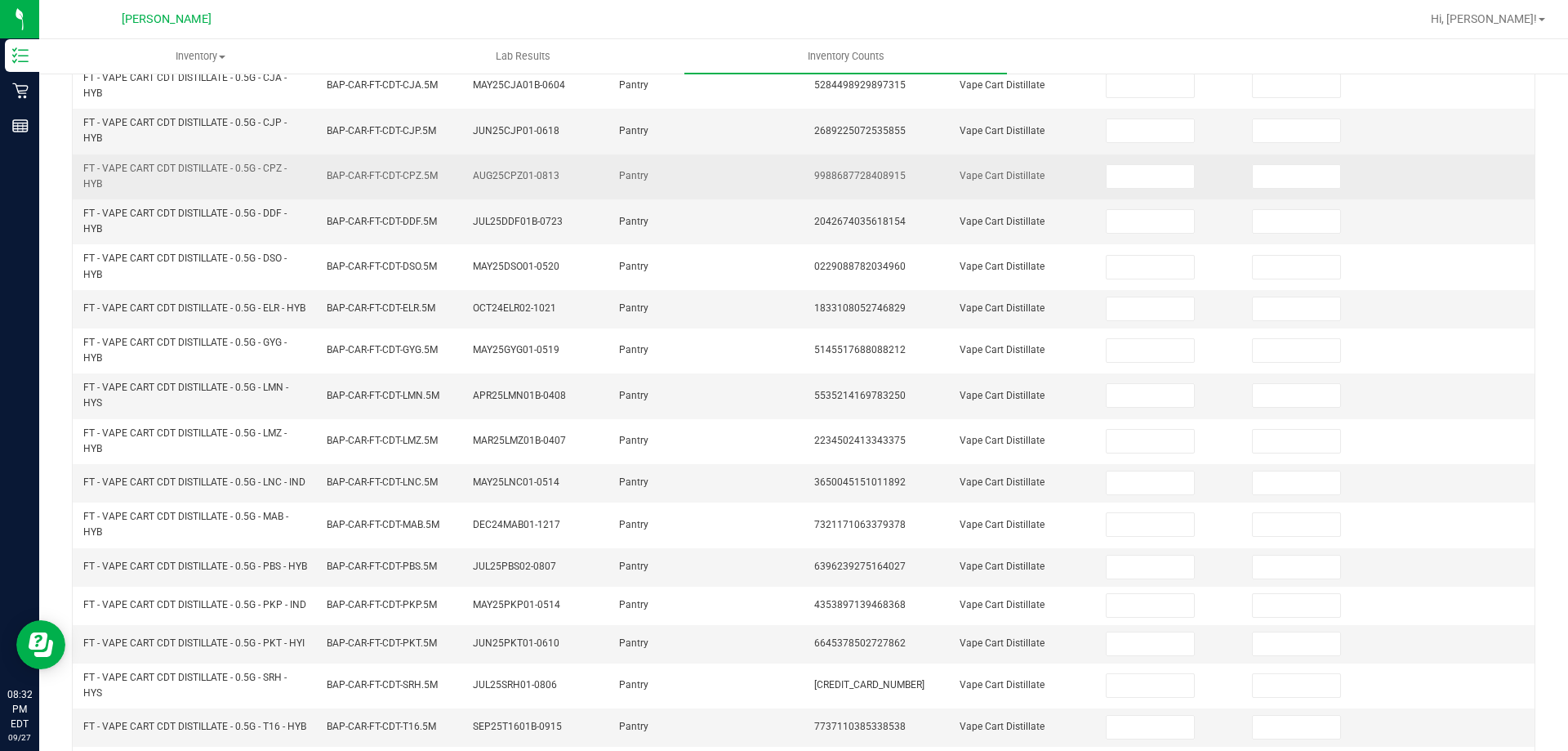
scroll to position [0, 0]
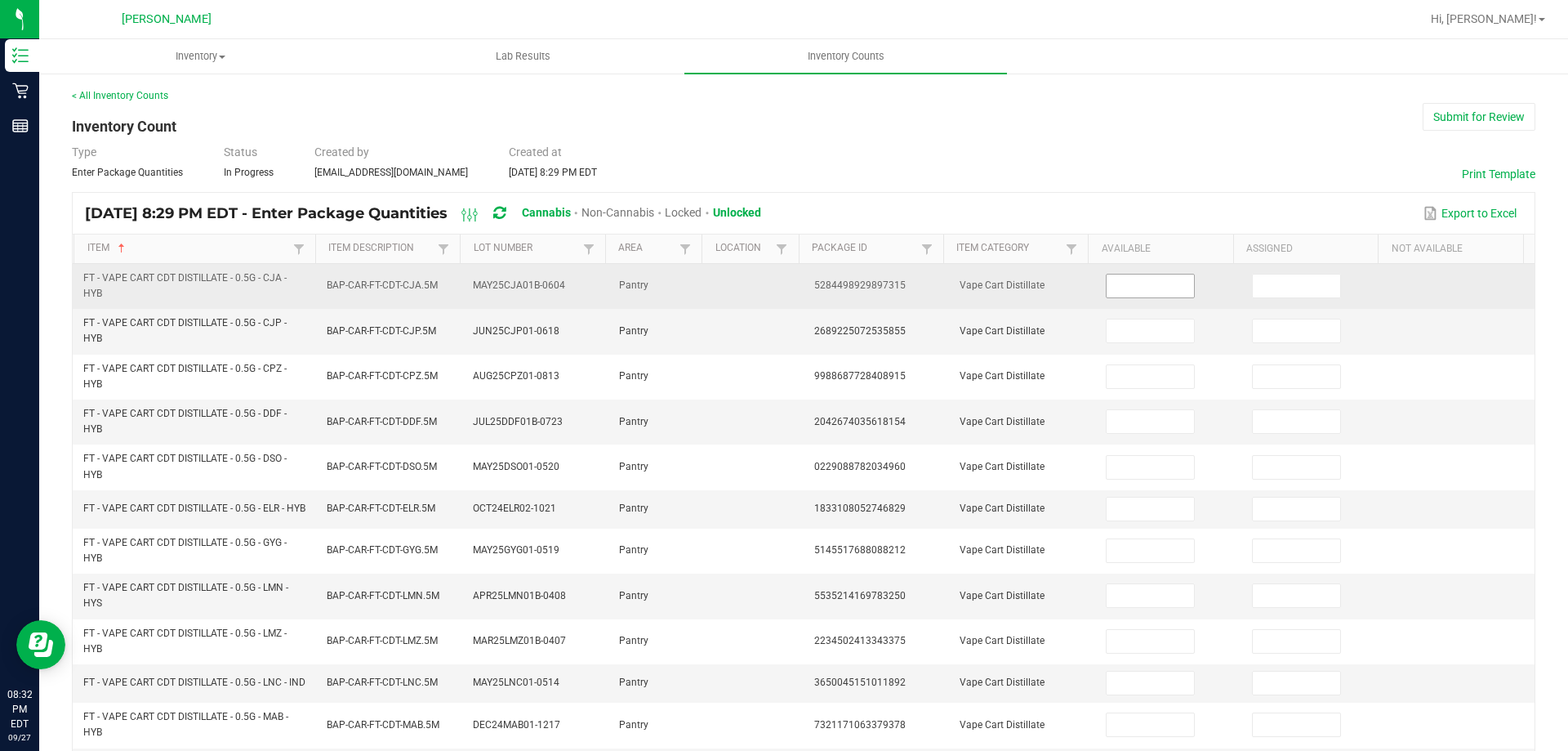
click at [1134, 286] on input at bounding box center [1149, 286] width 87 height 23
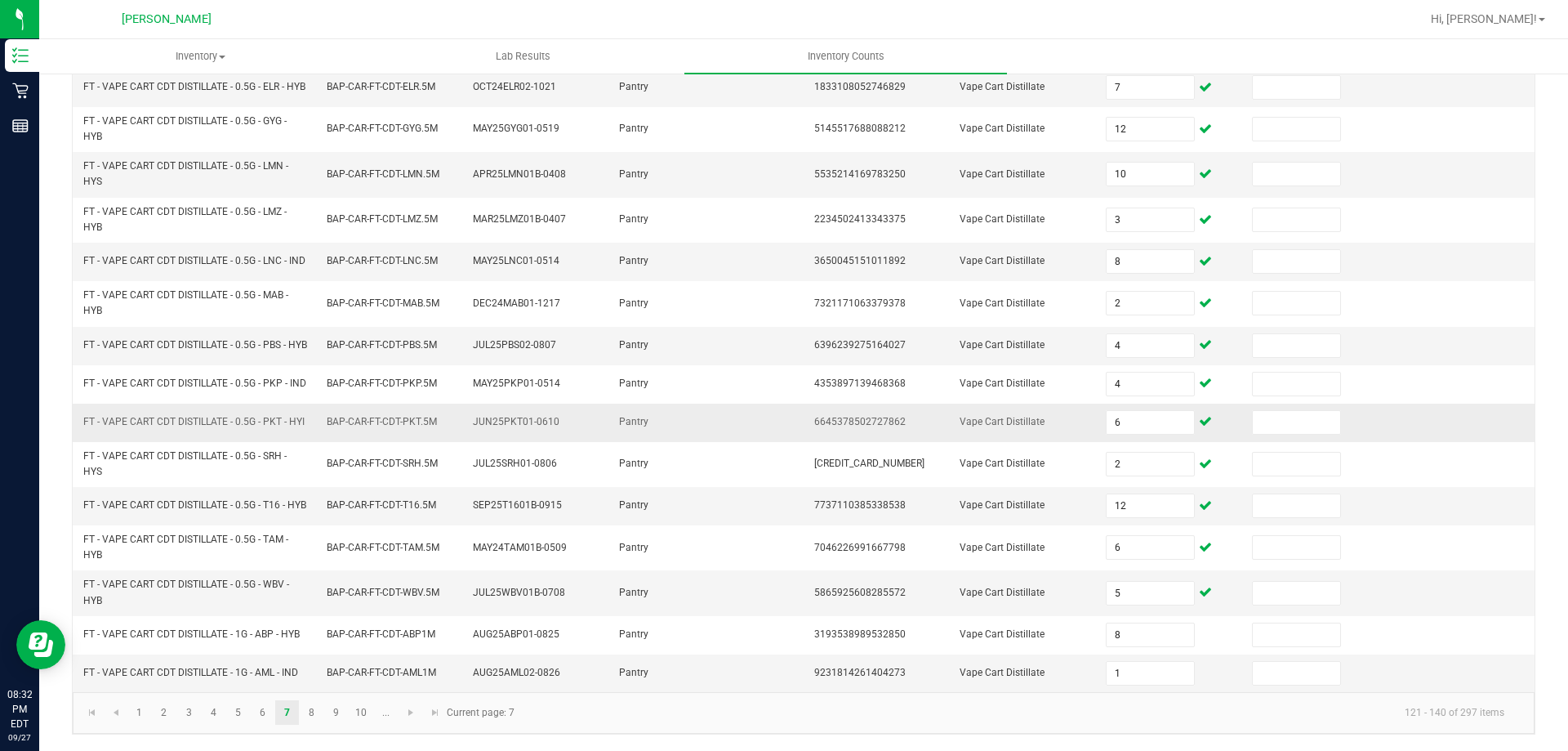
scroll to position [463, 0]
click at [410, 720] on link at bounding box center [411, 712] width 24 height 24
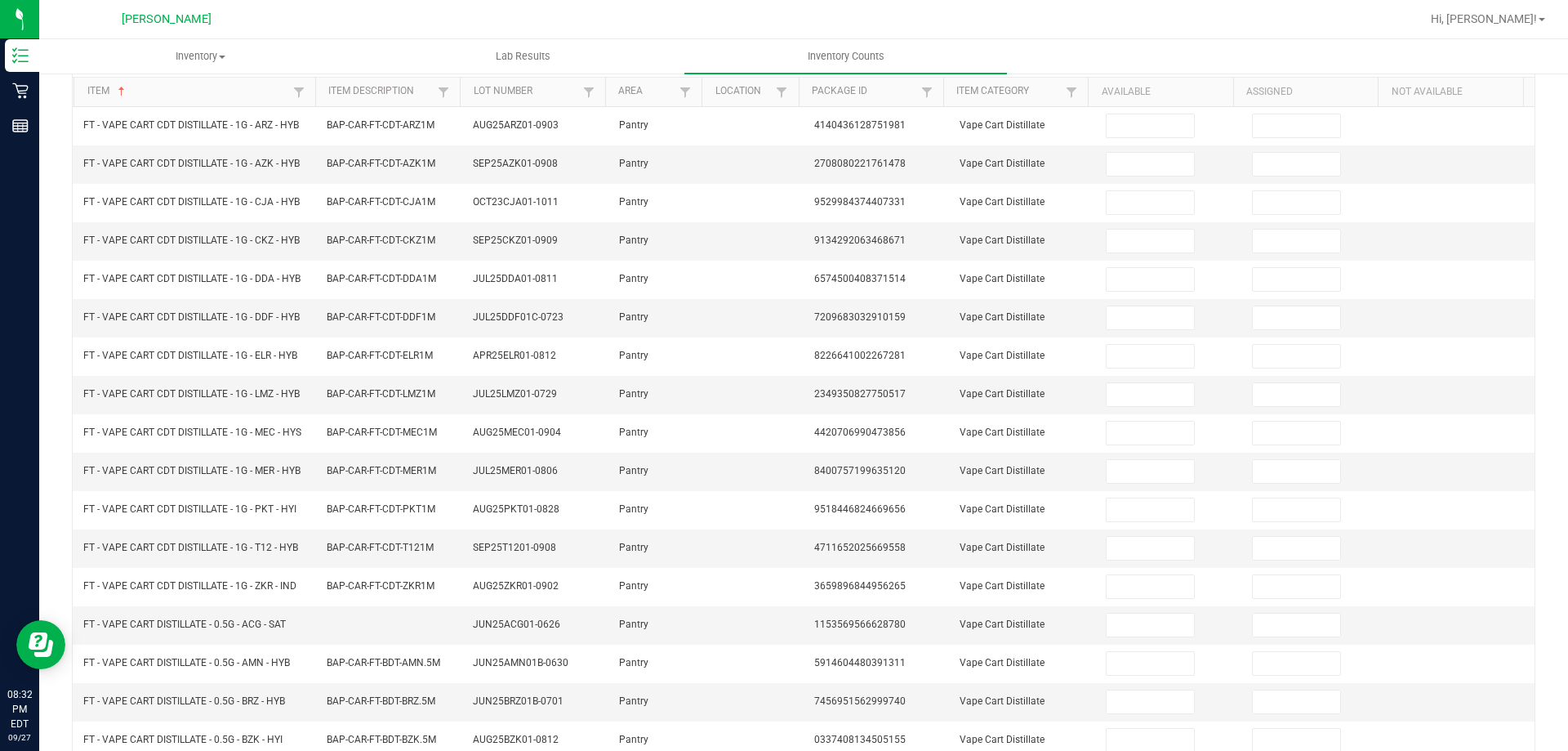
scroll to position [0, 0]
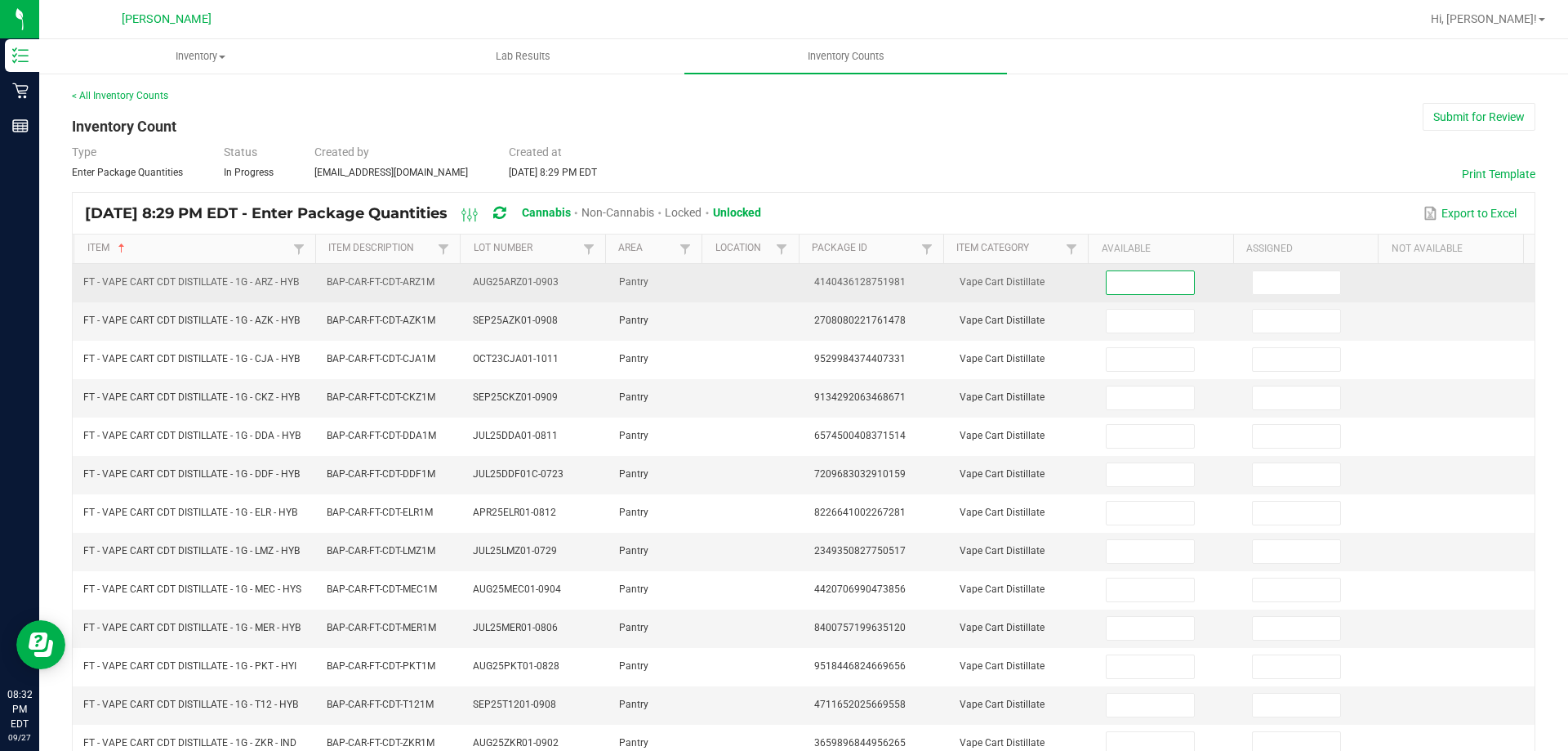
click at [1137, 276] on input at bounding box center [1149, 282] width 87 height 23
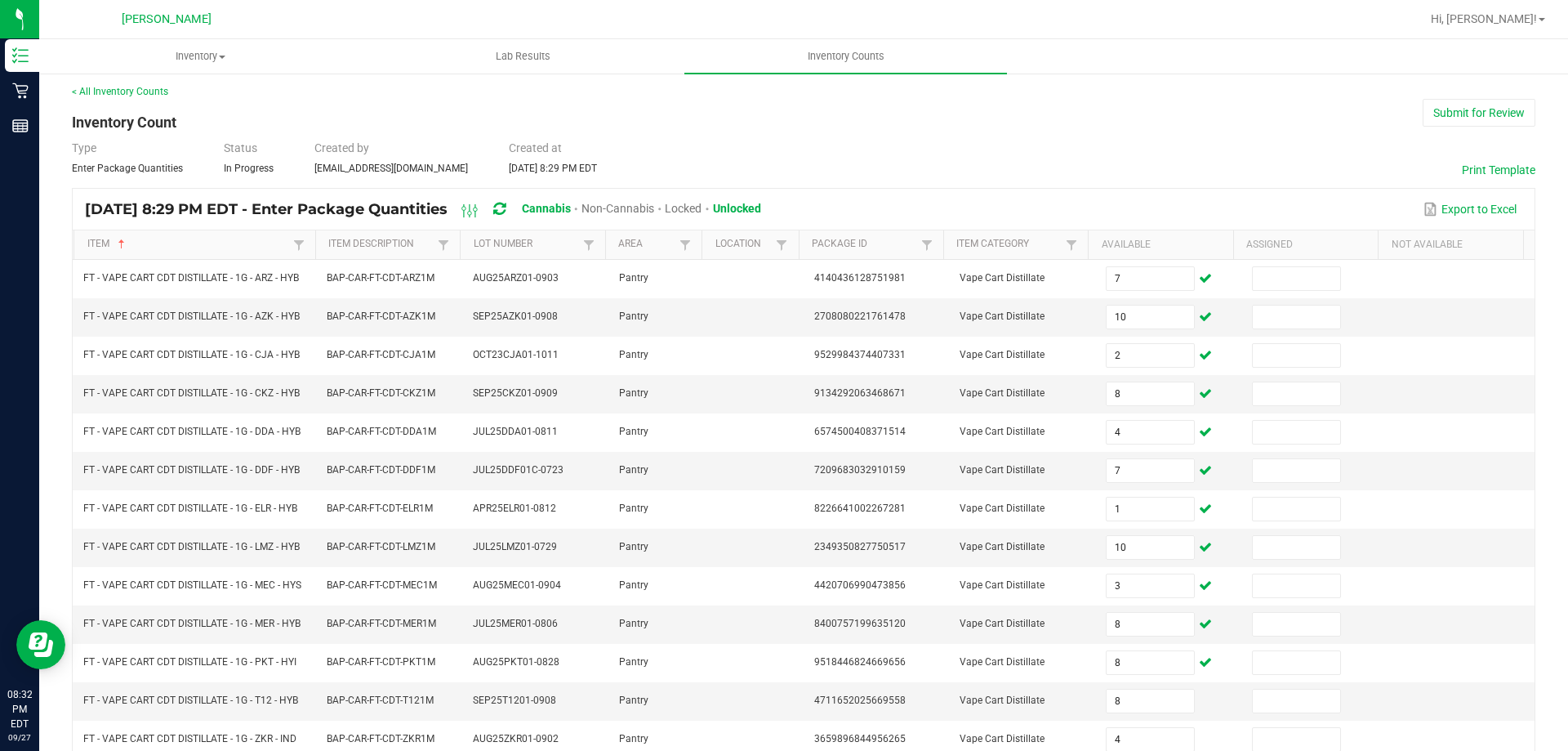
scroll to position [339, 0]
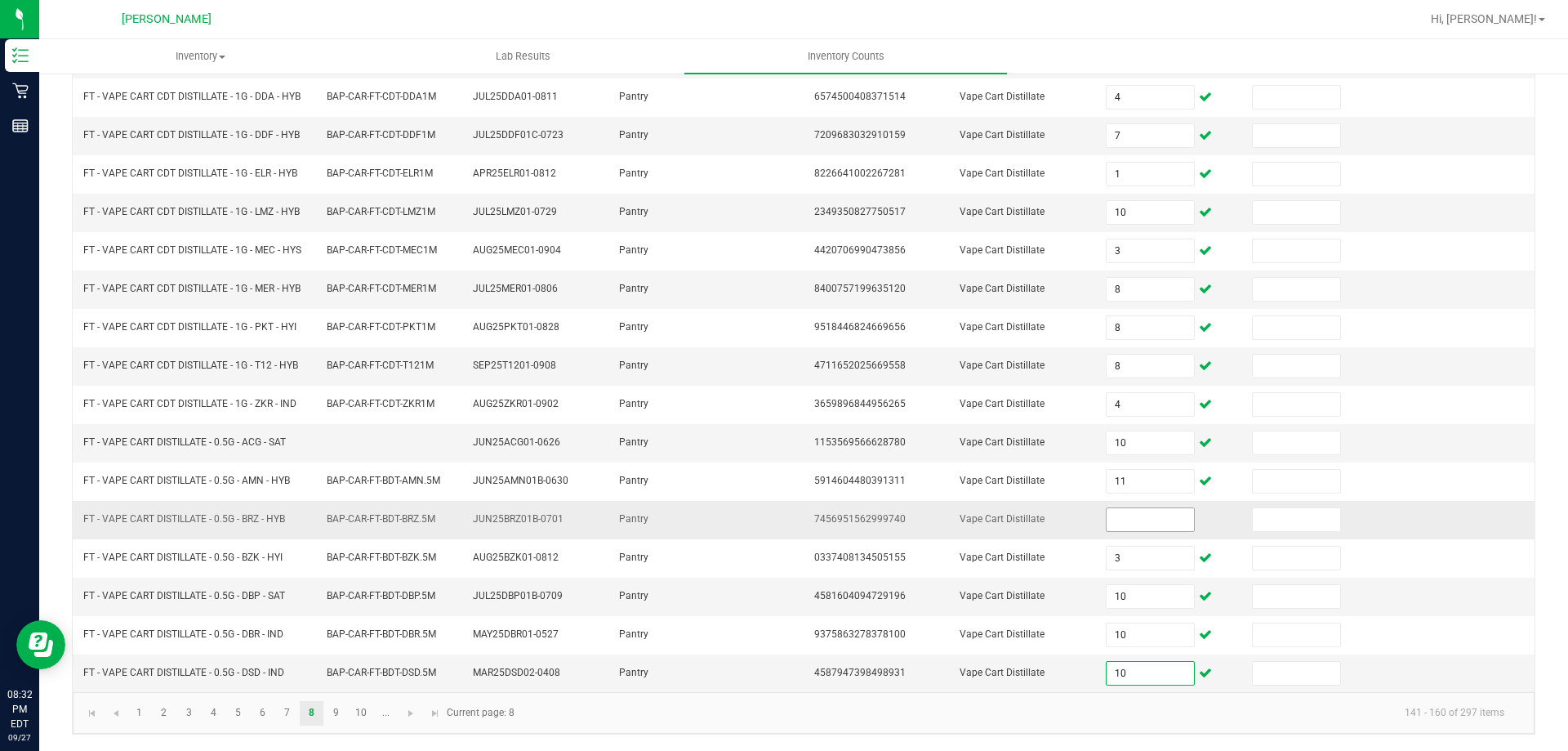
click at [1134, 524] on input at bounding box center [1149, 520] width 87 height 23
click at [685, 607] on td "Pantry" at bounding box center [657, 596] width 97 height 38
click at [411, 718] on span "Go to the next page" at bounding box center [410, 713] width 13 height 13
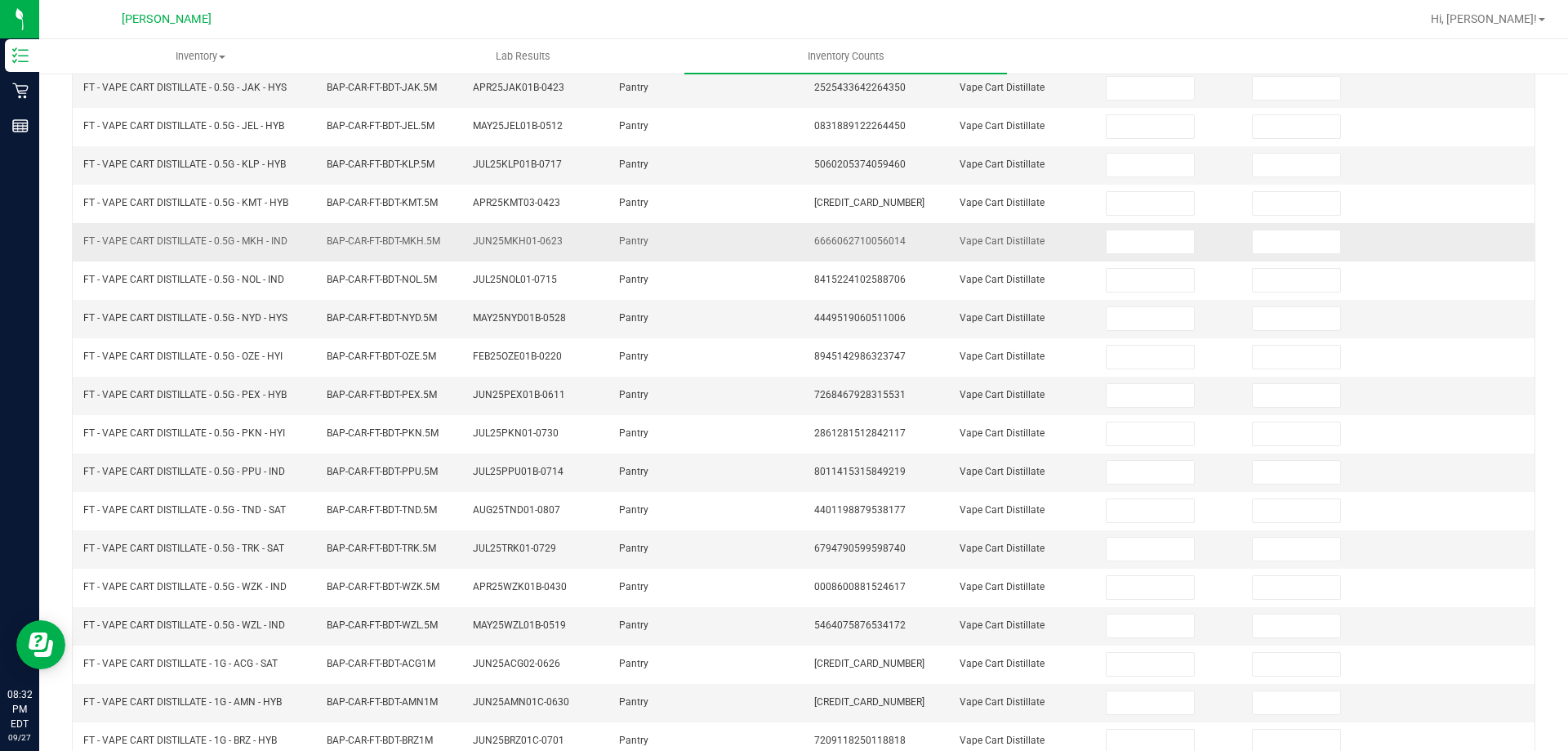
scroll to position [0, 0]
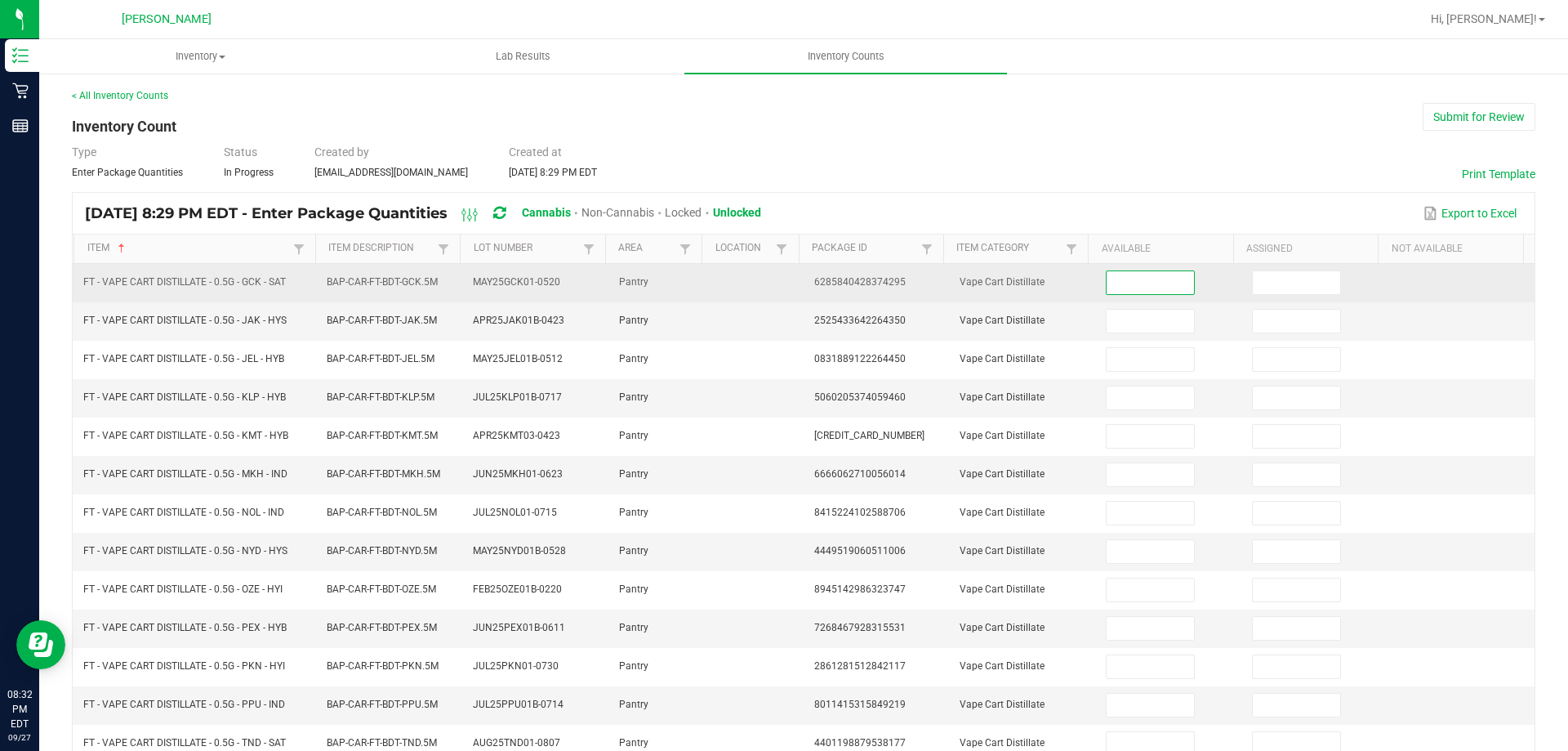
click at [1106, 275] on input at bounding box center [1149, 282] width 87 height 23
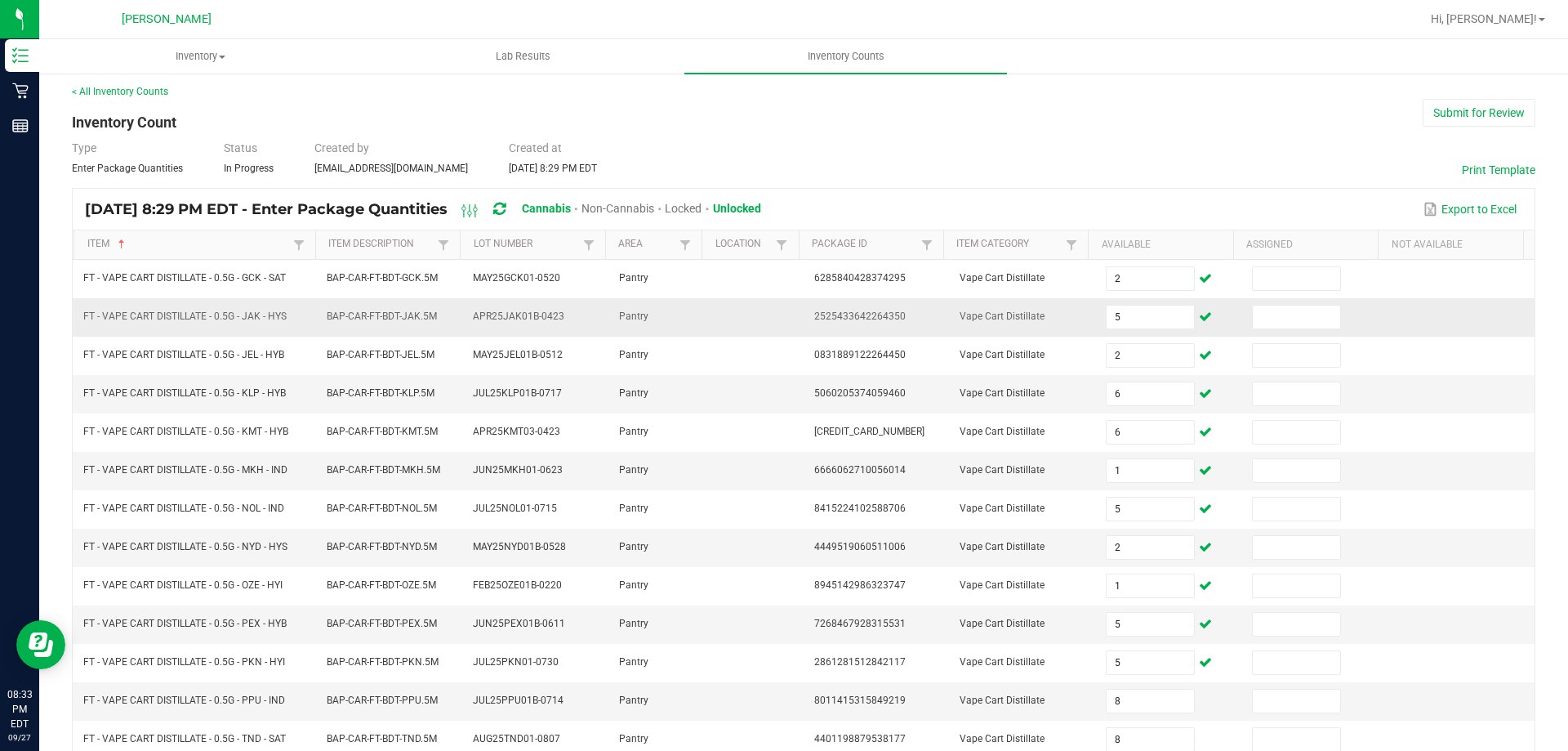
scroll to position [339, 0]
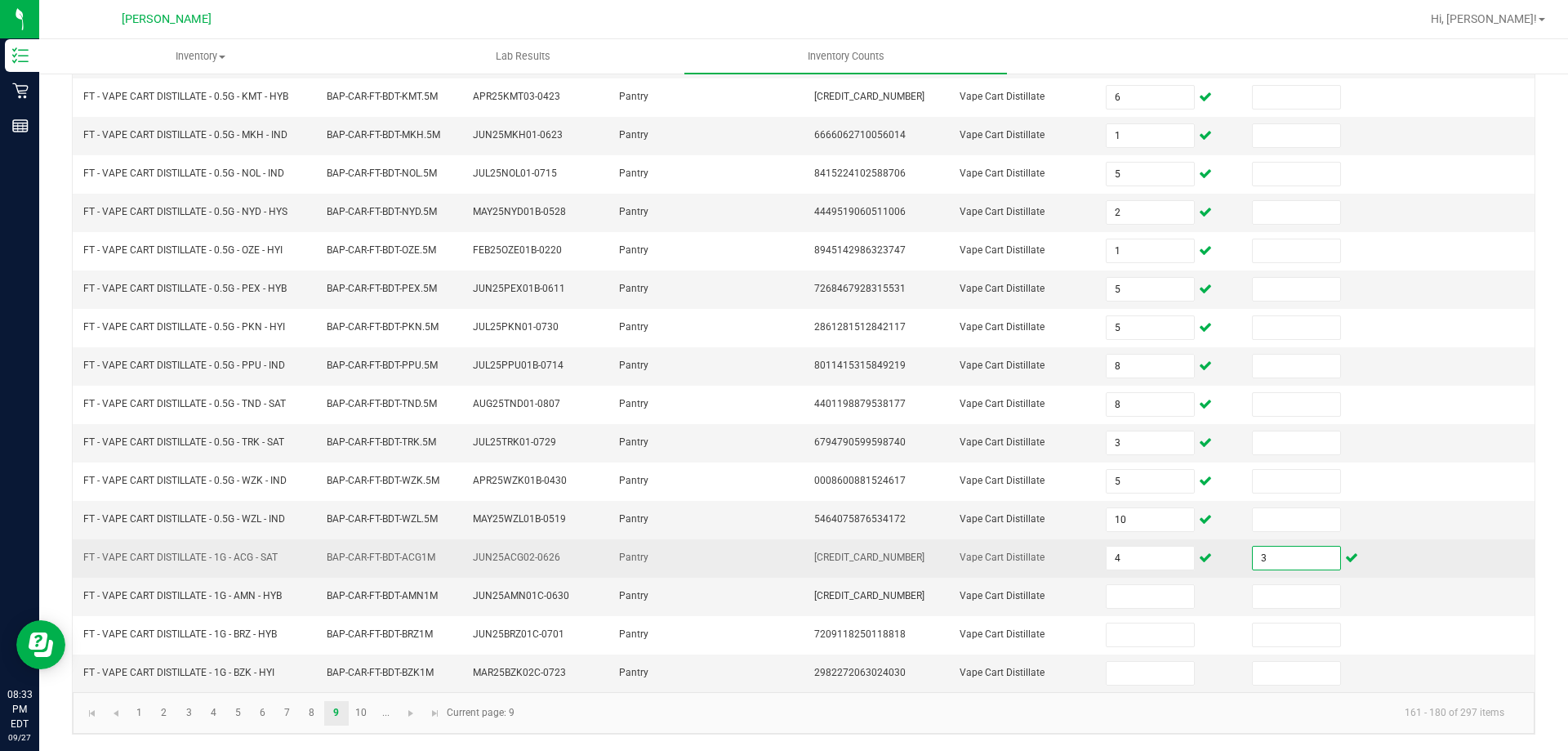
click at [1262, 548] on input "3" at bounding box center [1296, 558] width 87 height 23
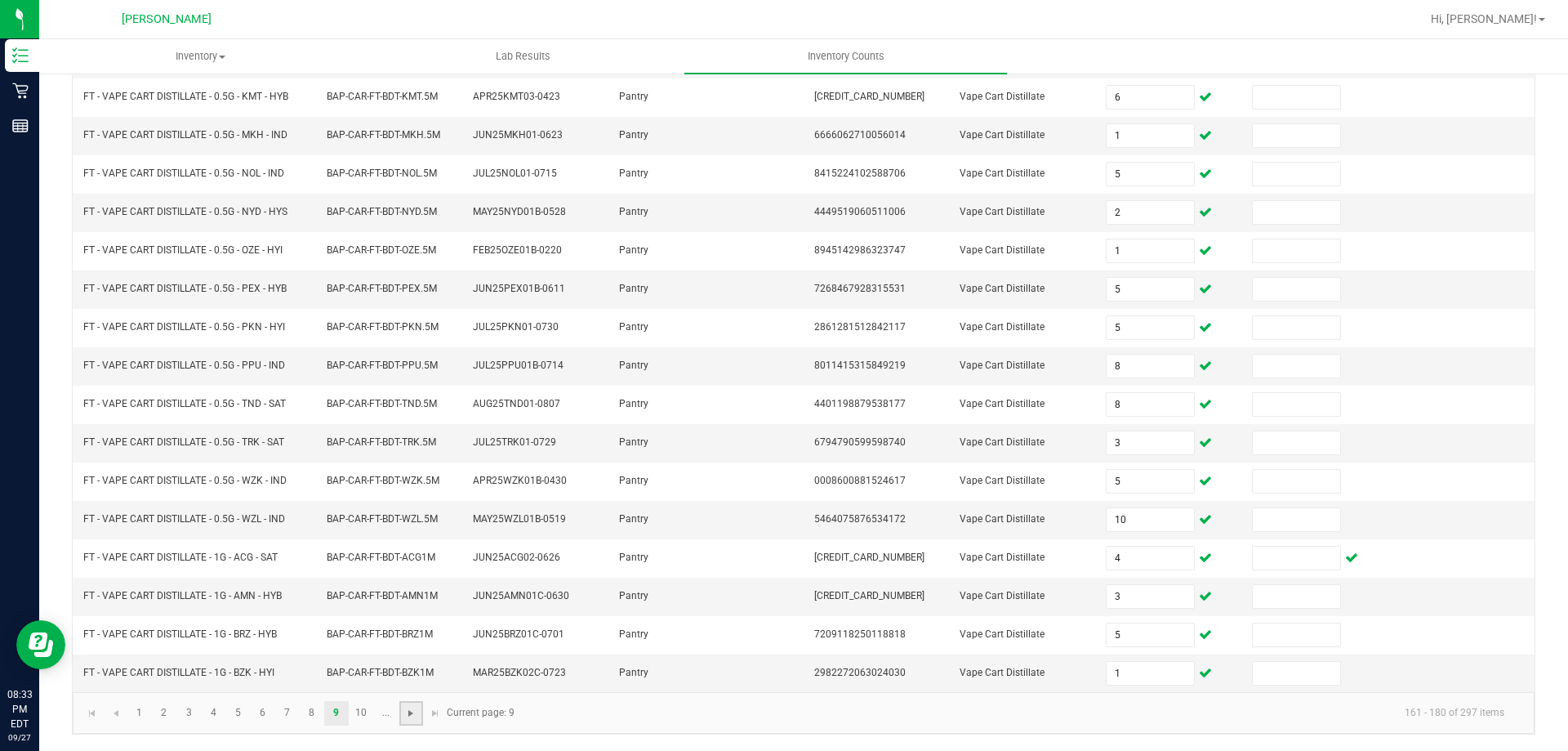
click at [414, 713] on span "Go to the next page" at bounding box center [410, 713] width 13 height 13
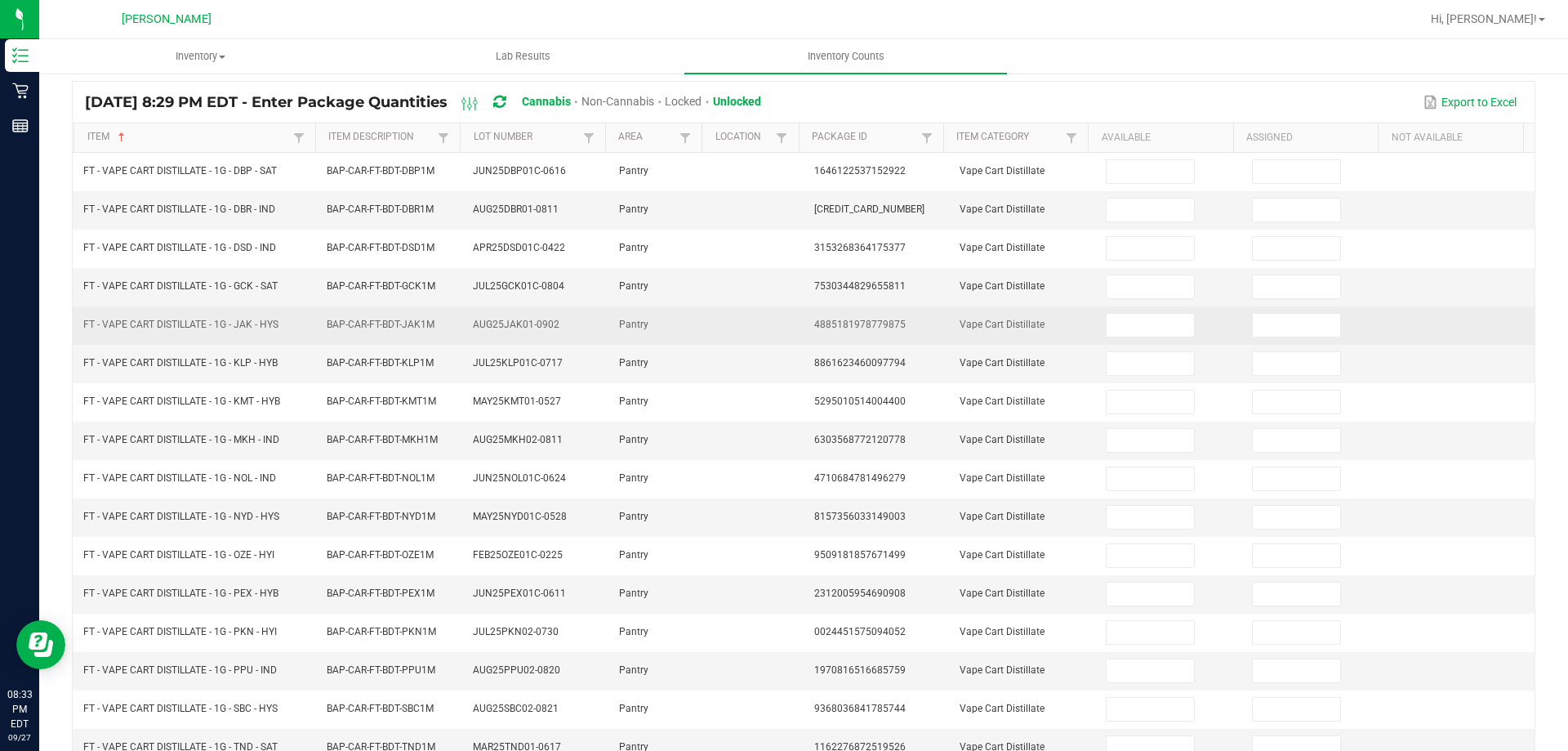
scroll to position [0, 0]
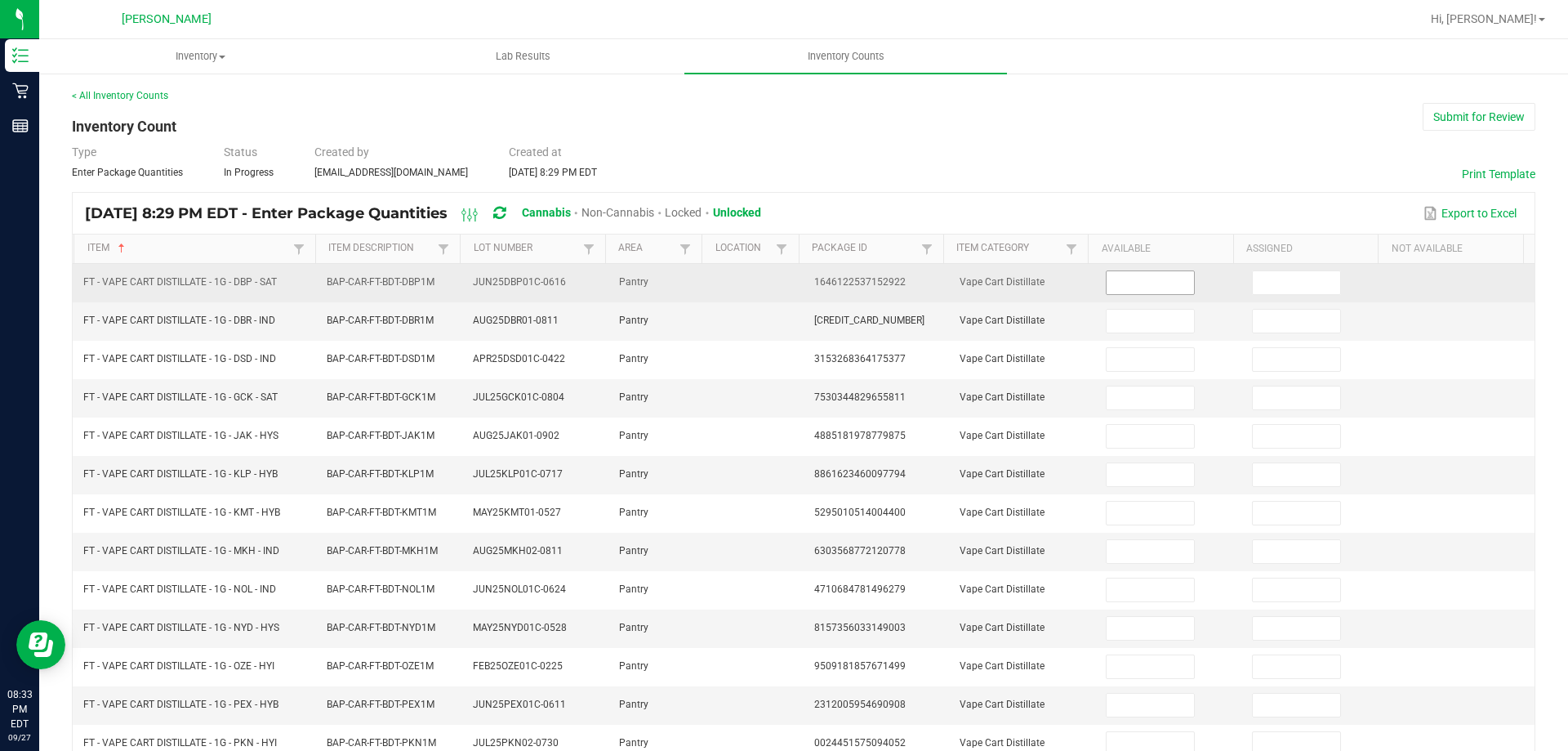
click at [1154, 291] on input at bounding box center [1149, 282] width 87 height 23
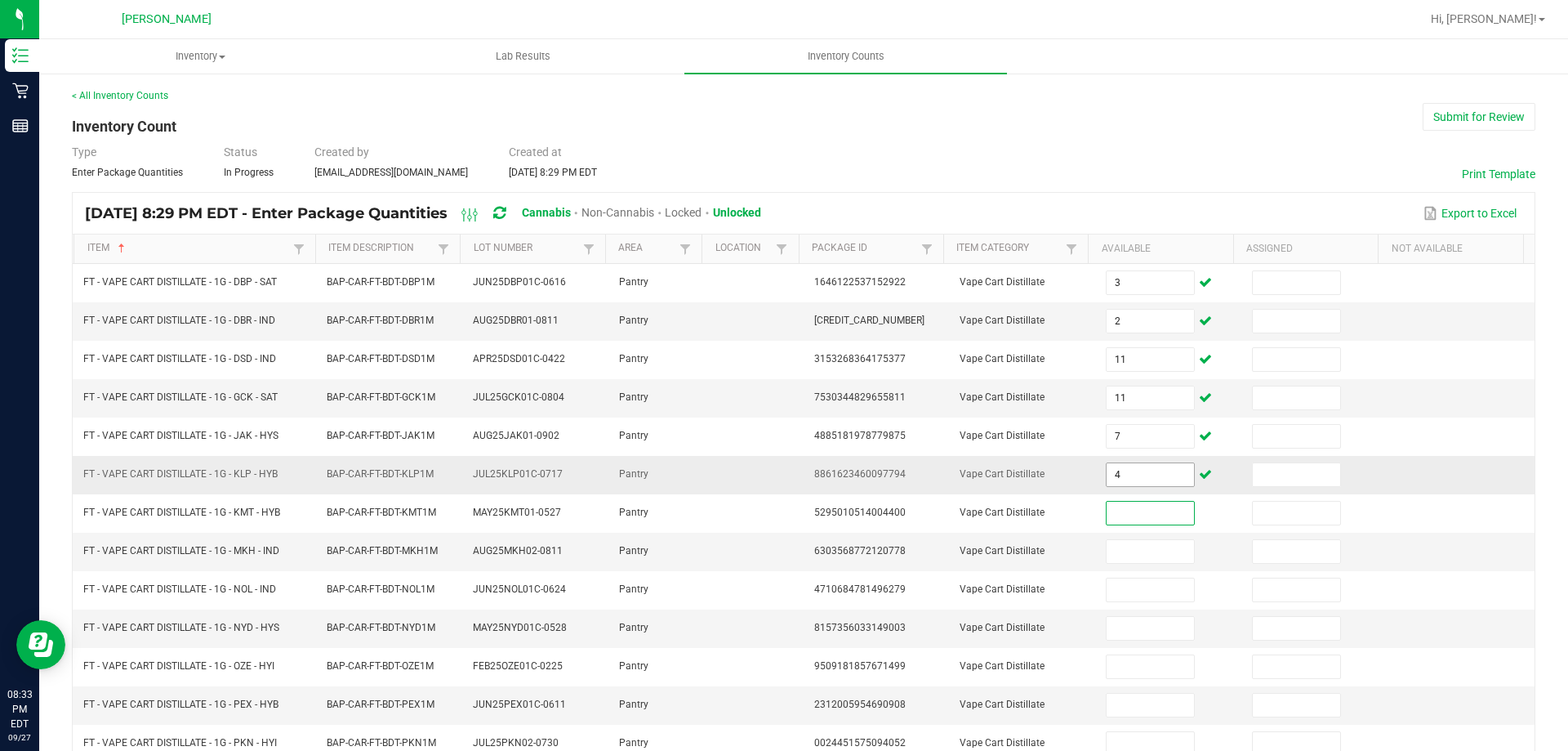
click at [1143, 466] on input "4" at bounding box center [1149, 474] width 87 height 23
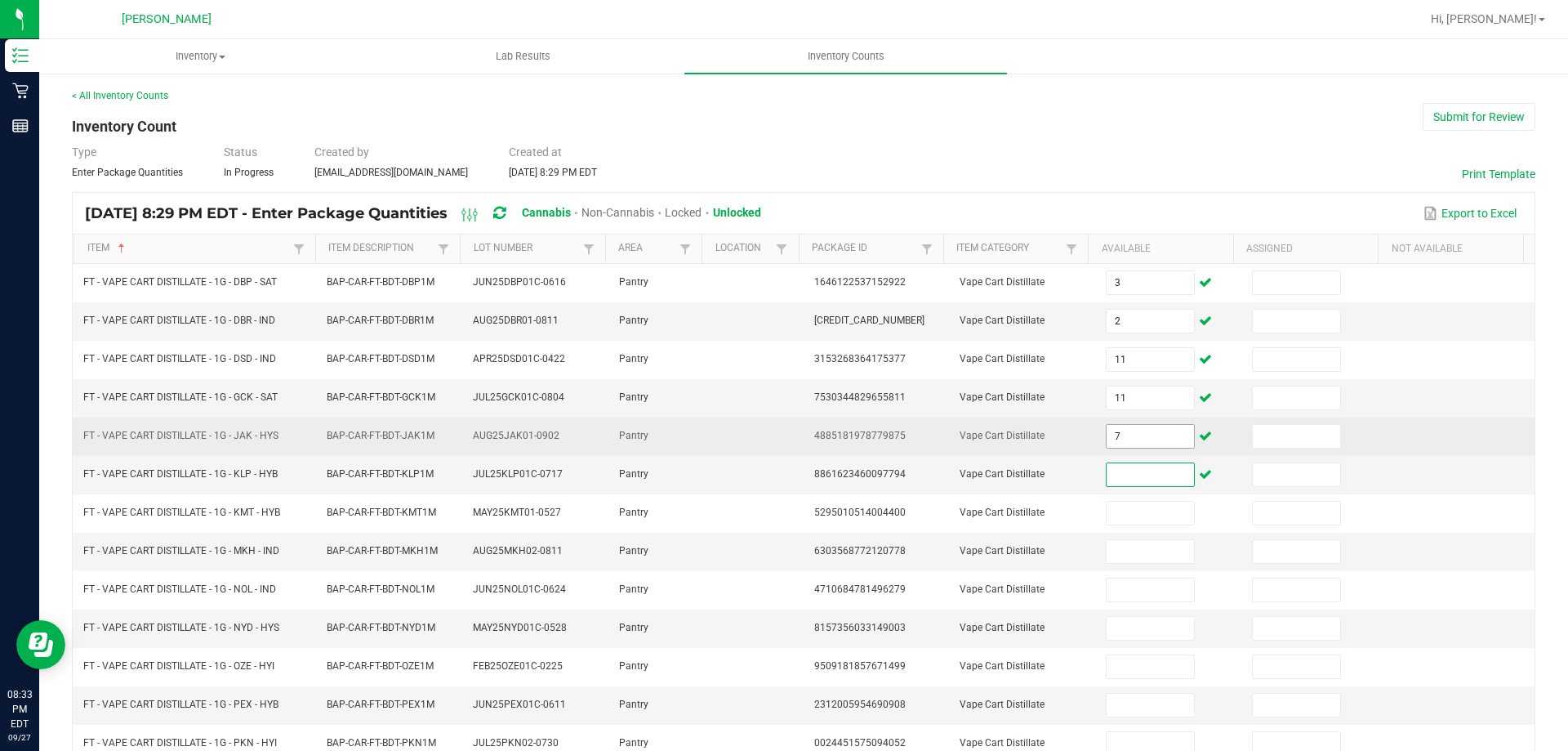
click at [1143, 438] on input "7" at bounding box center [1149, 436] width 87 height 23
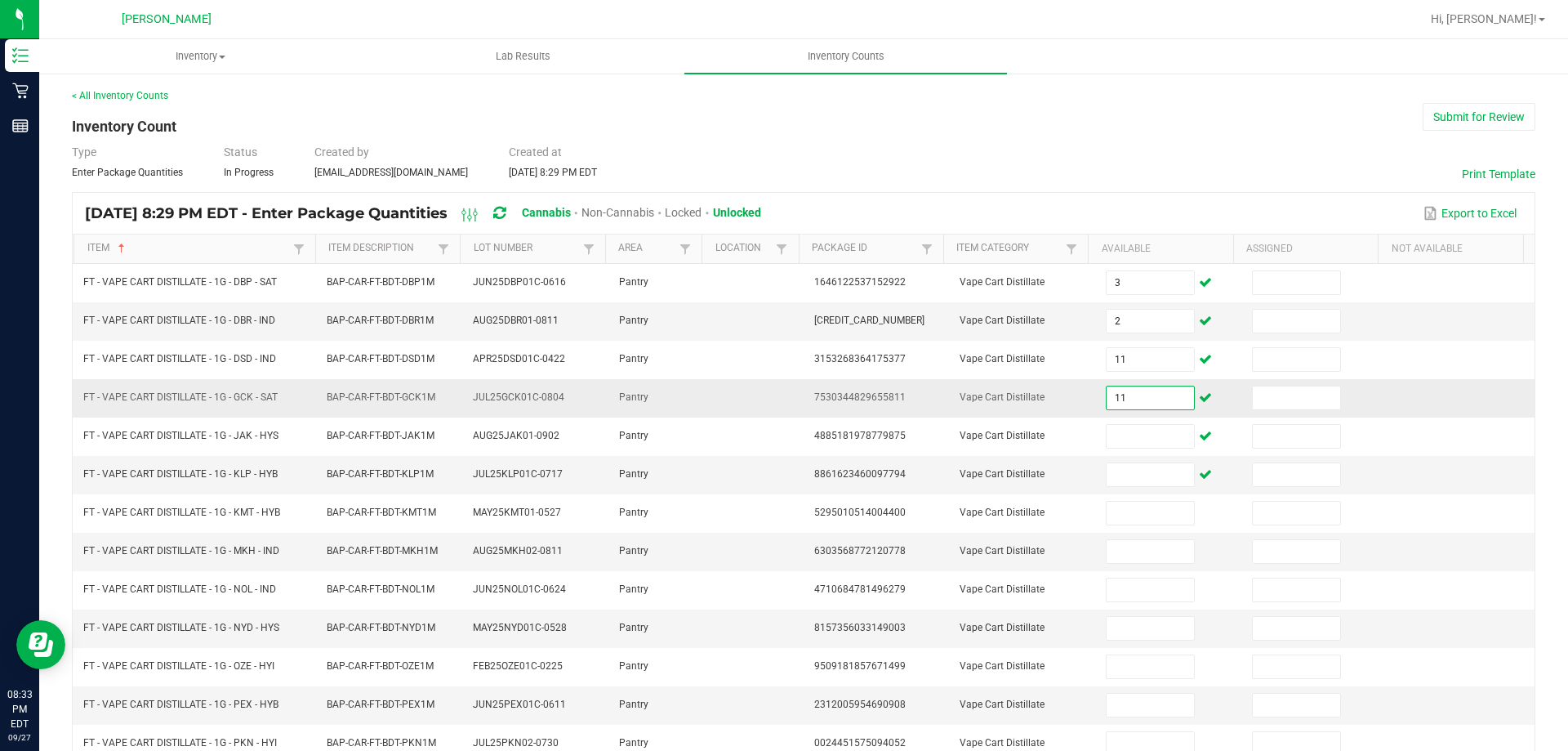
click at [1137, 396] on input "11" at bounding box center [1149, 397] width 87 height 23
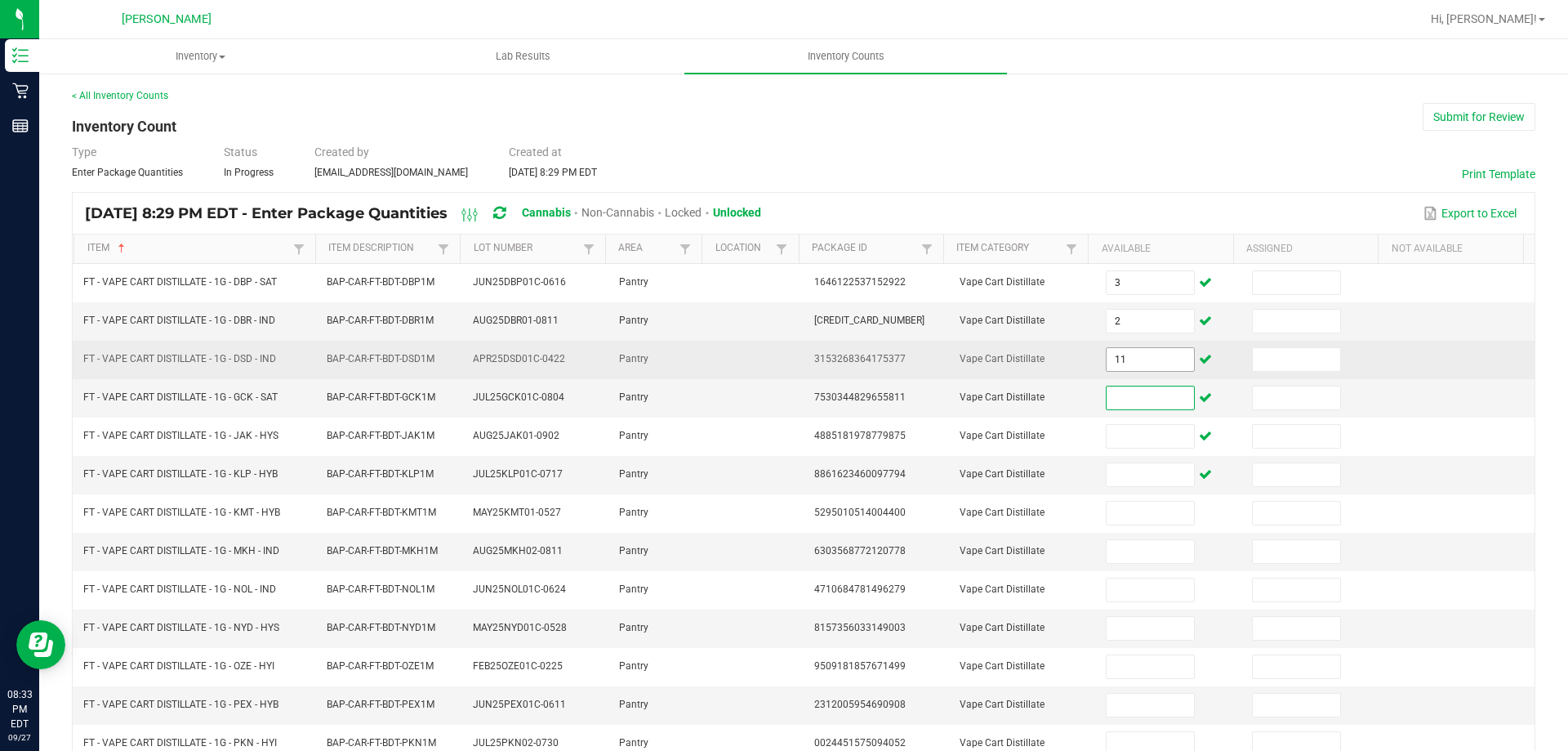
click at [1142, 358] on input "11" at bounding box center [1149, 359] width 87 height 23
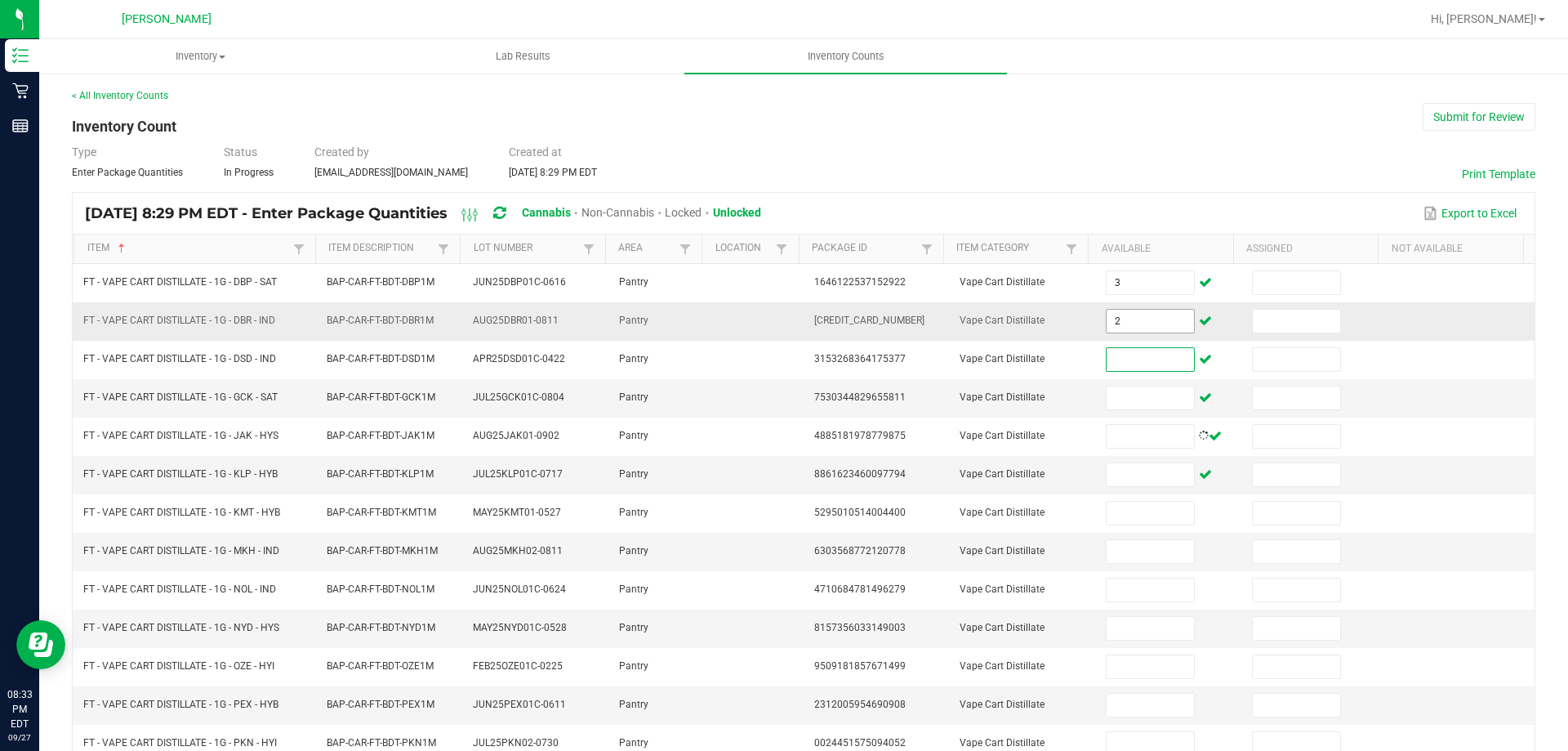
click at [1148, 322] on input "2" at bounding box center [1149, 321] width 87 height 23
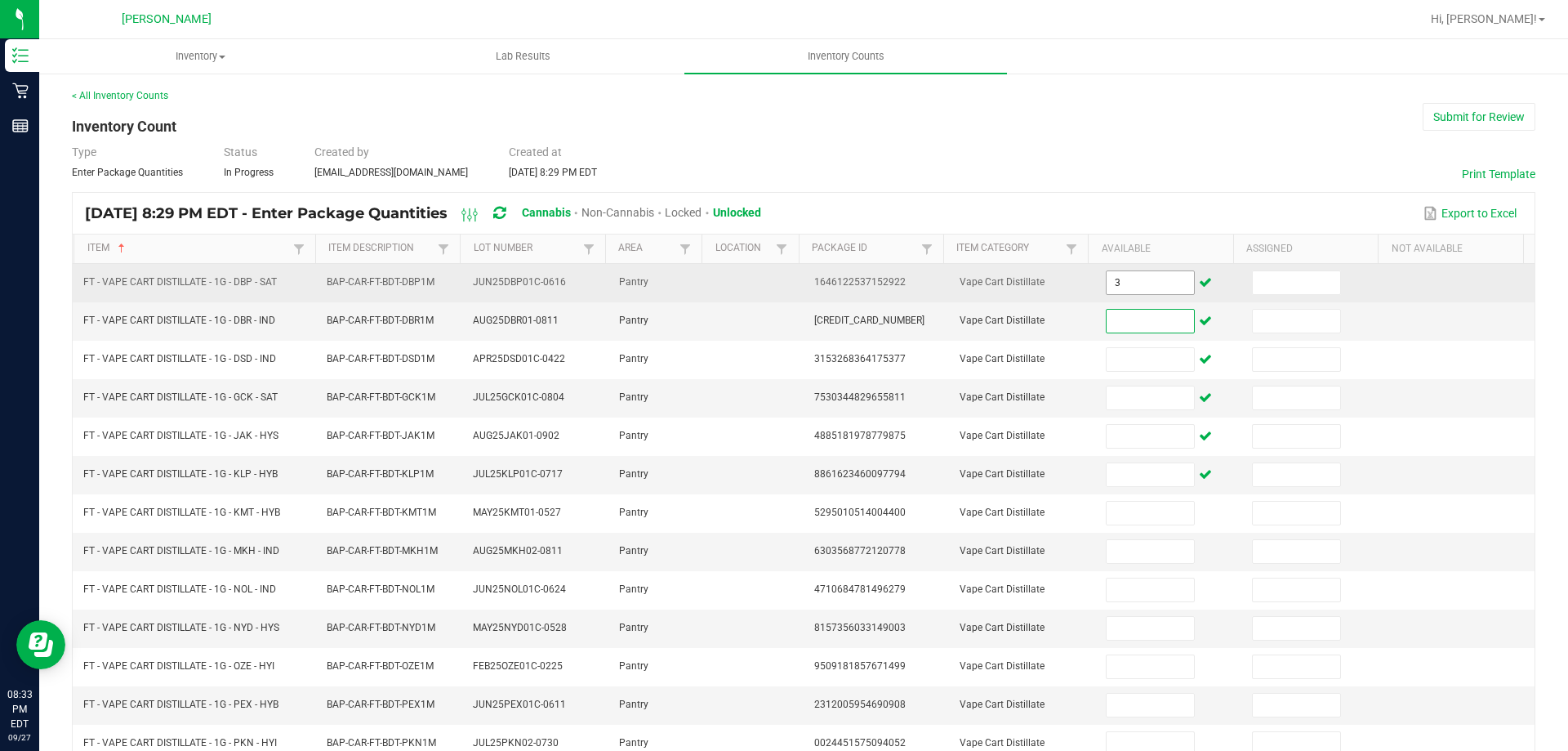
click at [1152, 280] on input "3" at bounding box center [1149, 282] width 87 height 23
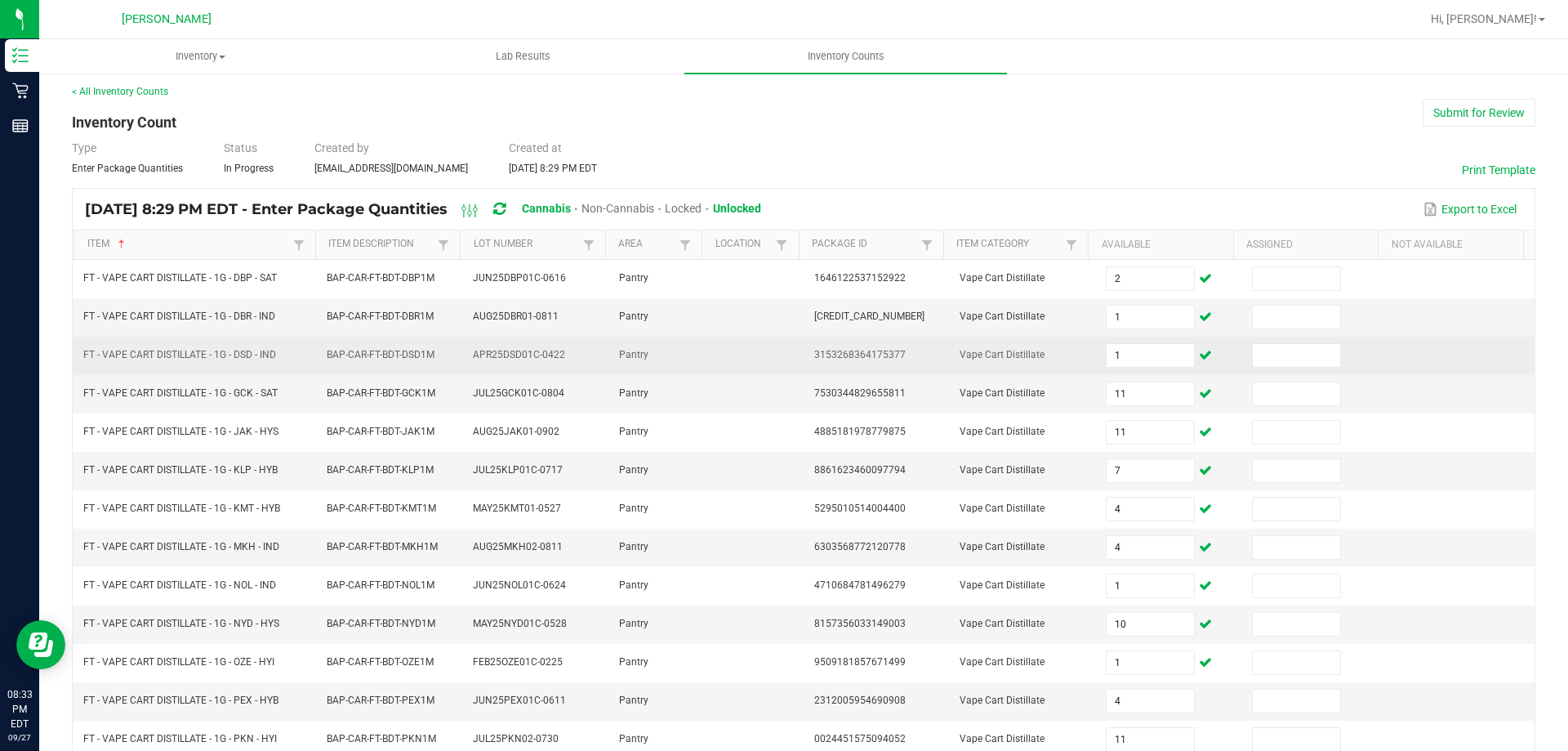
scroll to position [339, 0]
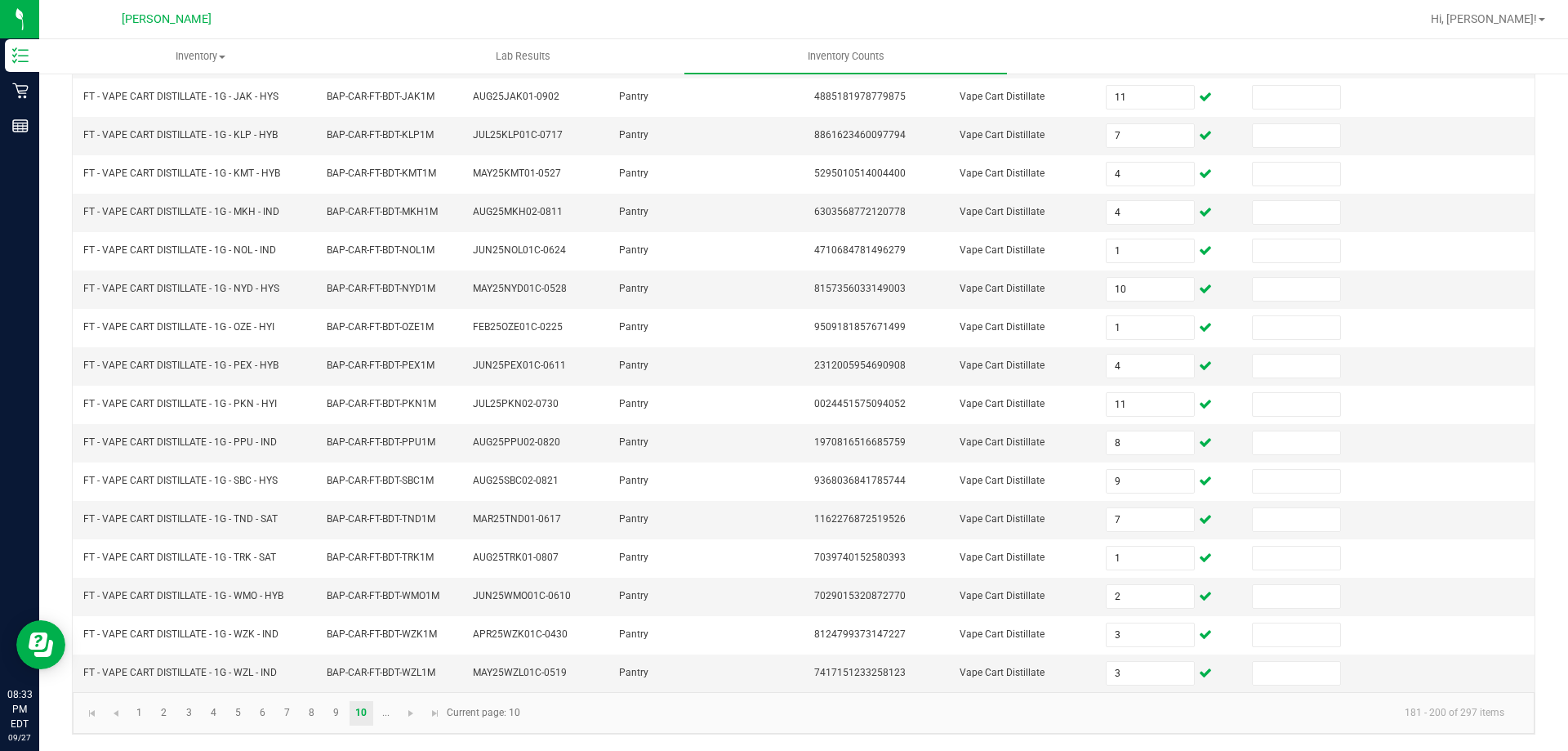
click at [584, 713] on kendo-pager-info "181 - 200 of 297 items" at bounding box center [1023, 713] width 987 height 27
click at [411, 724] on link at bounding box center [411, 713] width 24 height 24
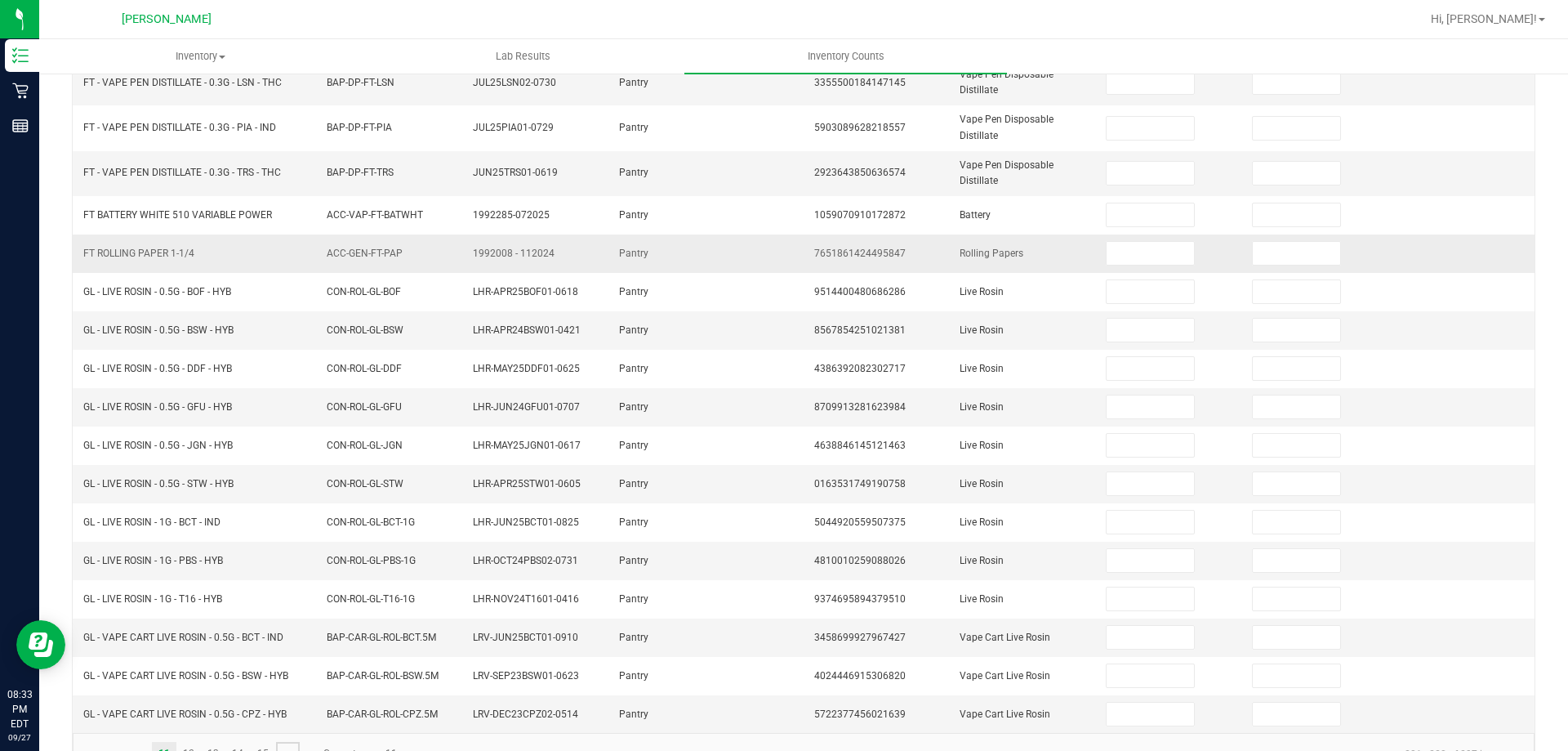
scroll to position [0, 0]
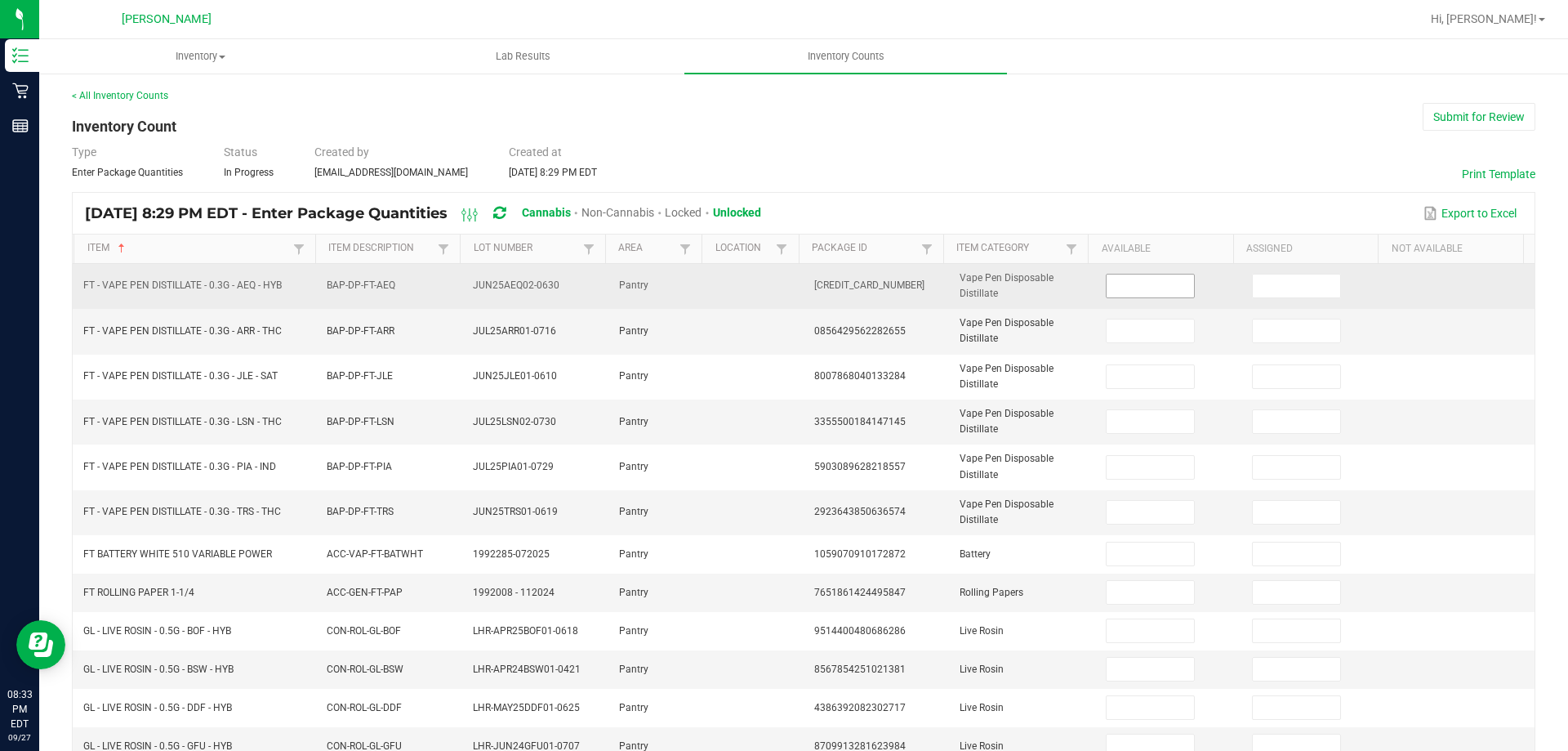
click at [1147, 288] on input at bounding box center [1149, 286] width 87 height 23
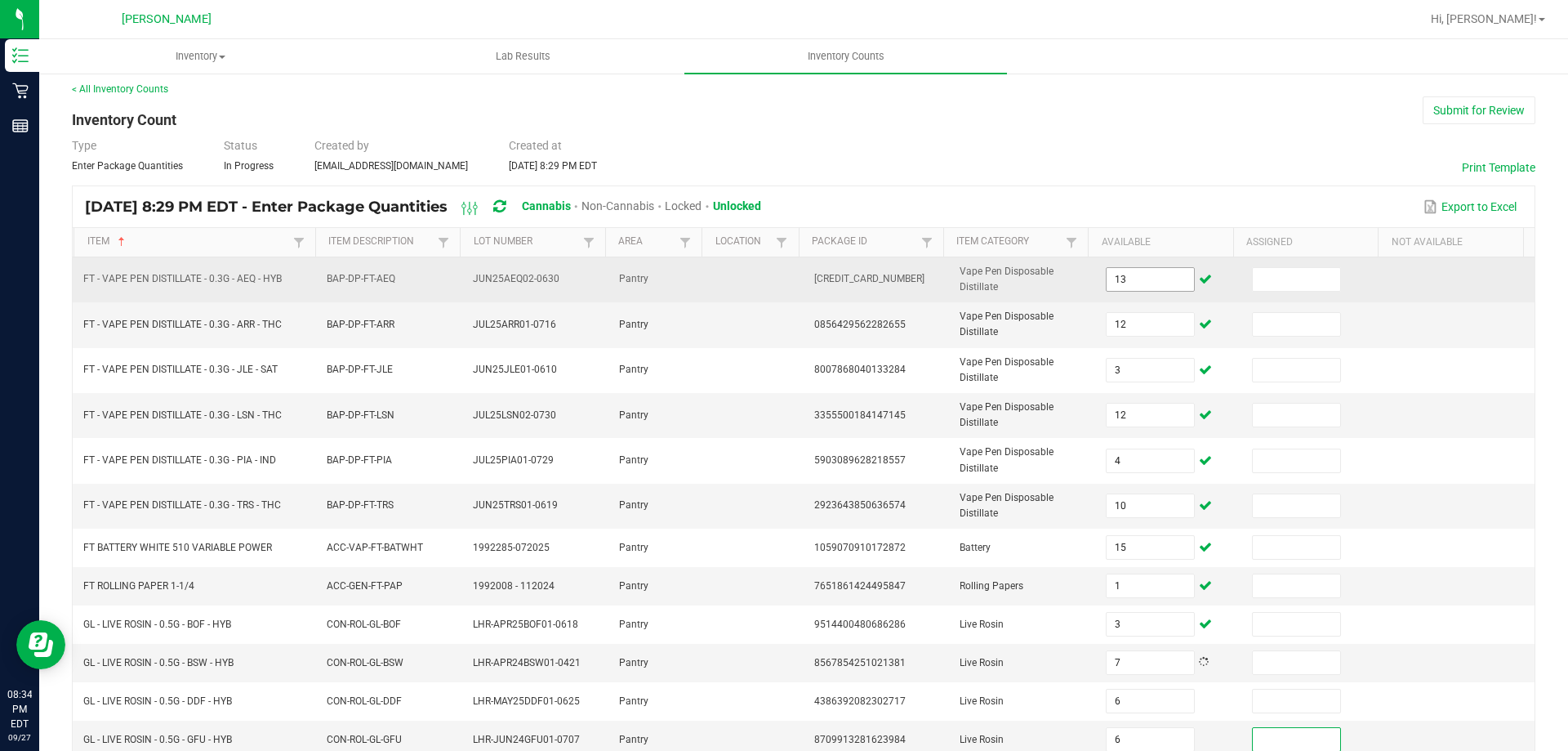
scroll to position [381, 0]
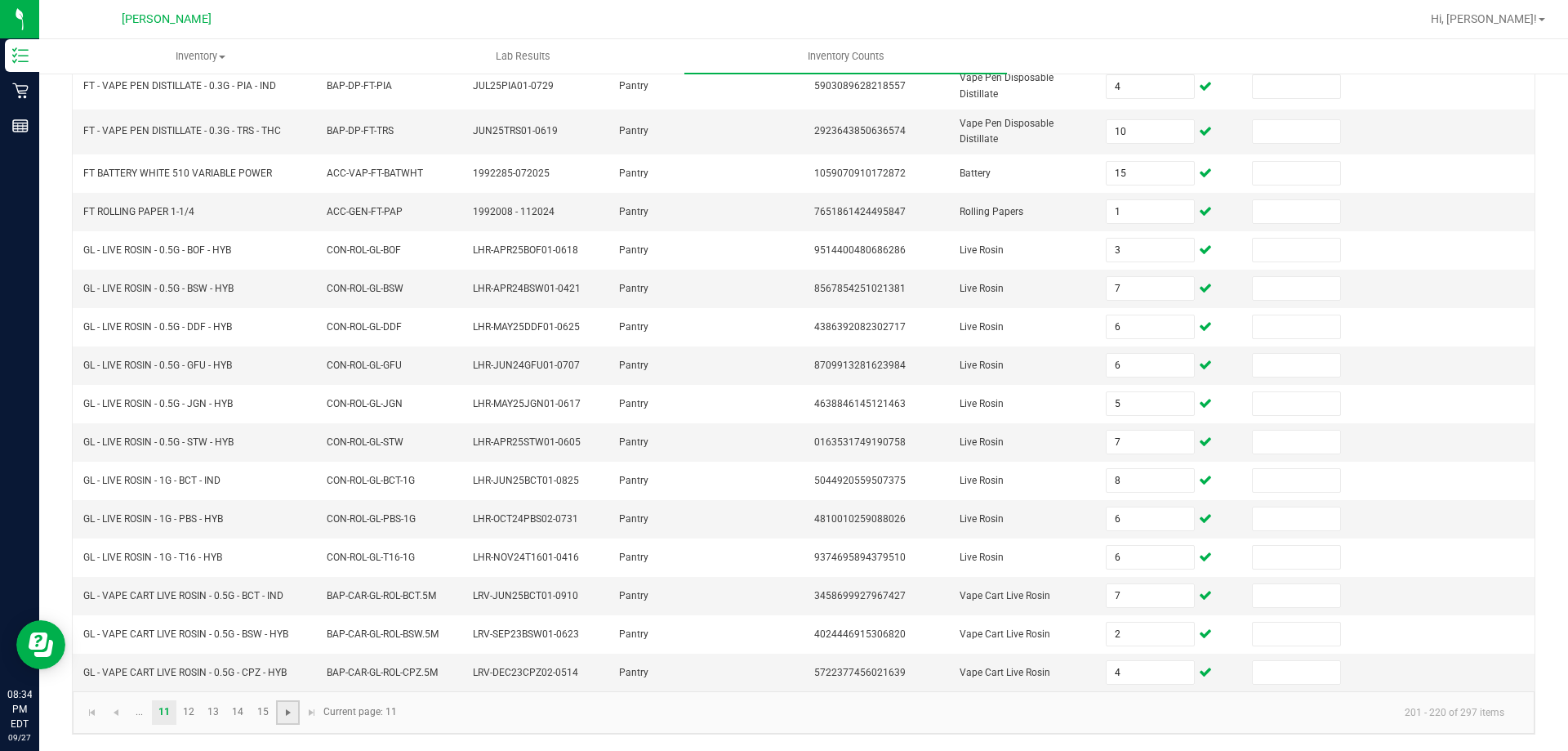
click at [291, 716] on span "Go to the next page" at bounding box center [288, 712] width 13 height 13
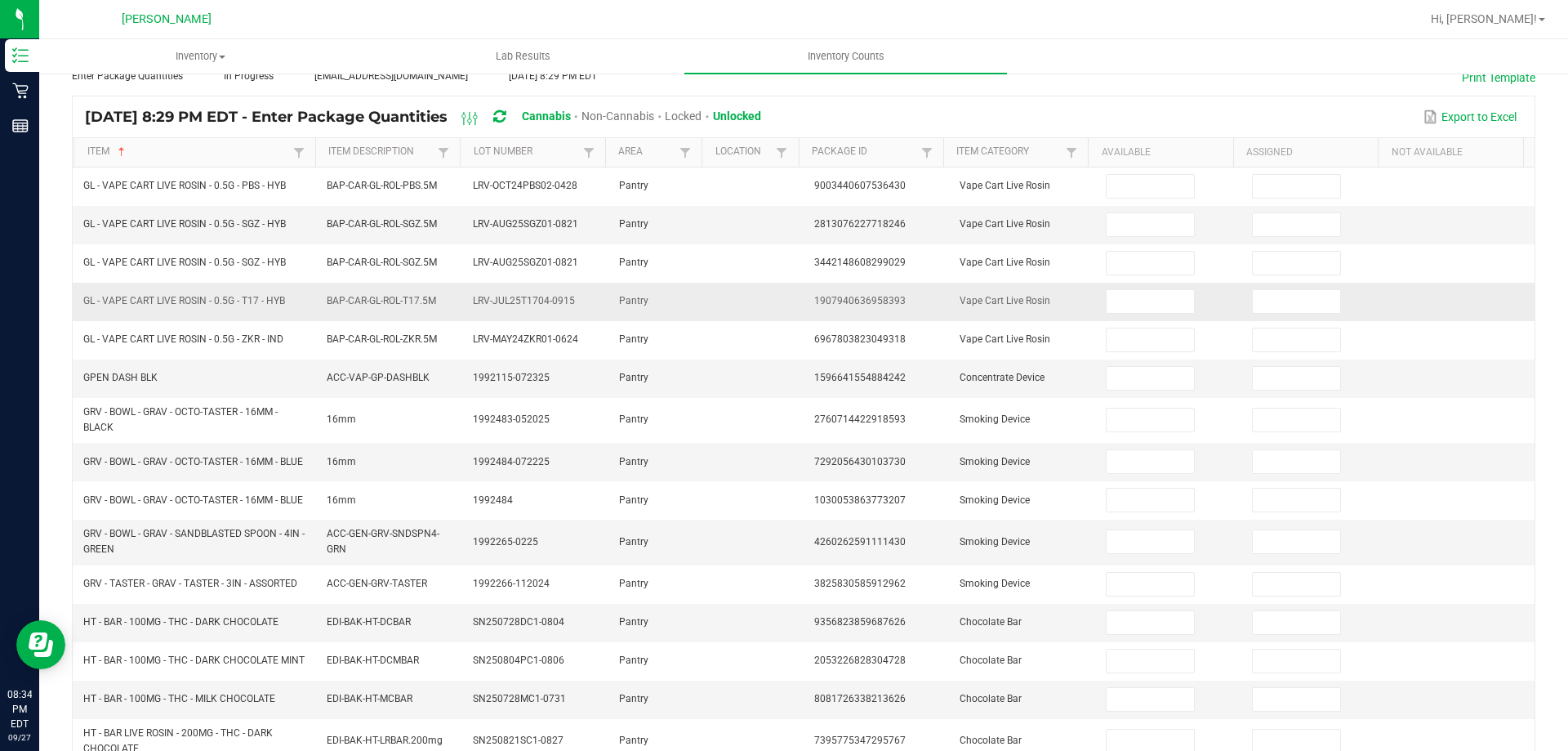
scroll to position [0, 0]
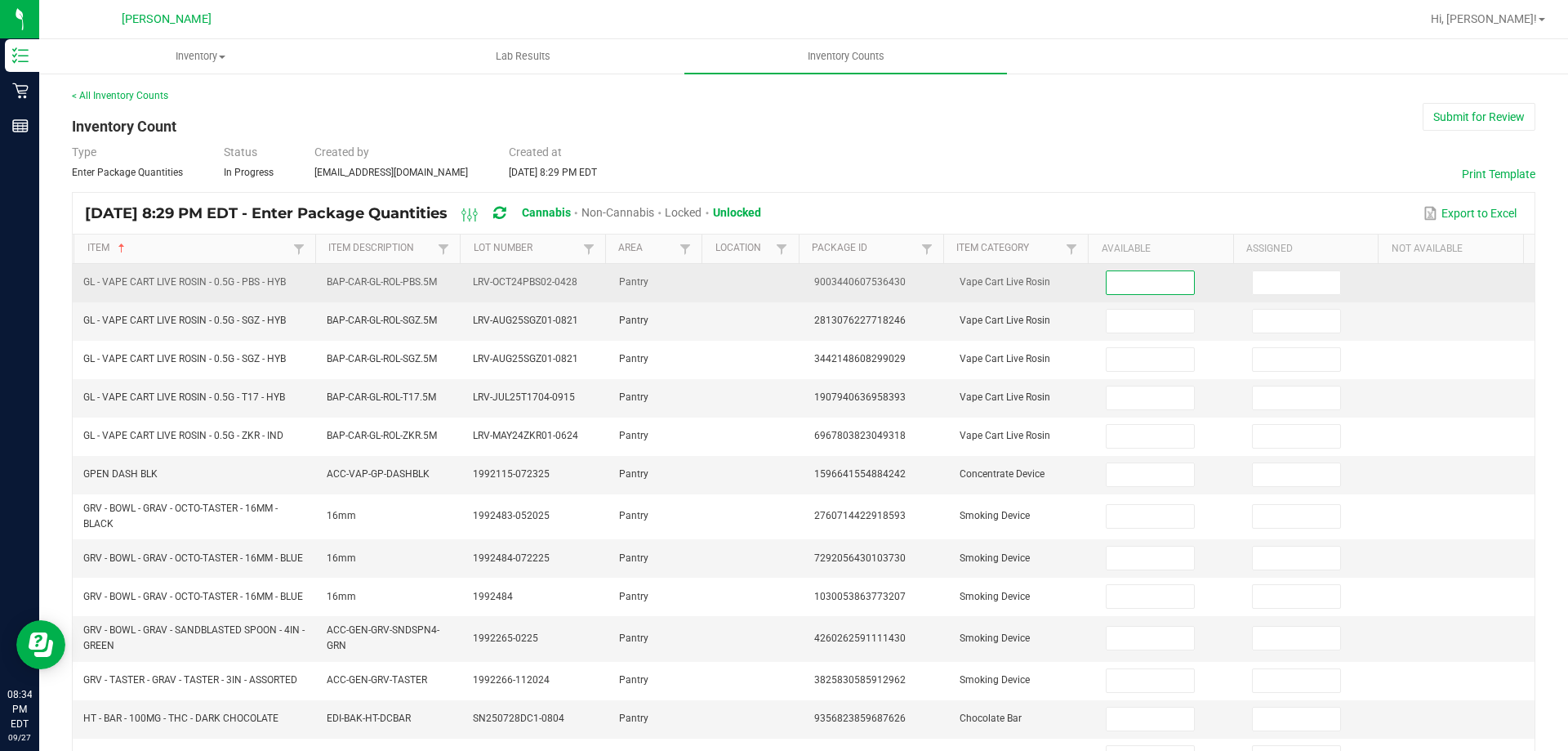
click at [1106, 280] on input at bounding box center [1149, 282] width 87 height 23
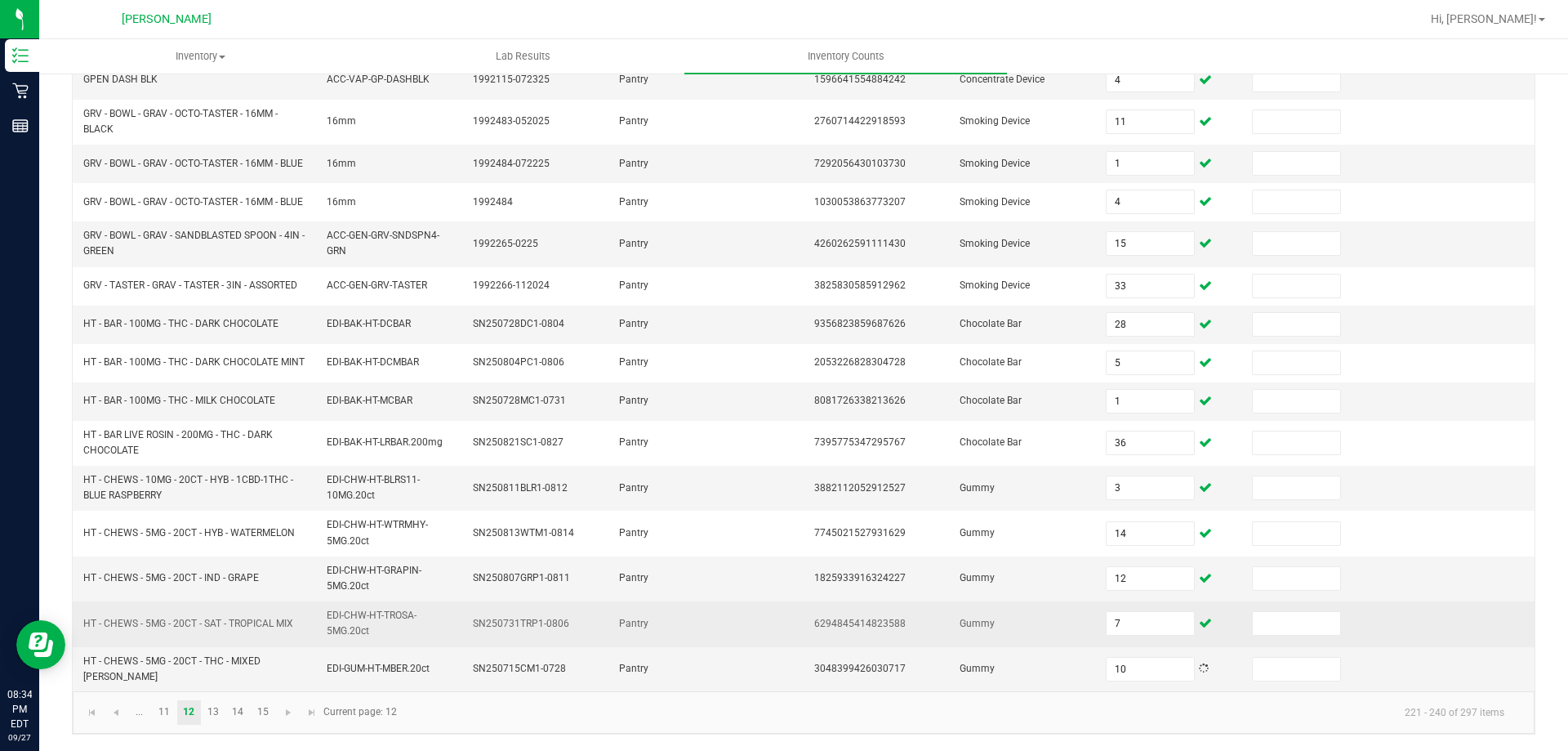
scroll to position [408, 0]
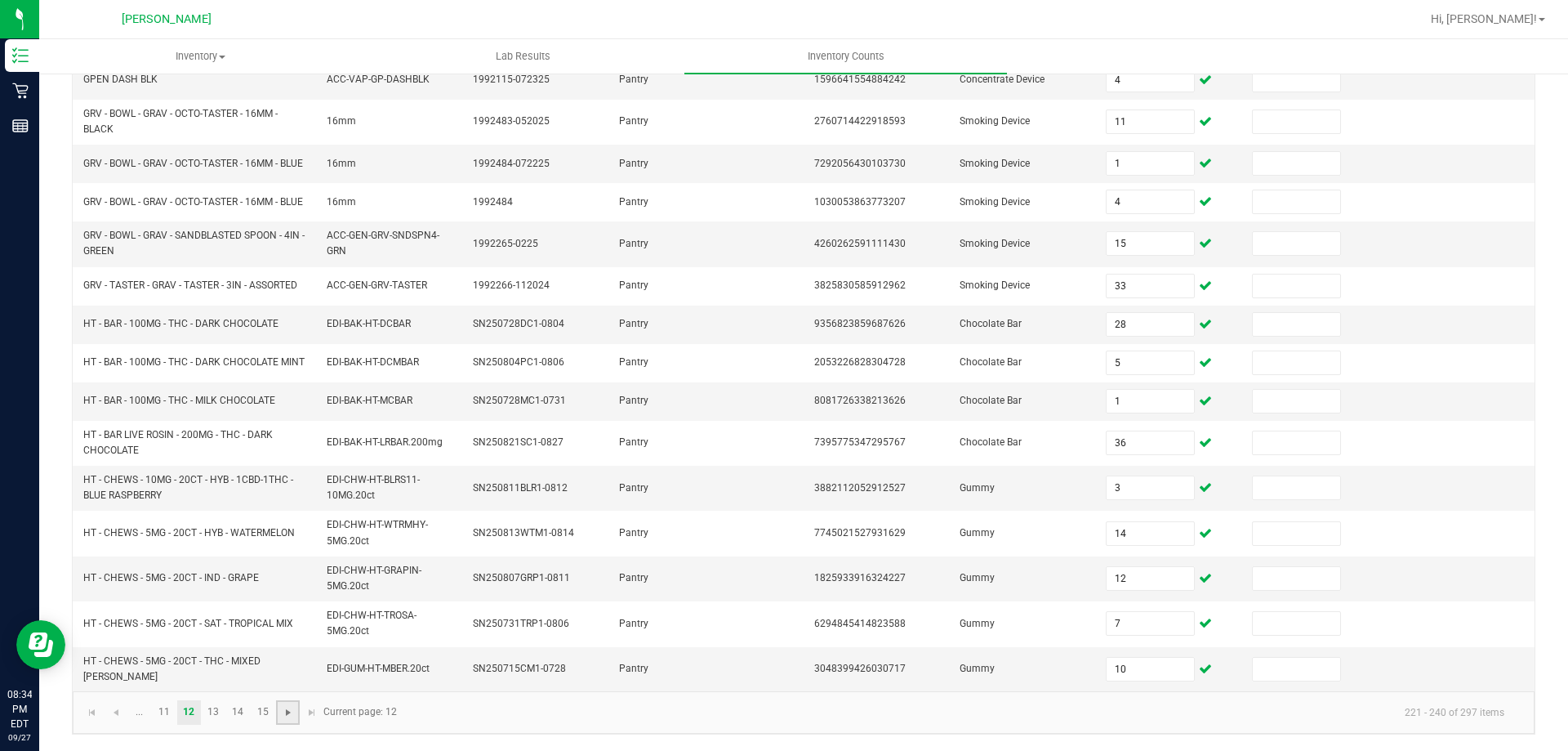
click at [284, 710] on span "Go to the next page" at bounding box center [288, 712] width 13 height 13
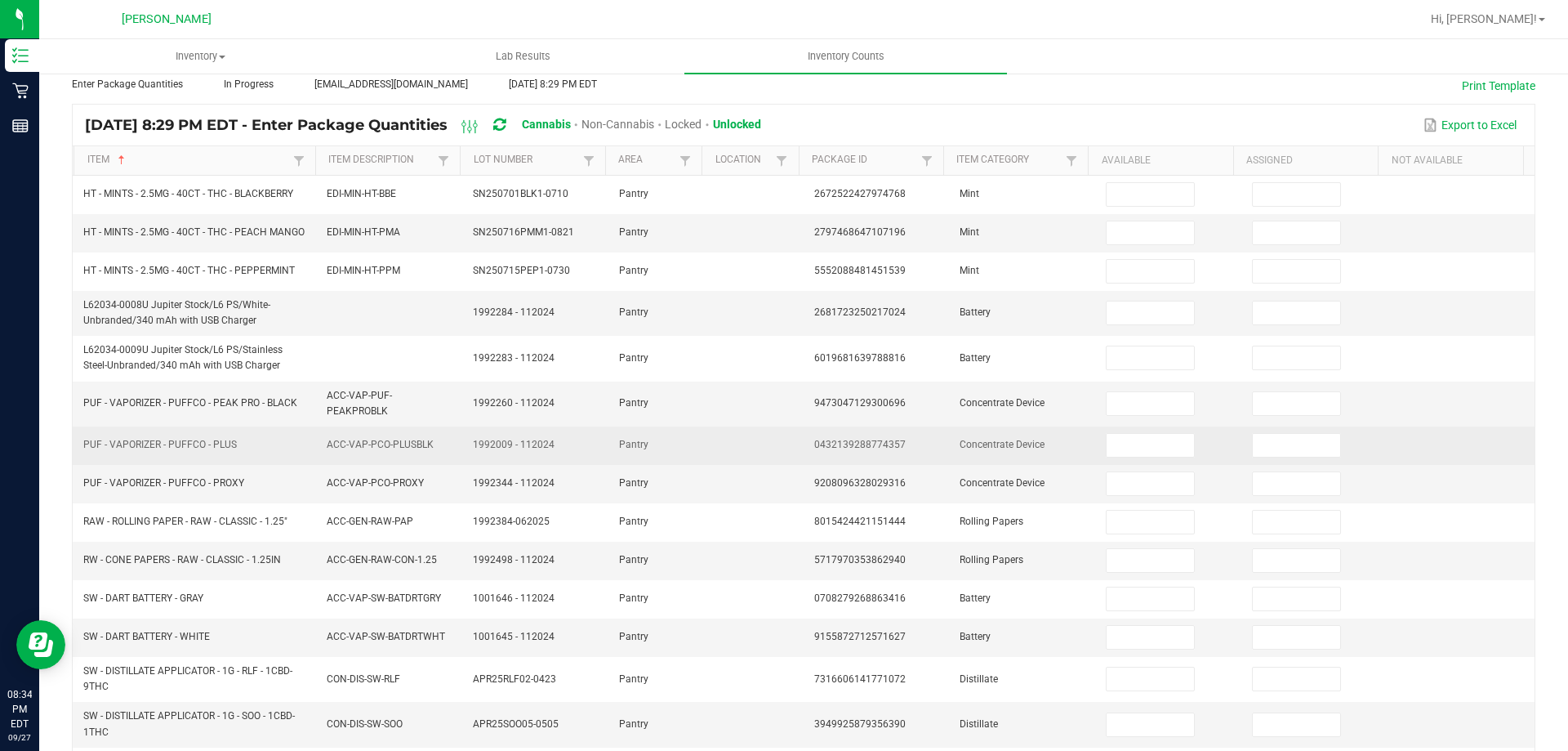
scroll to position [0, 0]
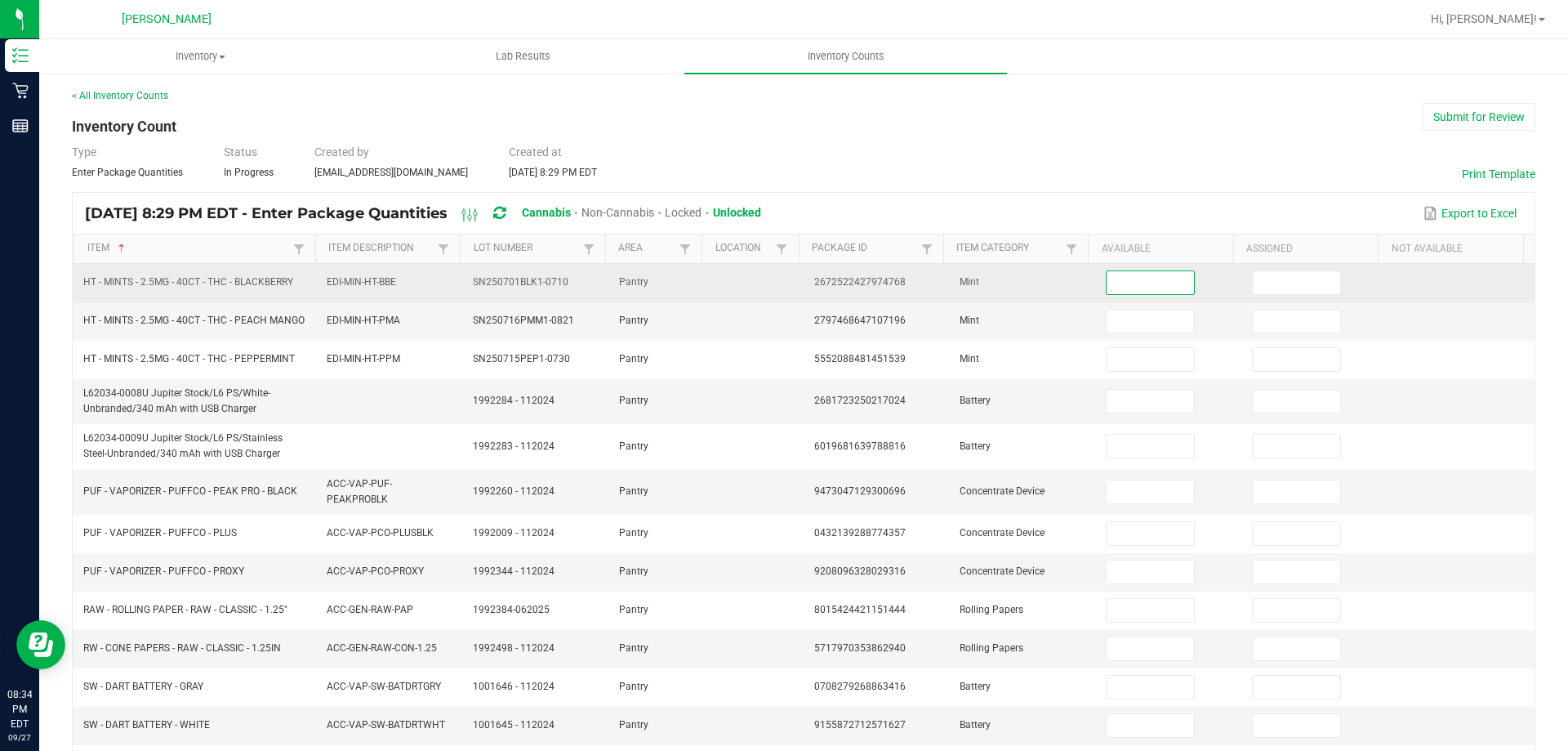
click at [1142, 291] on input at bounding box center [1149, 282] width 87 height 23
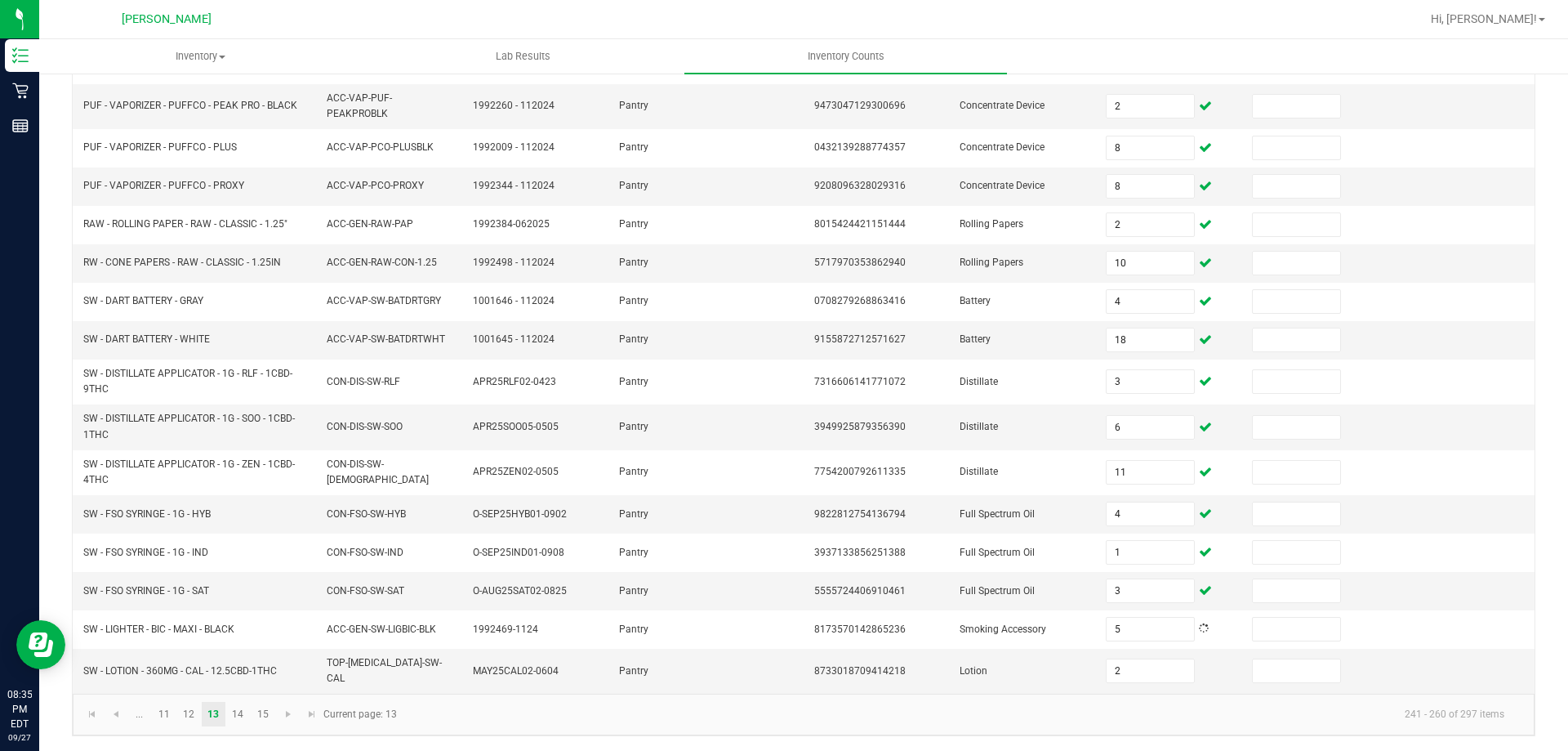
scroll to position [387, 0]
click at [285, 712] on span "Go to the next page" at bounding box center [288, 712] width 13 height 13
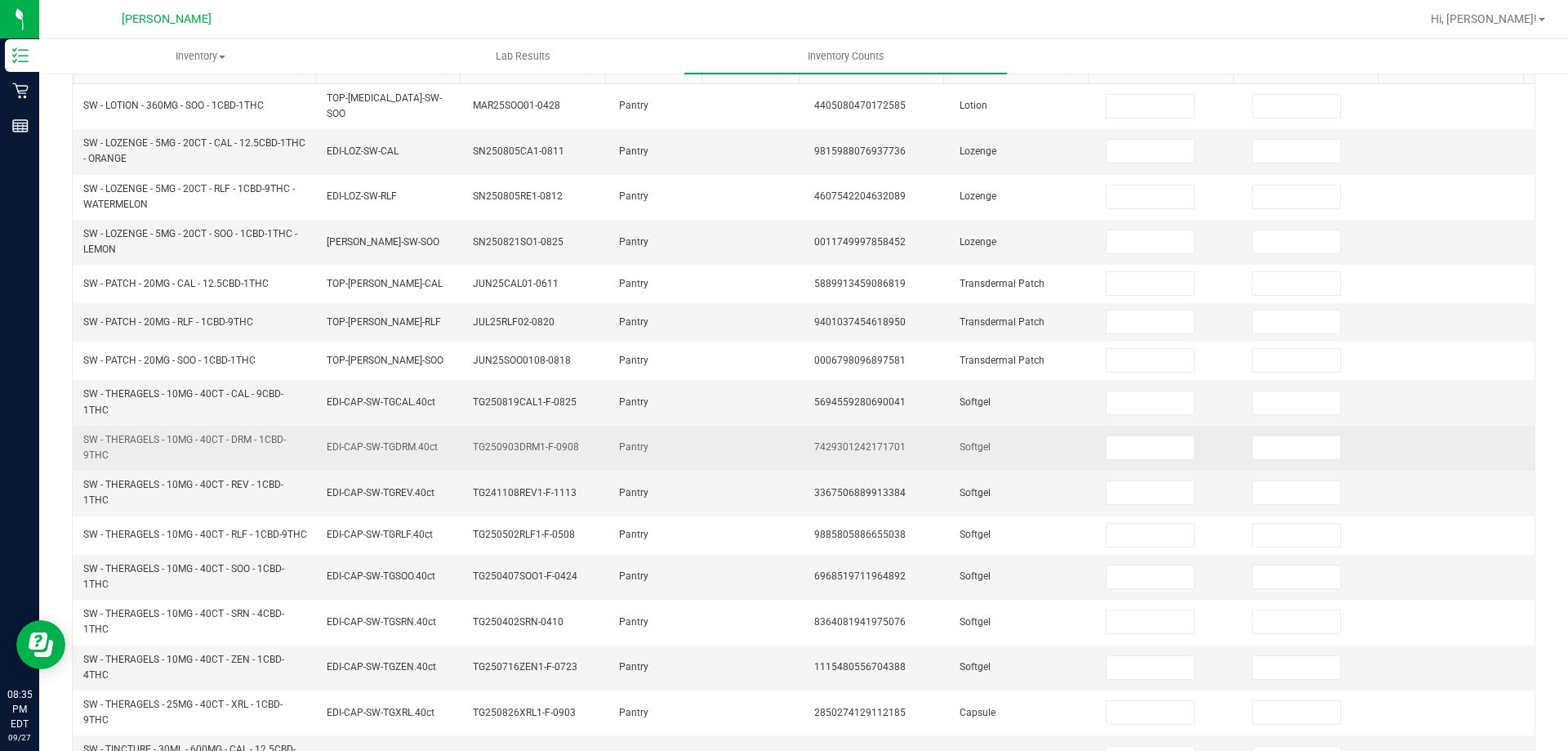
scroll to position [0, 0]
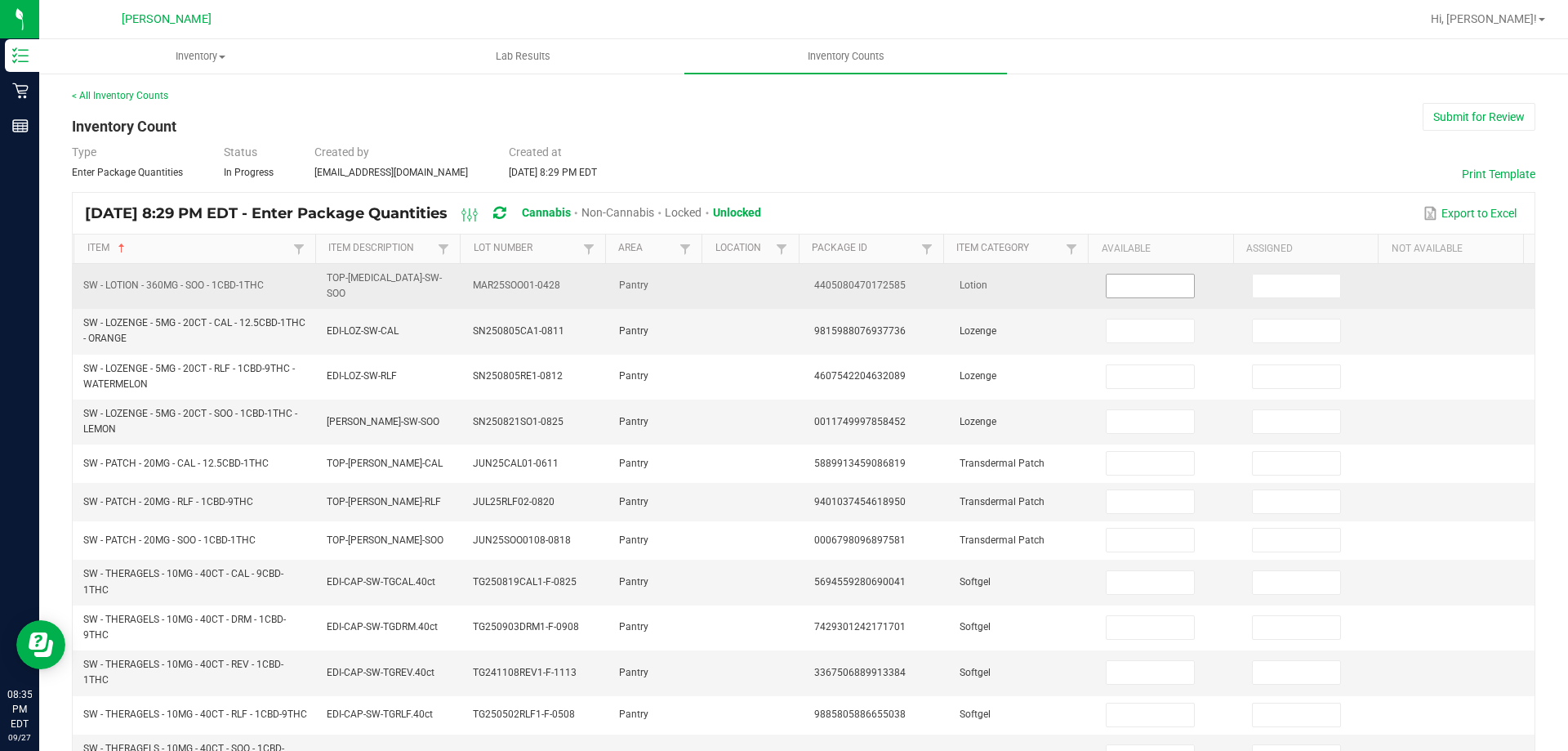
click at [1140, 285] on input at bounding box center [1149, 286] width 87 height 23
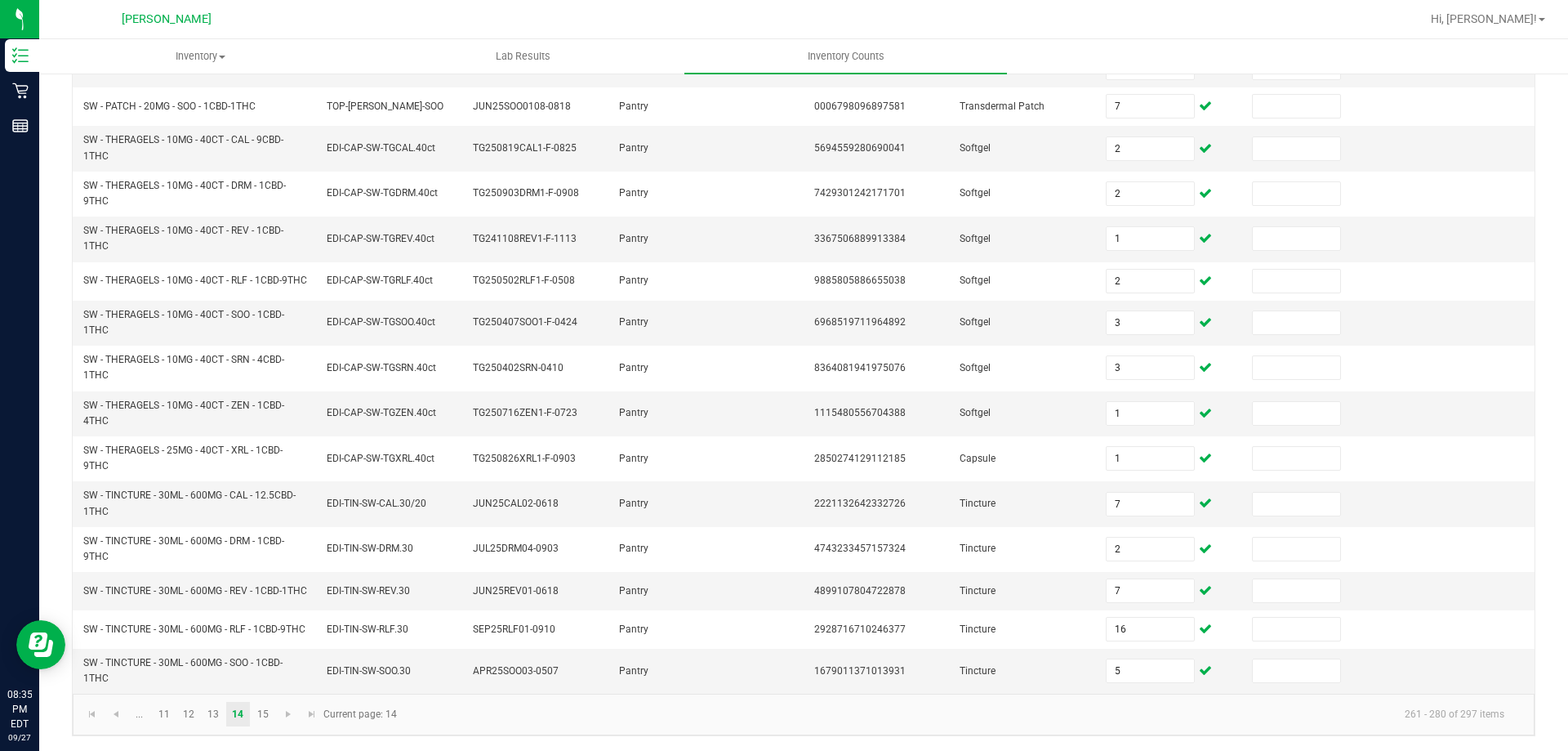
scroll to position [449, 0]
click at [291, 714] on span "Go to the next page" at bounding box center [288, 712] width 13 height 13
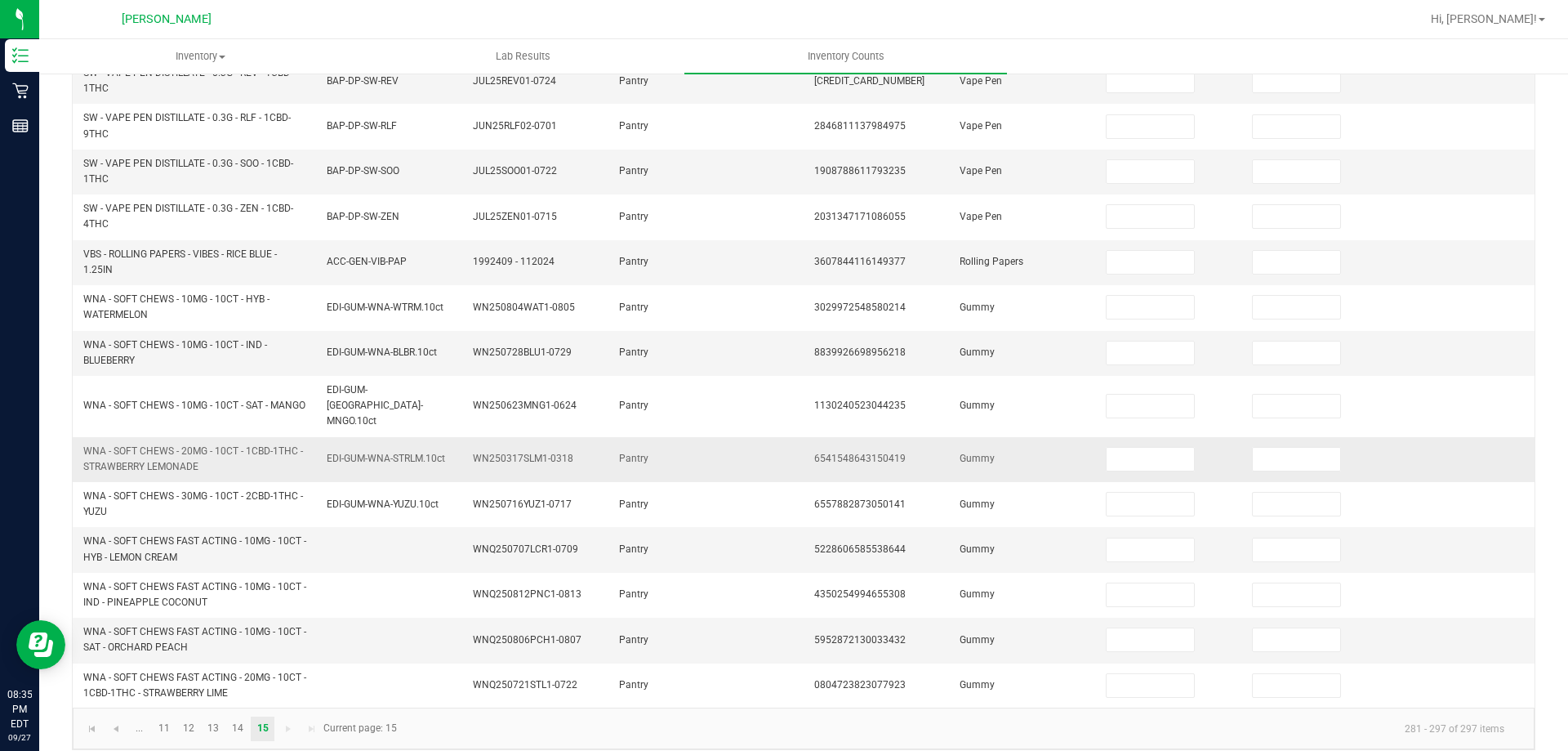
scroll to position [0, 0]
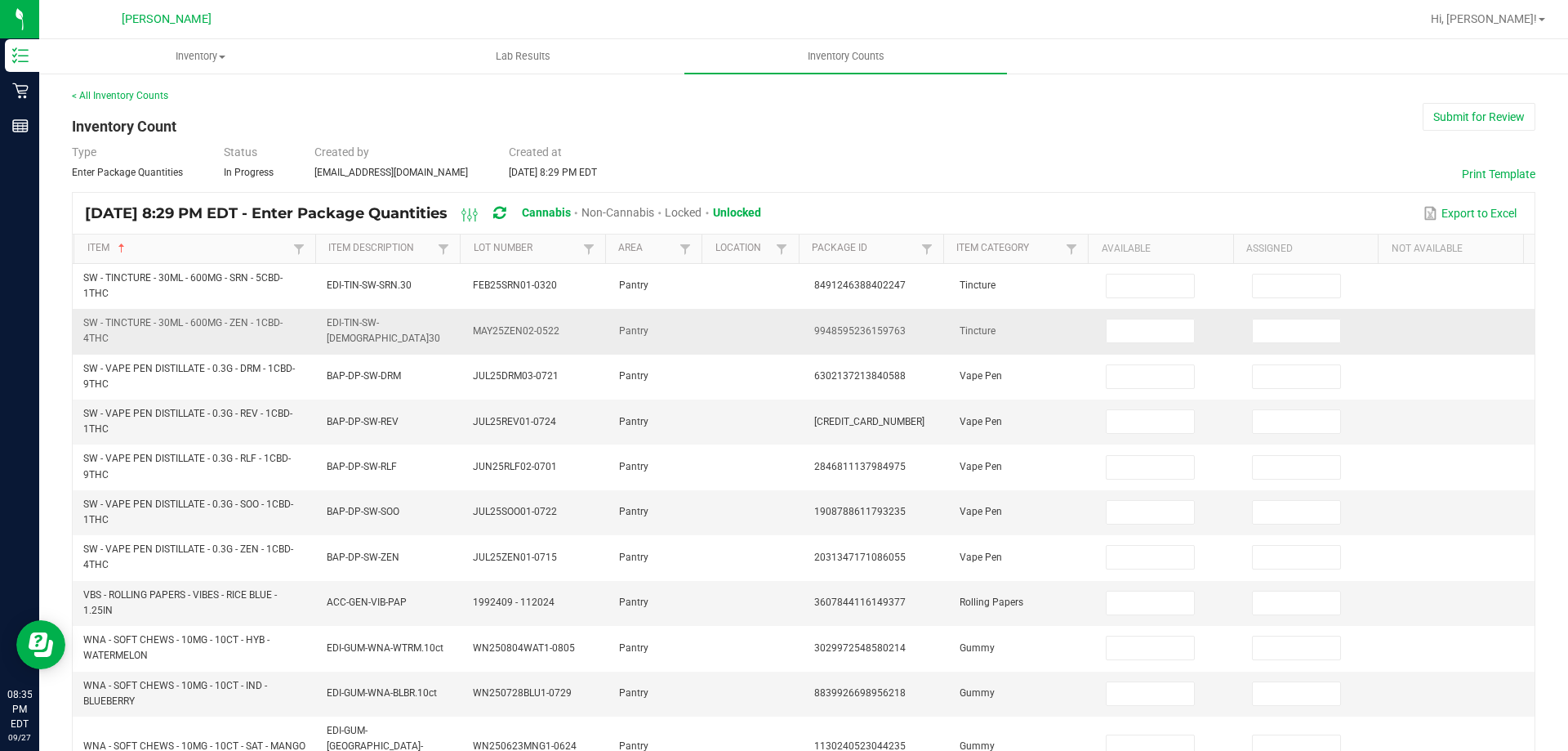
click at [1160, 311] on td at bounding box center [1169, 331] width 146 height 45
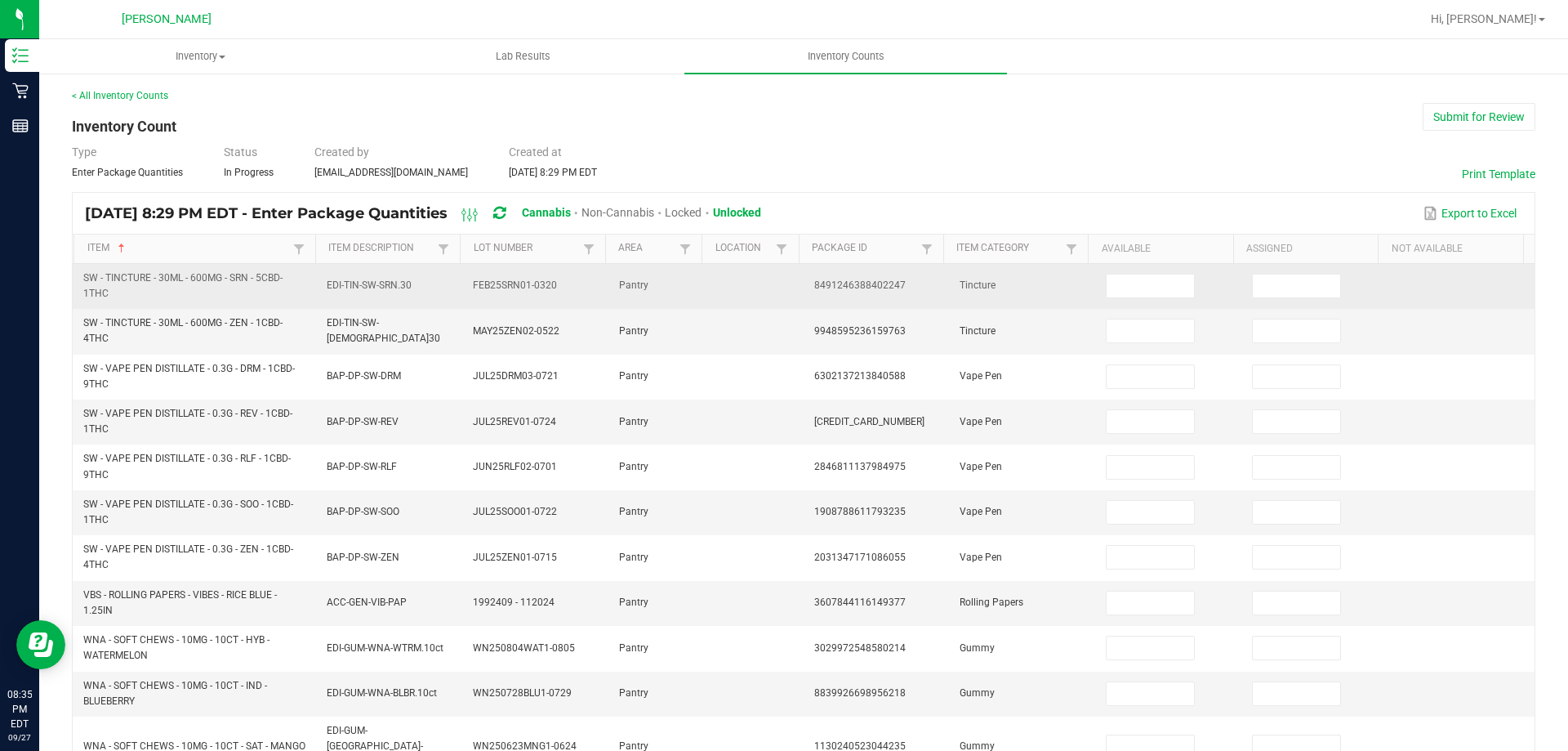
click at [1133, 303] on td at bounding box center [1169, 286] width 146 height 45
click at [1133, 299] on td at bounding box center [1169, 286] width 146 height 45
click at [1131, 294] on input at bounding box center [1149, 286] width 87 height 23
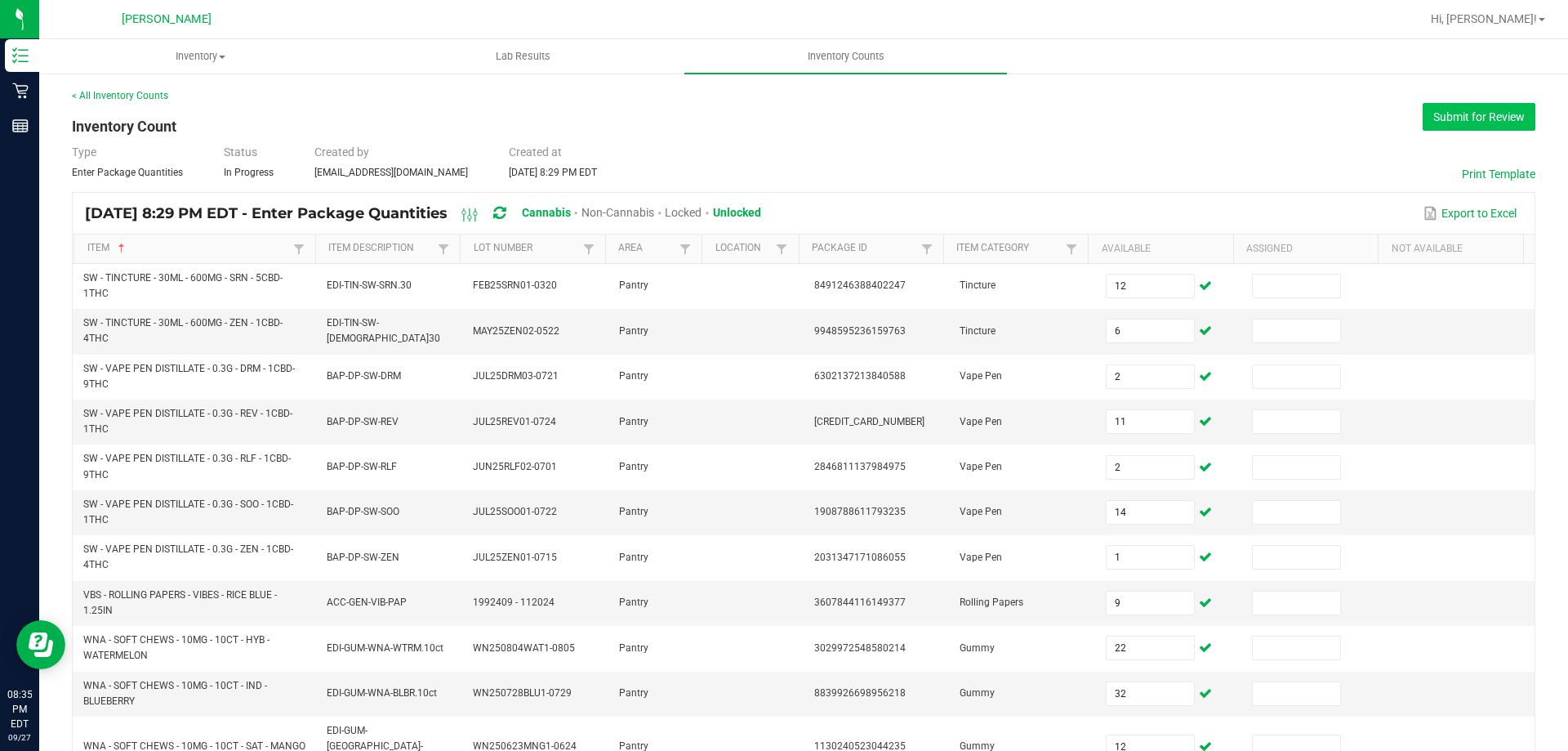
click at [1484, 111] on button "Submit for Review" at bounding box center [1478, 117] width 112 height 28
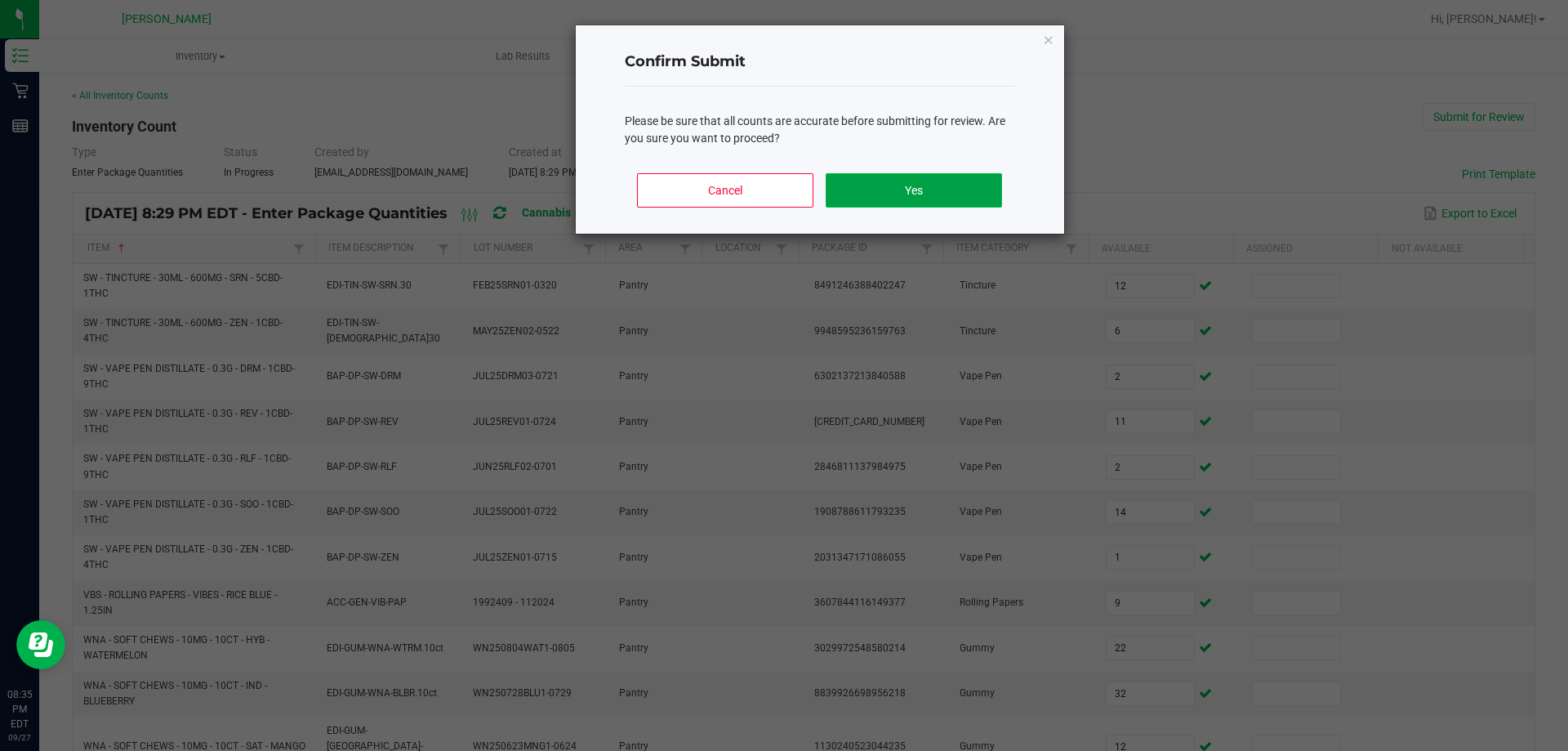
click at [977, 200] on button "Yes" at bounding box center [914, 190] width 176 height 35
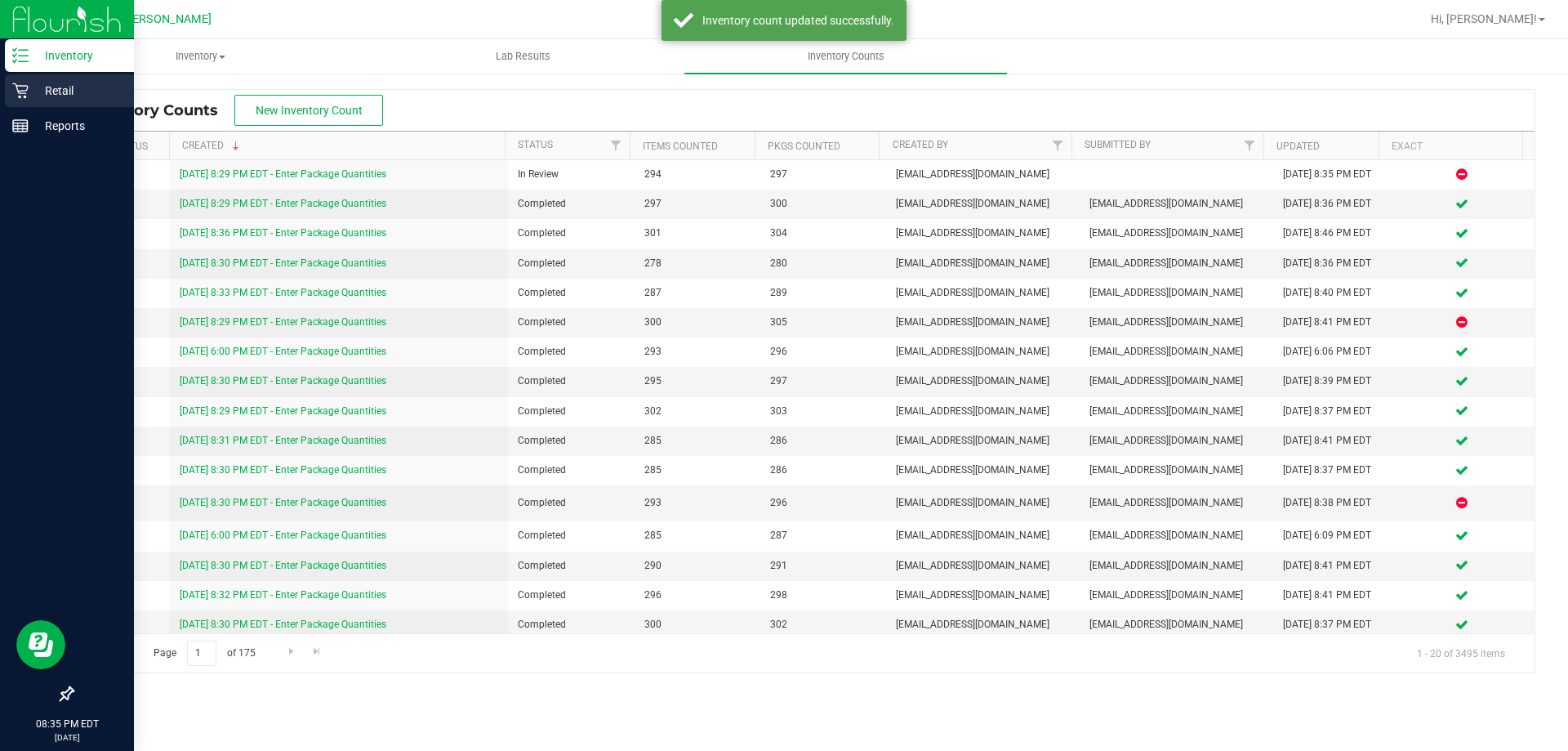
click at [34, 91] on p "Retail" at bounding box center [78, 90] width 98 height 19
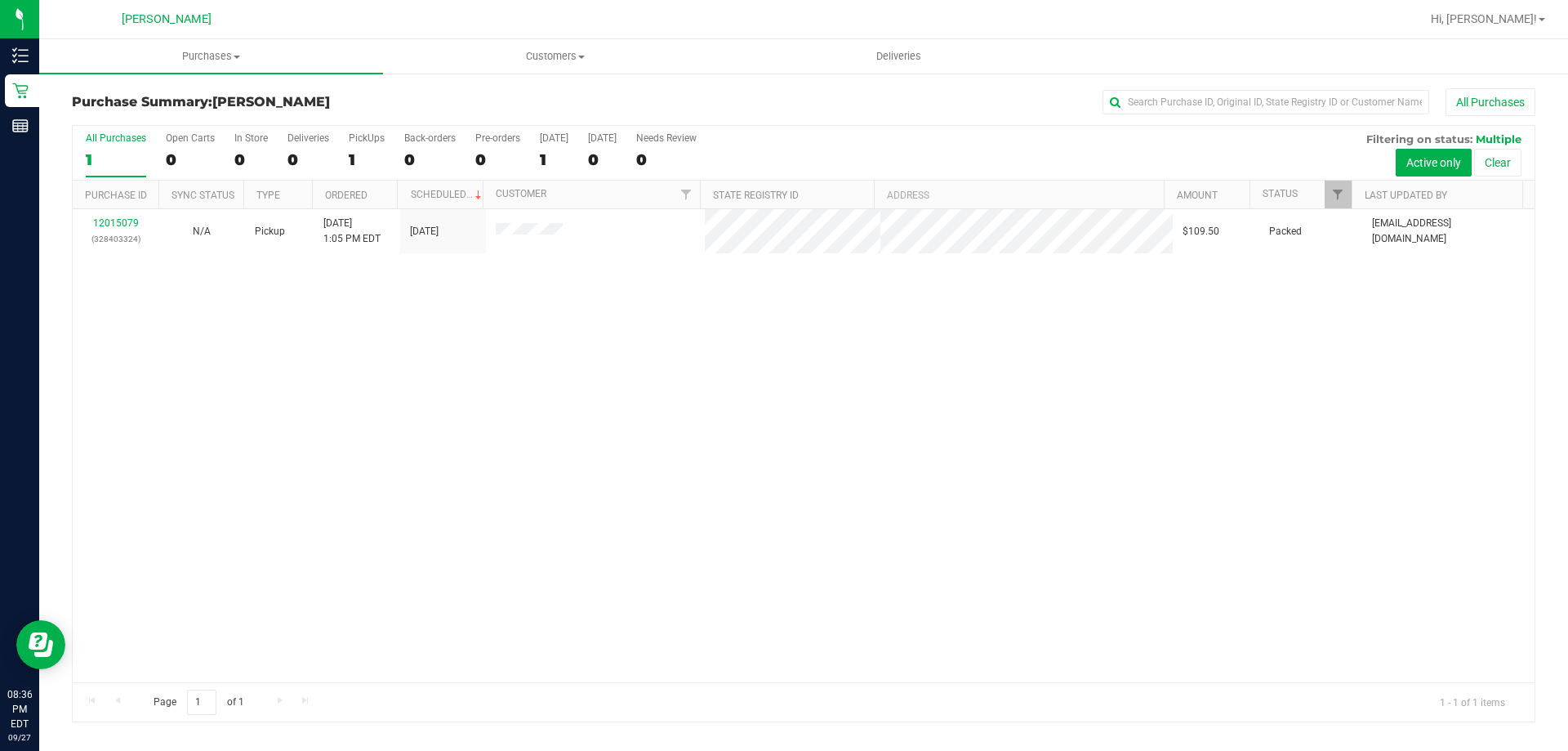
drag, startPoint x: 0, startPoint y: 6, endPoint x: 707, endPoint y: 436, distance: 827.5
click at [709, 436] on div "12015079 (328403324) N/A Pickup [DATE] 1:05 PM EDT 9/27/2025 $109.50 Packed [EM…" at bounding box center [803, 446] width 1462 height 473
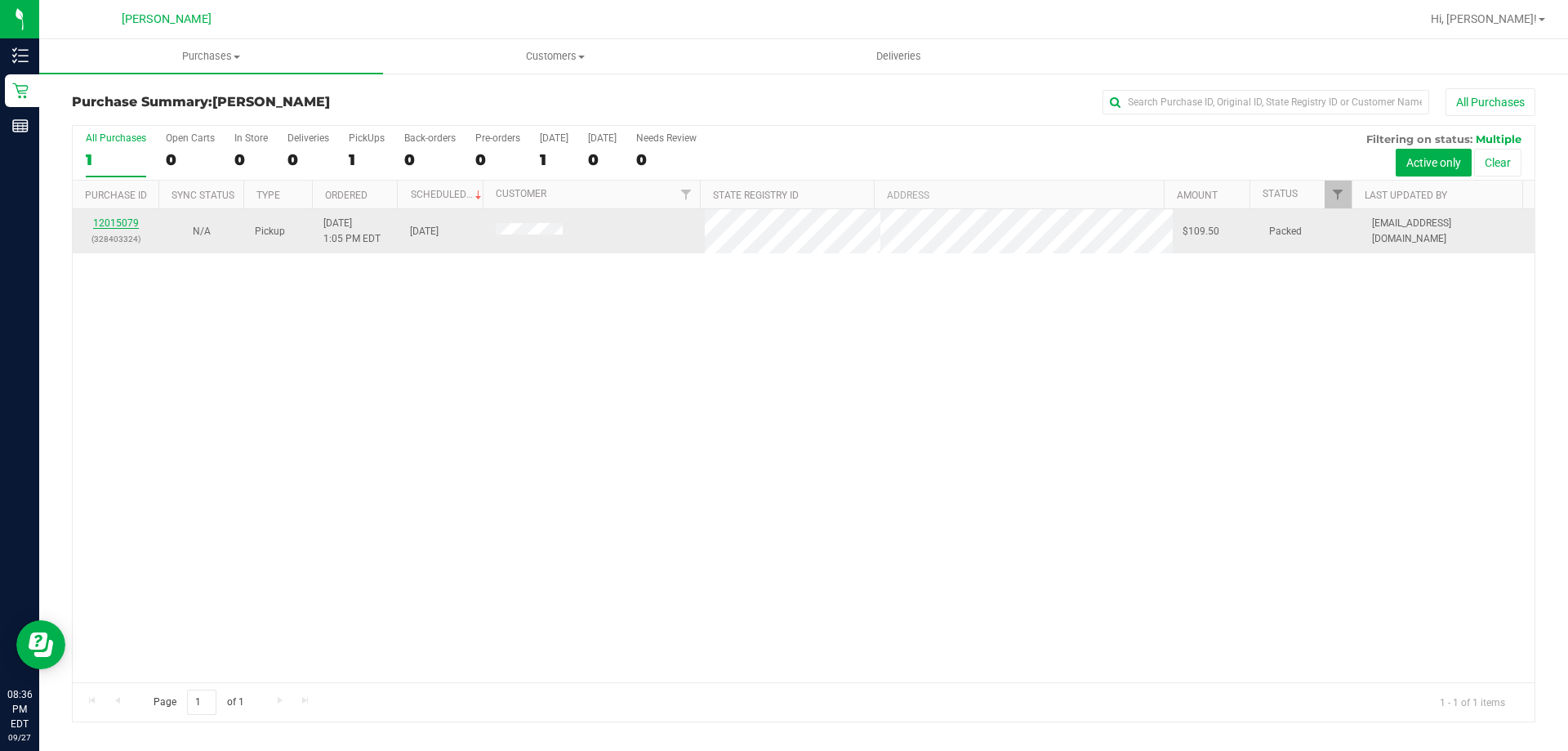
click at [113, 228] on link "12015079" at bounding box center [116, 223] width 46 height 12
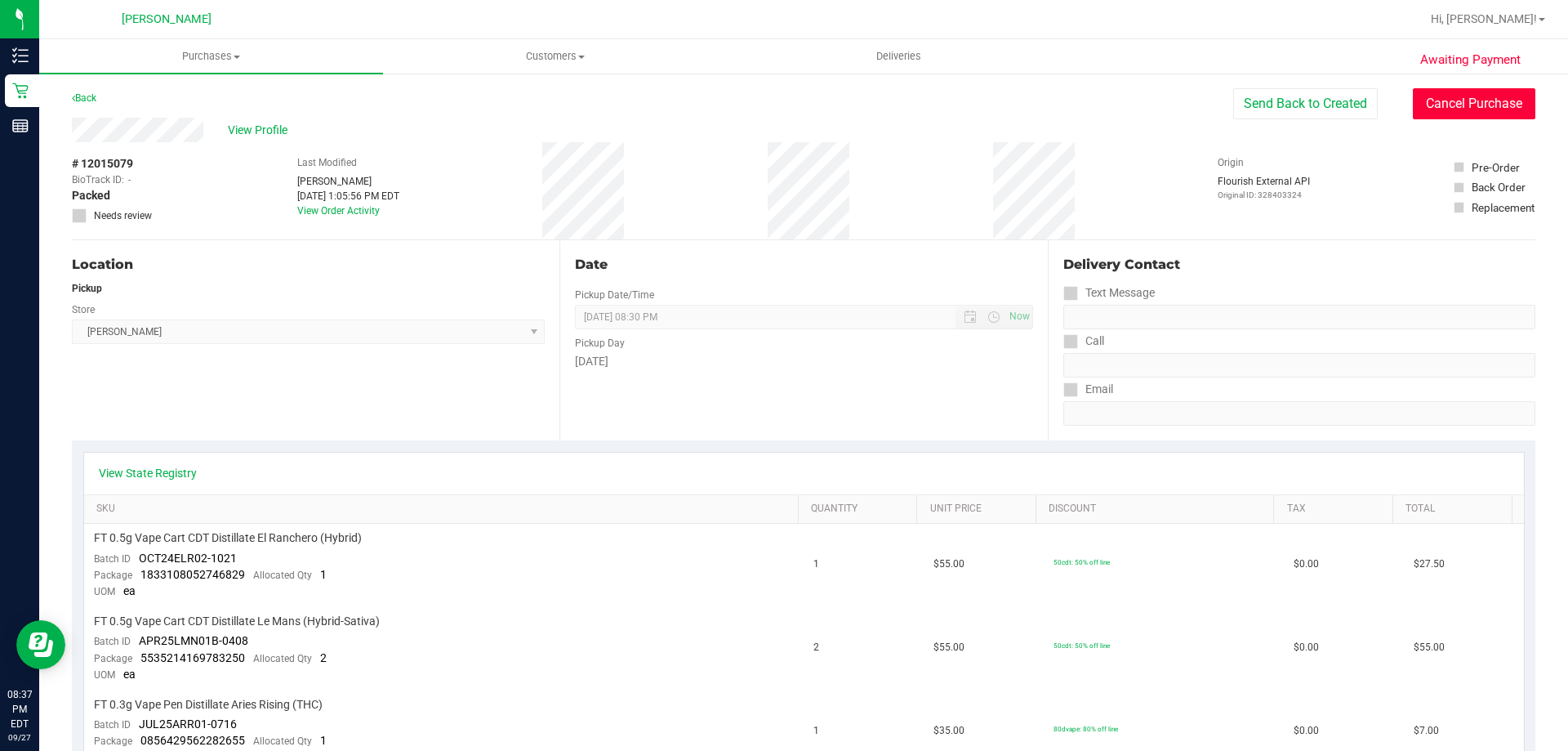
click at [1486, 112] on button "Cancel Purchase" at bounding box center [1473, 103] width 122 height 31
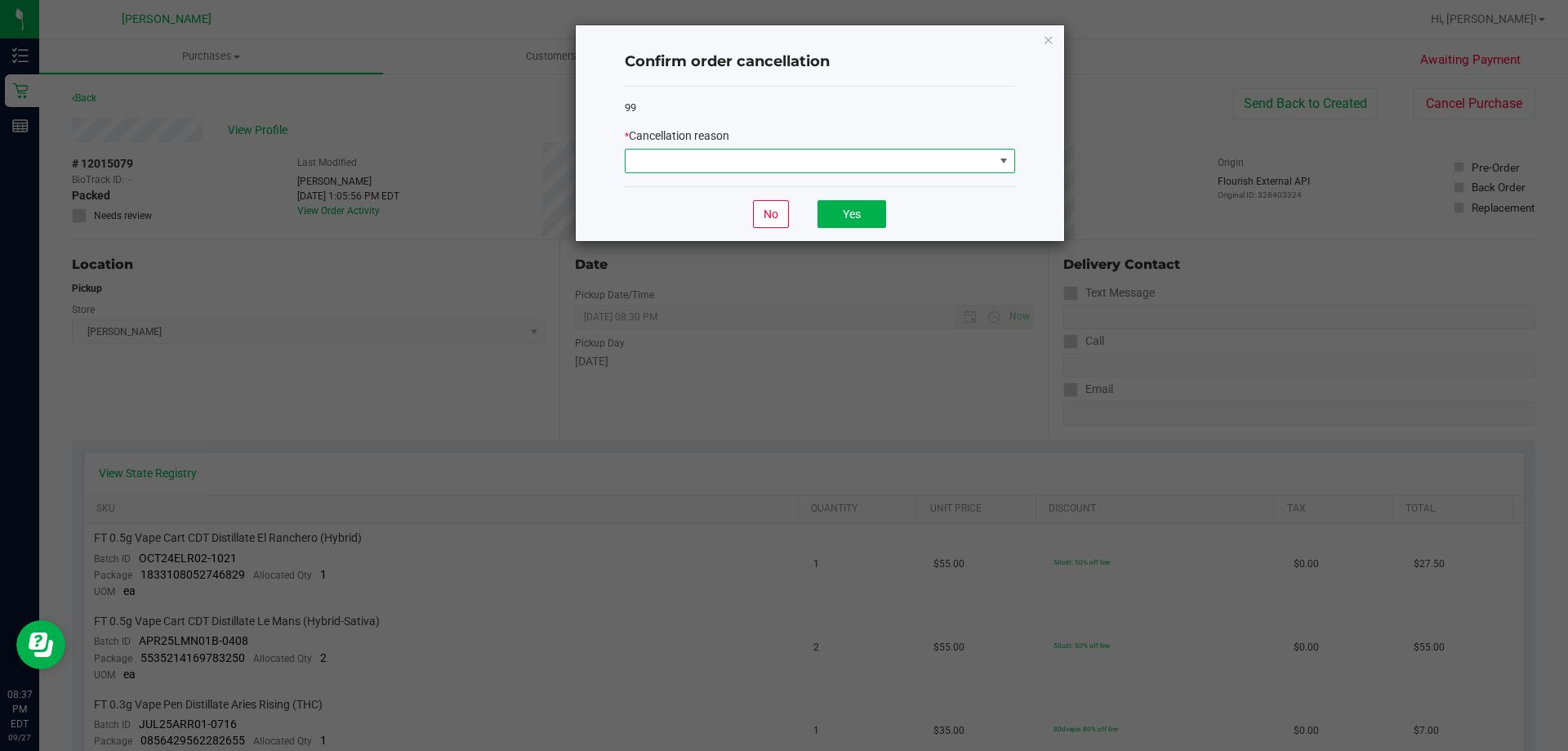
click at [724, 166] on span at bounding box center [810, 161] width 368 height 23
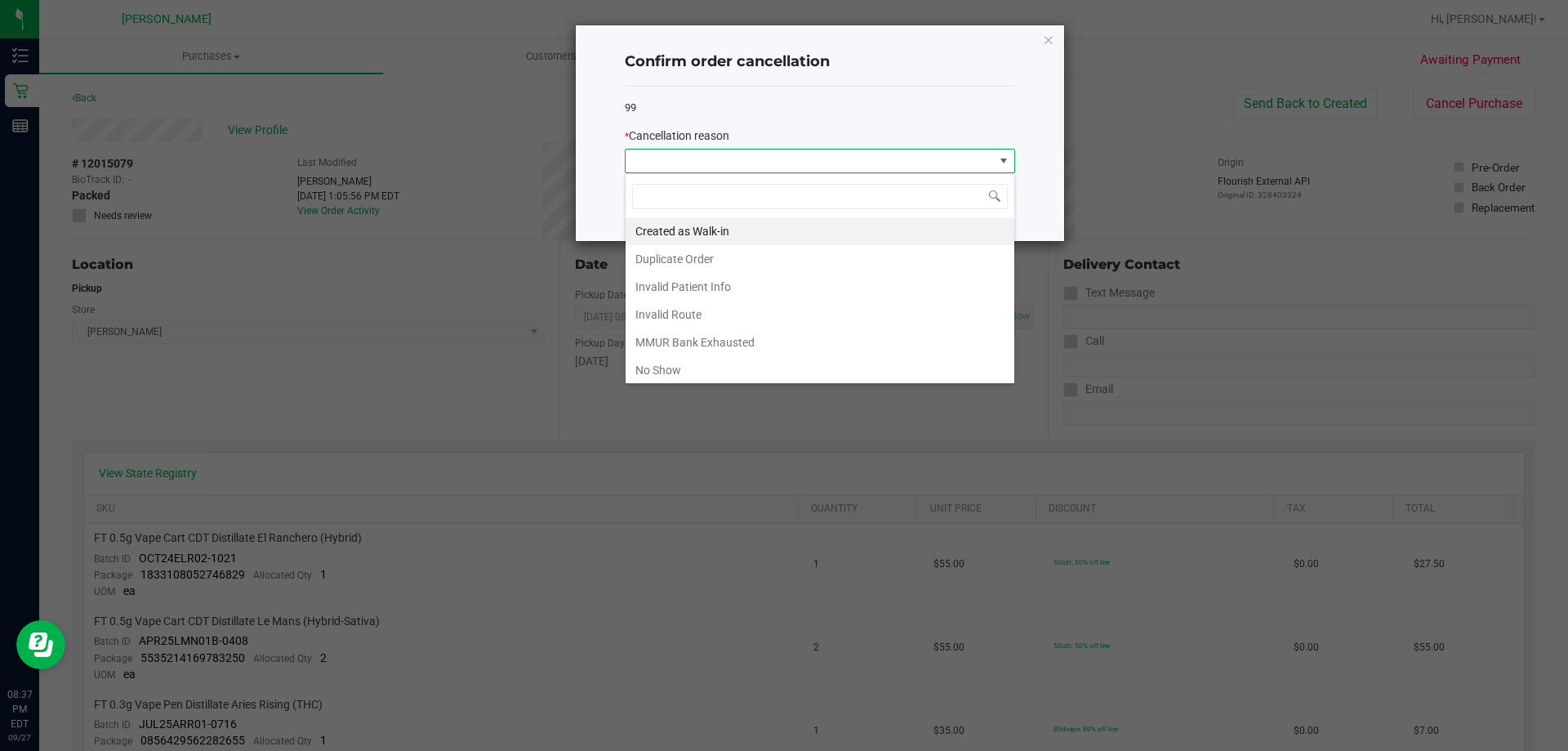
scroll to position [24, 390]
click at [660, 378] on li "No Show" at bounding box center [820, 370] width 388 height 28
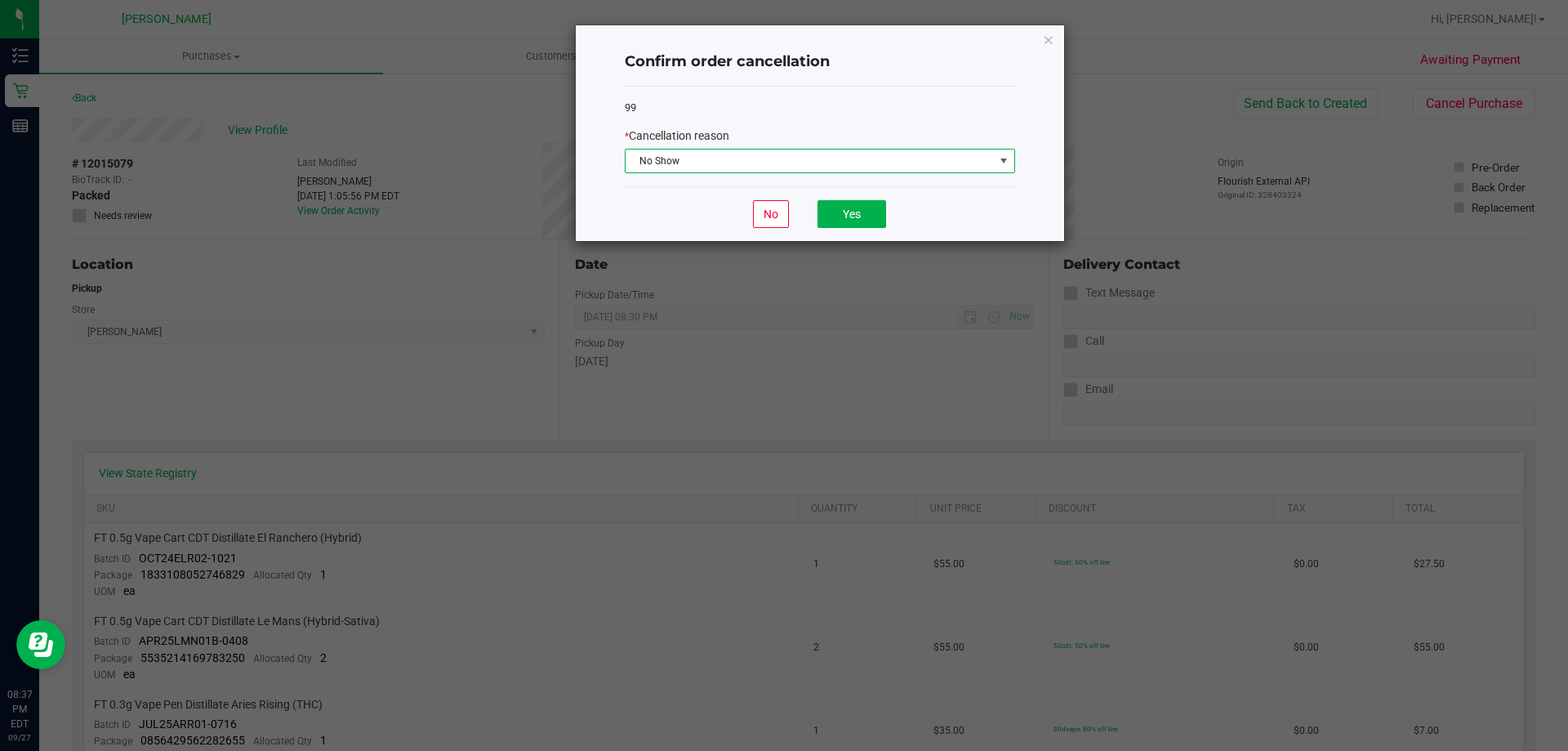
click at [866, 195] on div "No Yes" at bounding box center [820, 213] width 390 height 55
click at [866, 210] on button "Yes" at bounding box center [851, 214] width 68 height 28
